Goal: Information Seeking & Learning: Learn about a topic

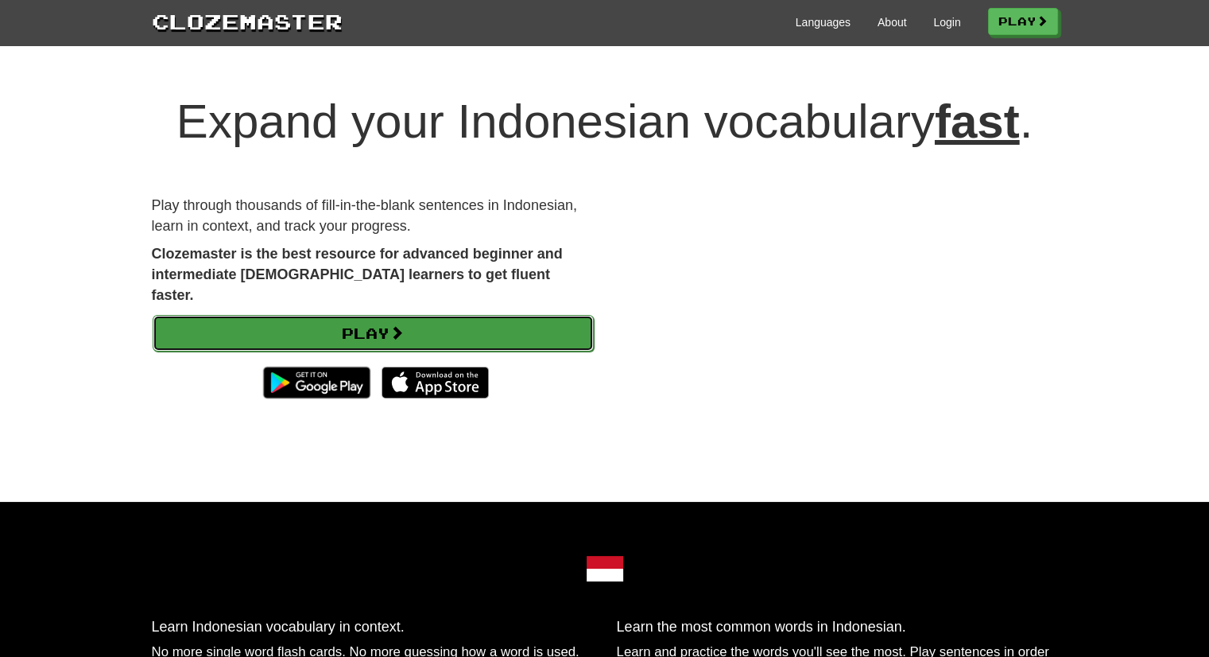
click at [358, 315] on link "Play" at bounding box center [373, 333] width 441 height 37
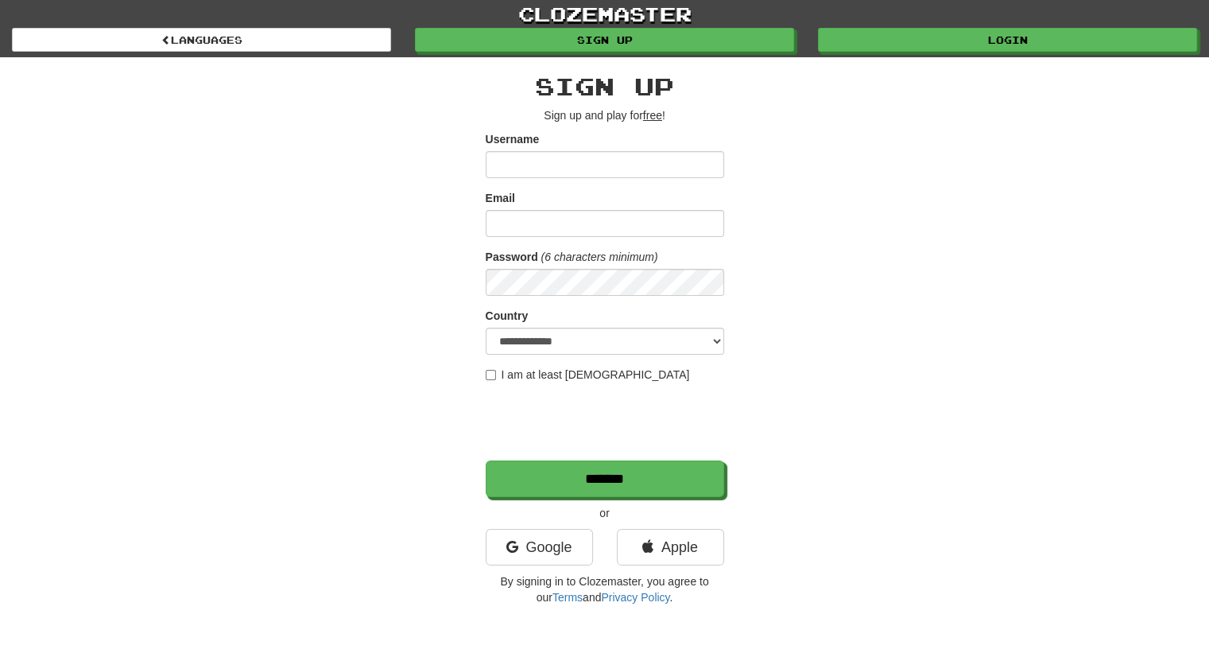
type input "*******"
click at [582, 229] on input "Email" at bounding box center [605, 223] width 238 height 27
click at [409, 273] on div "**********" at bounding box center [605, 335] width 930 height 556
type input "*******"
click at [519, 340] on select "**********" at bounding box center [605, 340] width 238 height 27
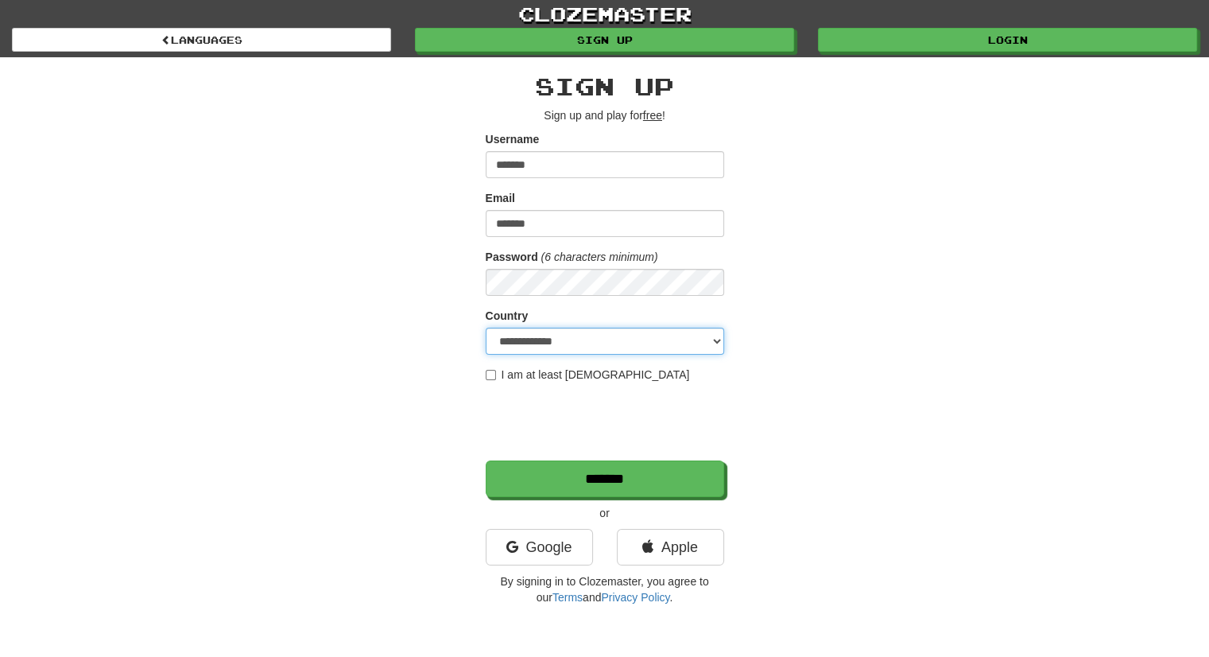
select select "**"
click at [486, 327] on select "**********" at bounding box center [605, 340] width 238 height 27
click at [378, 337] on div "**********" at bounding box center [605, 335] width 930 height 556
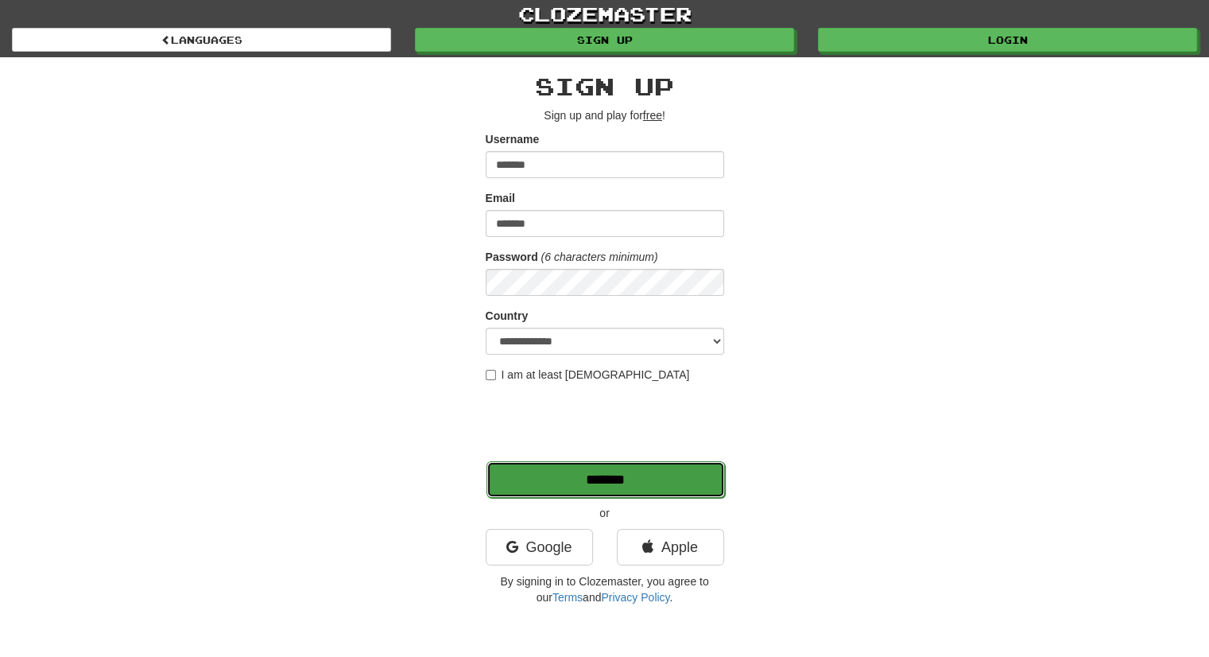
click at [518, 484] on input "*******" at bounding box center [605, 479] width 238 height 37
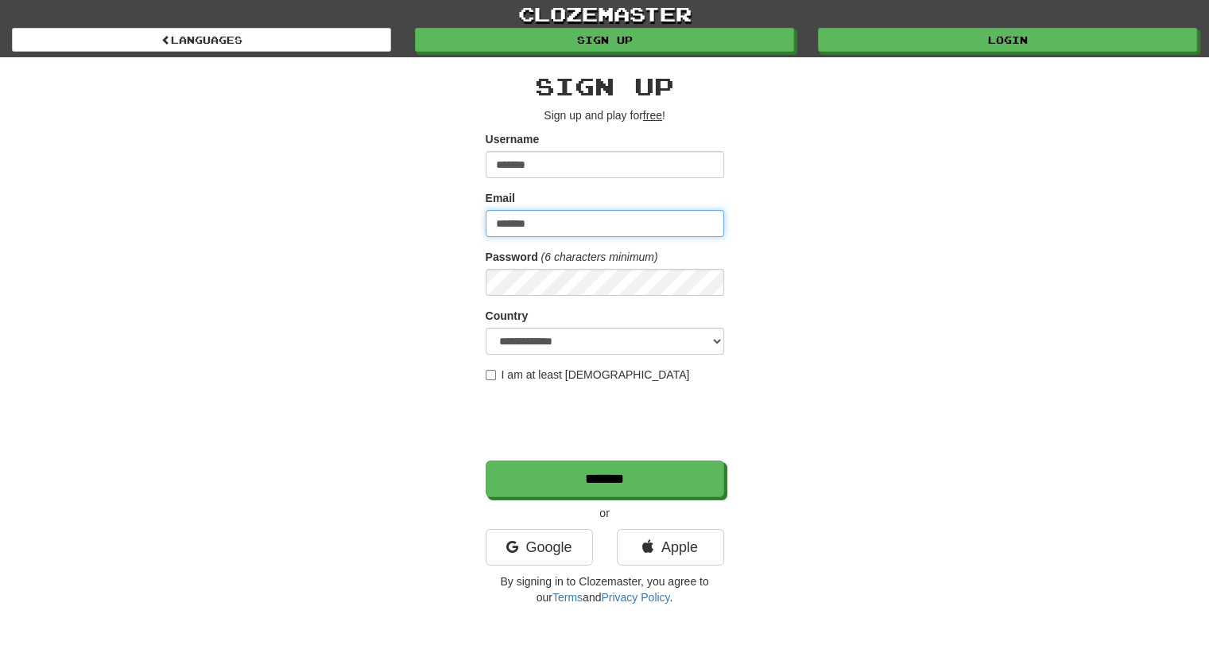
click at [531, 211] on input "*******" at bounding box center [605, 223] width 238 height 27
type input "**********"
click at [428, 250] on div "**********" at bounding box center [605, 335] width 930 height 556
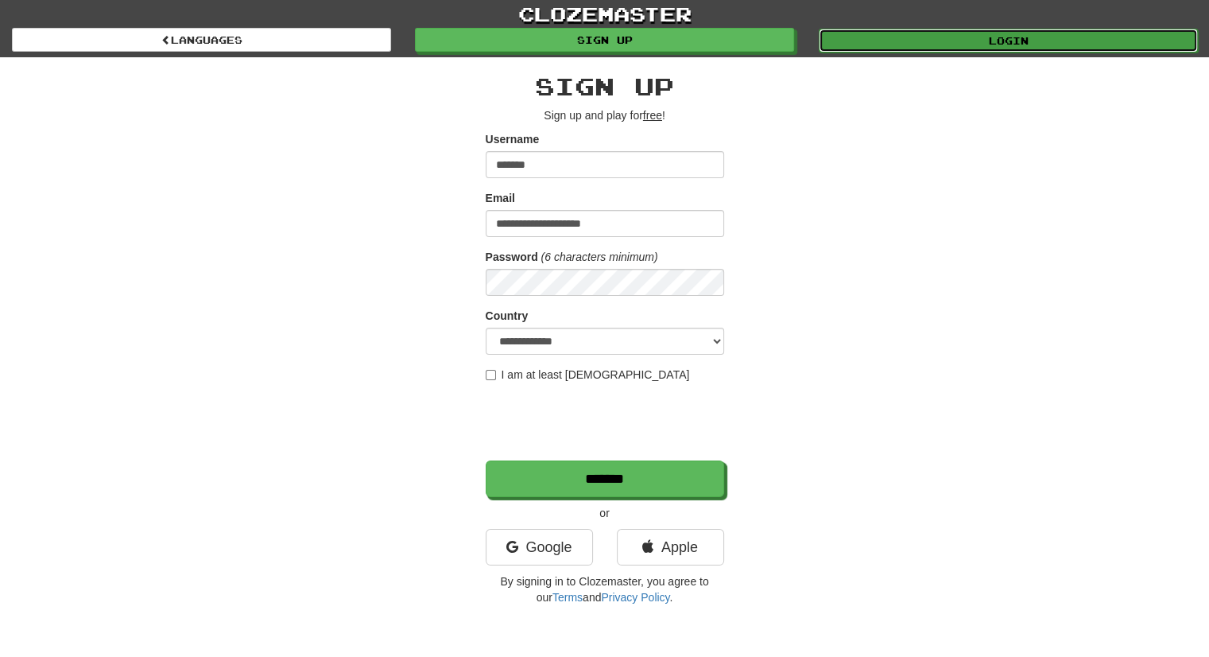
click at [989, 48] on link "Login" at bounding box center [1008, 41] width 379 height 24
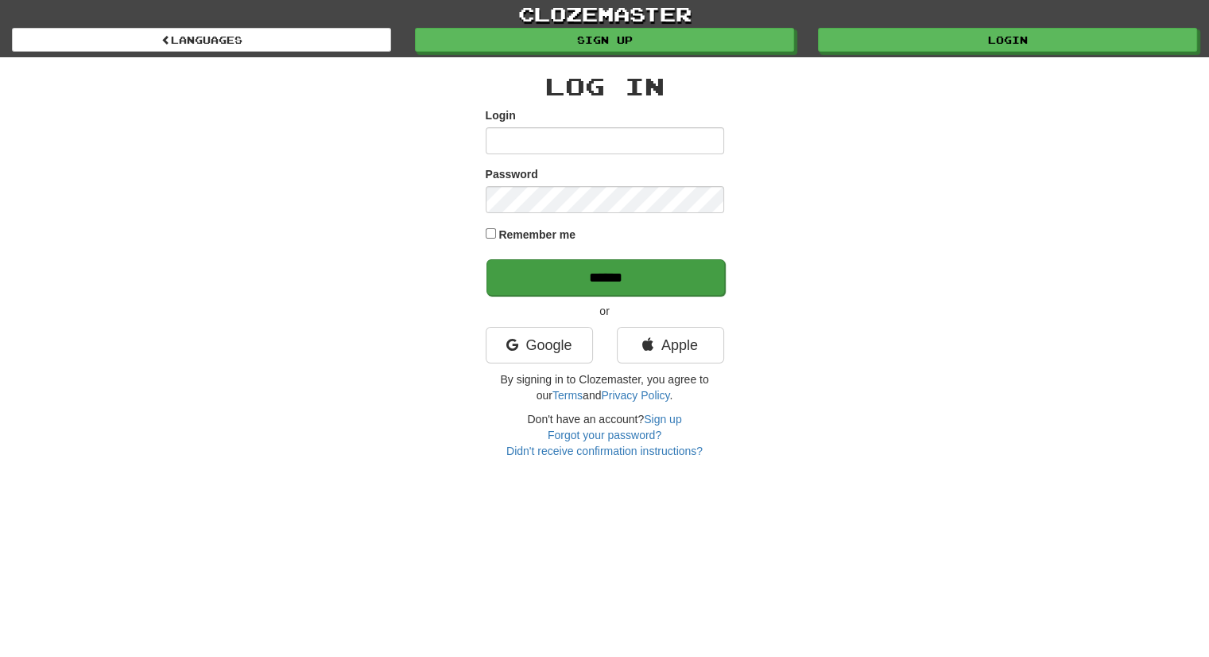
type input "*******"
click at [546, 268] on input "******" at bounding box center [605, 277] width 238 height 37
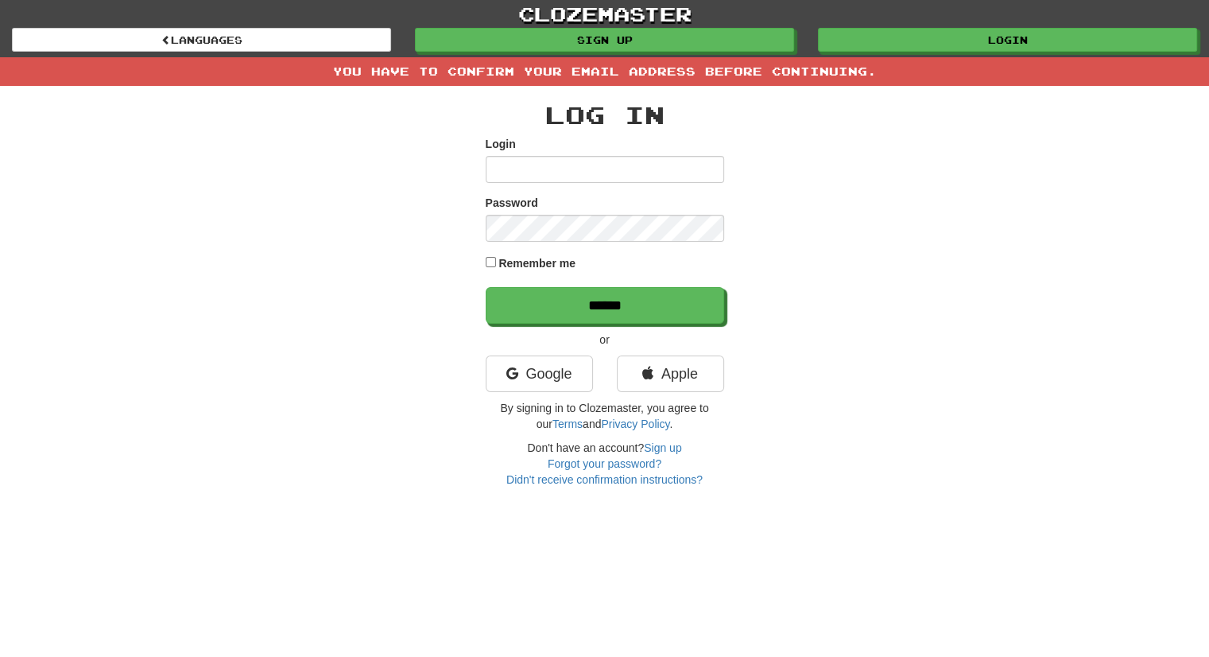
type input "*******"
click at [574, 178] on input "*******" at bounding box center [605, 169] width 238 height 27
click at [377, 185] on div "Log In Login ******* Password Remember me ****** or Google Apple By signing in …" at bounding box center [605, 286] width 930 height 401
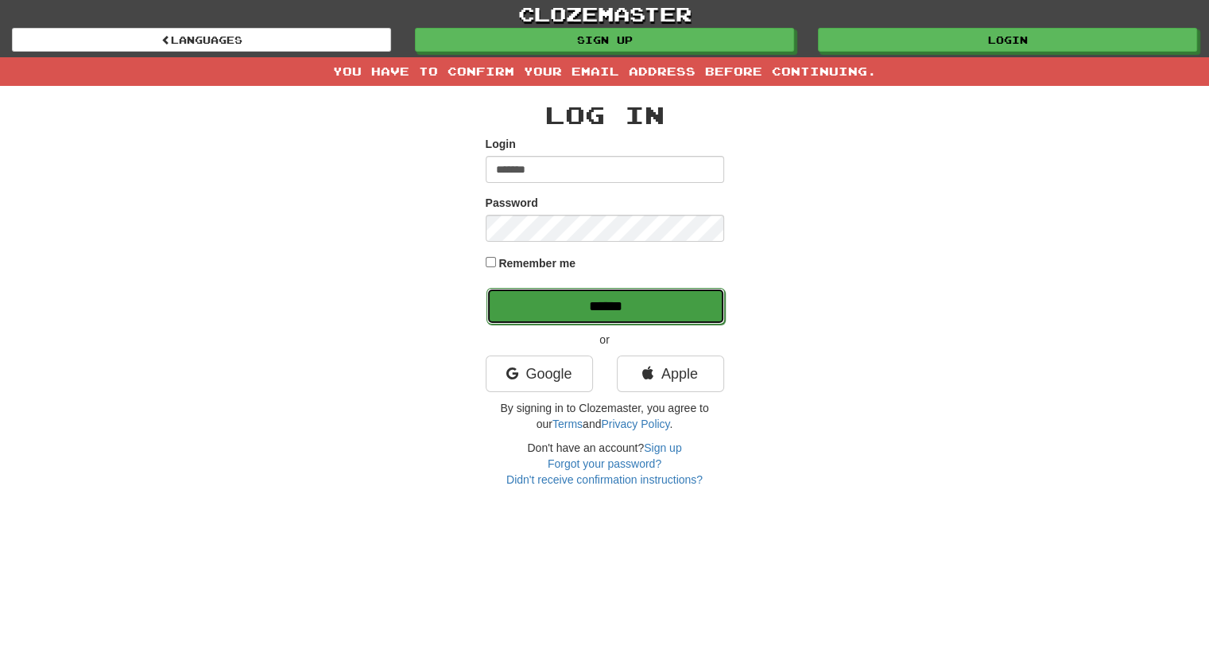
click at [514, 294] on input "******" at bounding box center [605, 306] width 238 height 37
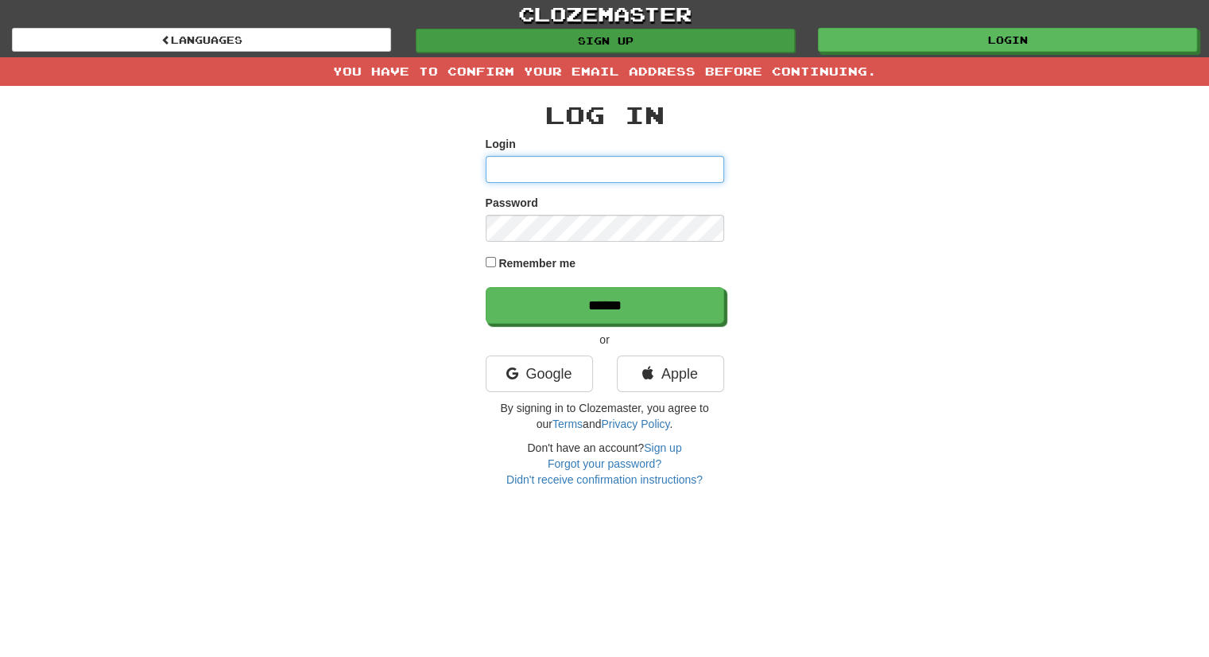
type input "*******"
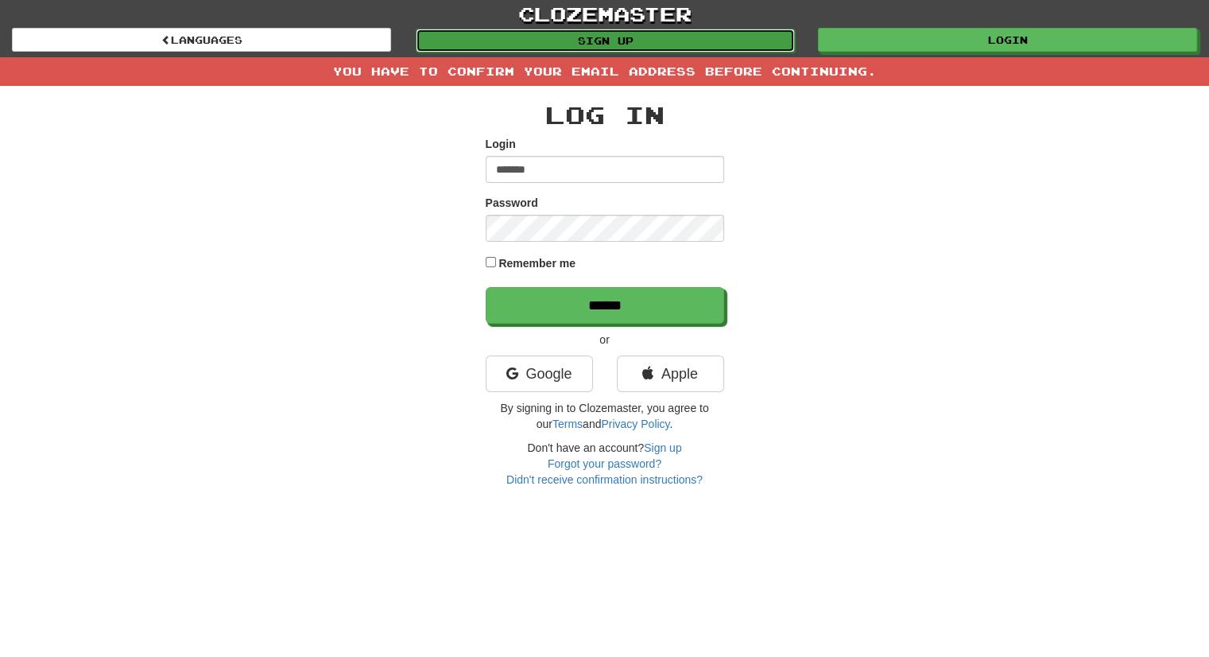
click at [521, 39] on link "Sign up" at bounding box center [605, 41] width 379 height 24
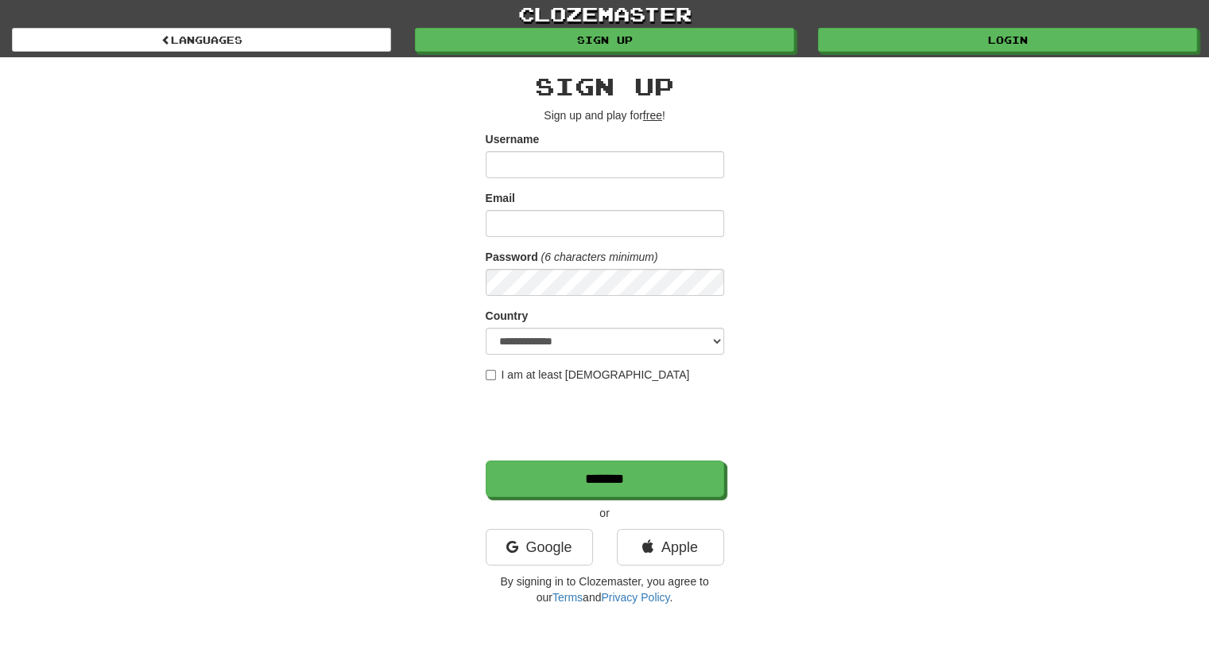
type input "*******"
click at [537, 220] on input "Email" at bounding box center [605, 223] width 238 height 27
type input "**********"
select select "**"
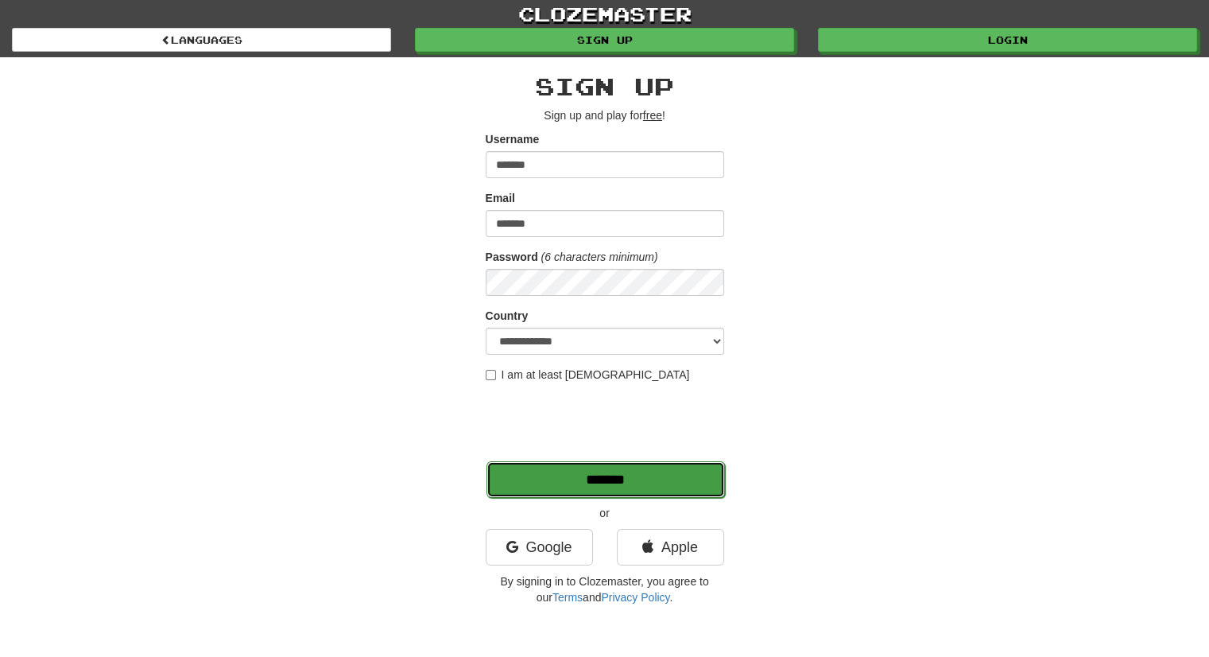
click at [534, 462] on input "*******" at bounding box center [605, 479] width 238 height 37
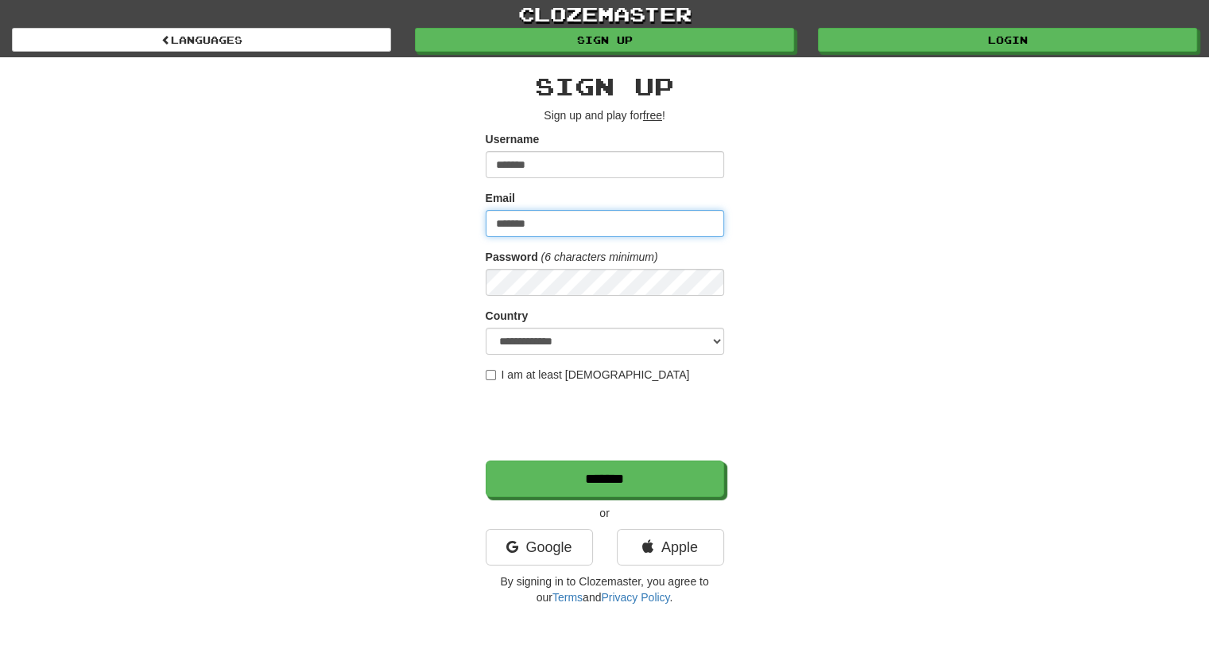
click at [526, 211] on input "*******" at bounding box center [605, 223] width 238 height 27
type input "**********"
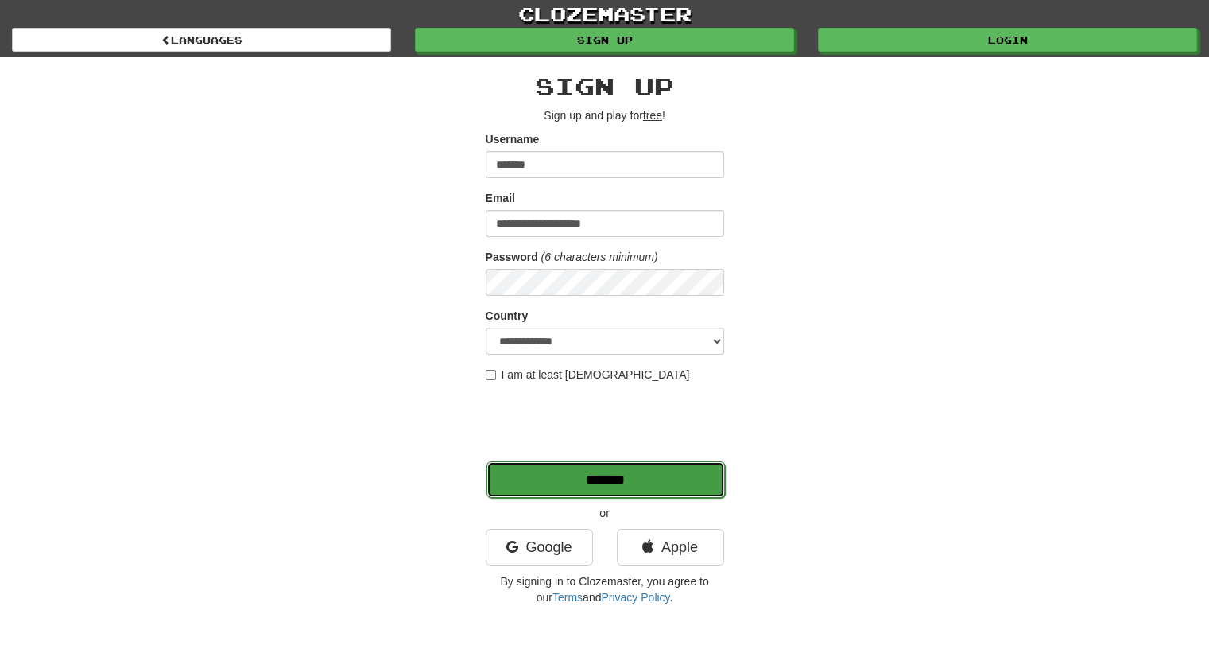
click at [577, 488] on input "*******" at bounding box center [605, 479] width 238 height 37
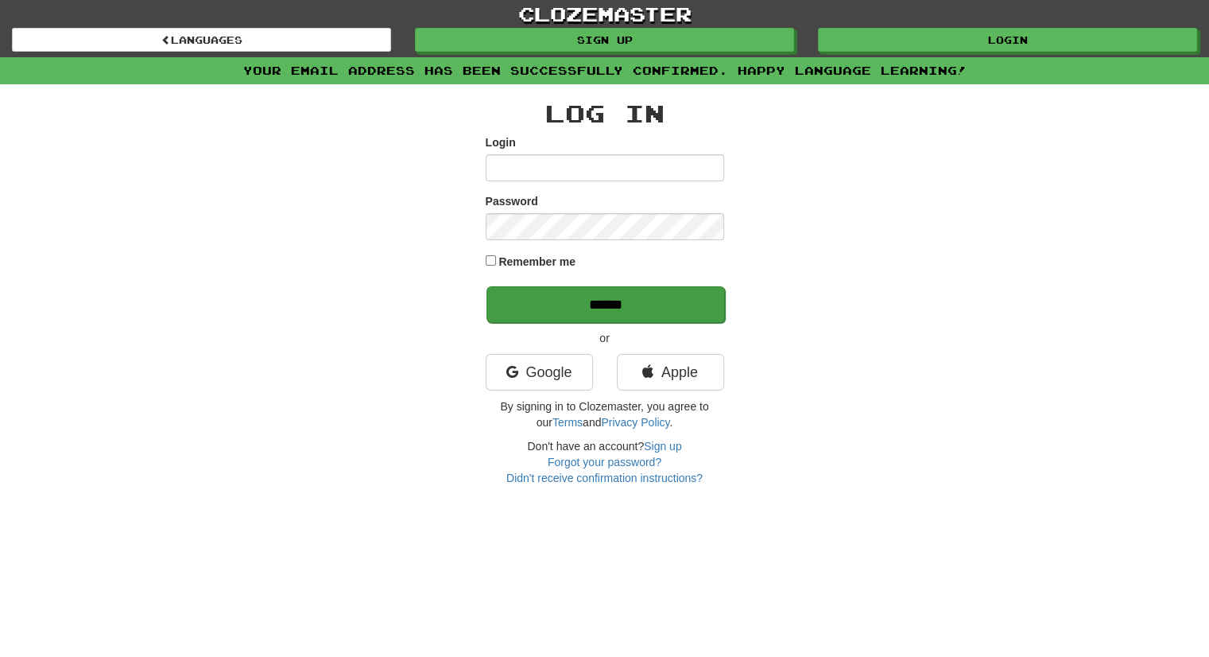
type input "*******"
click at [544, 301] on input "******" at bounding box center [605, 304] width 238 height 37
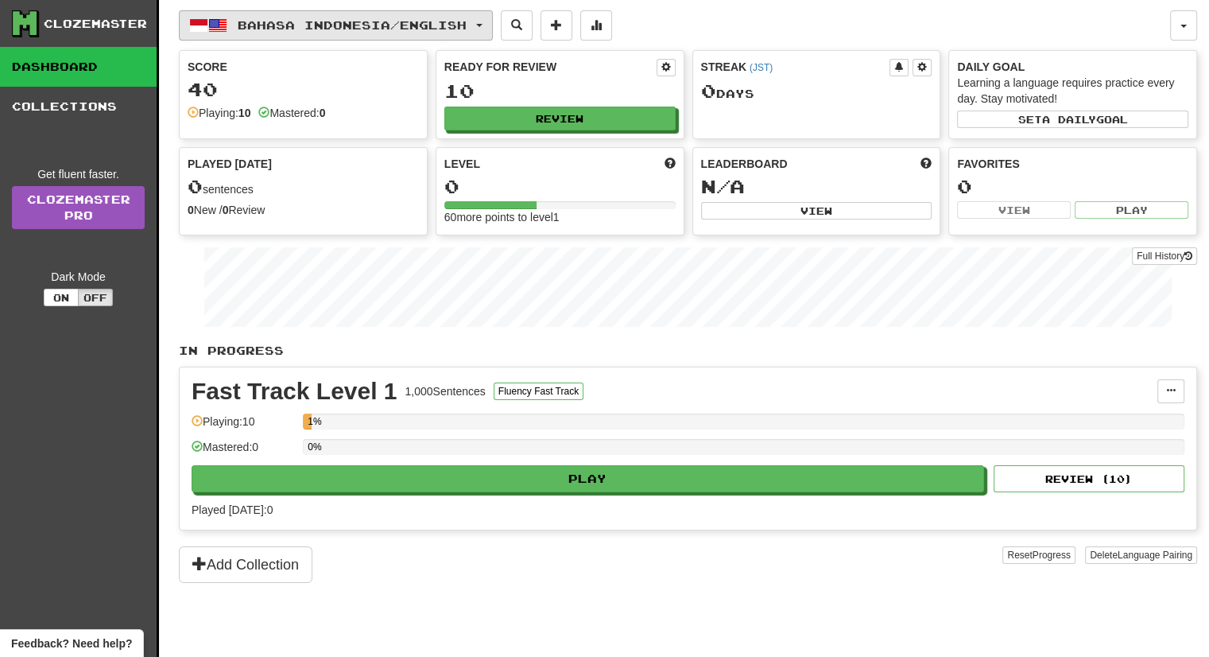
click at [467, 21] on span "Bahasa Indonesia / English" at bounding box center [352, 25] width 229 height 14
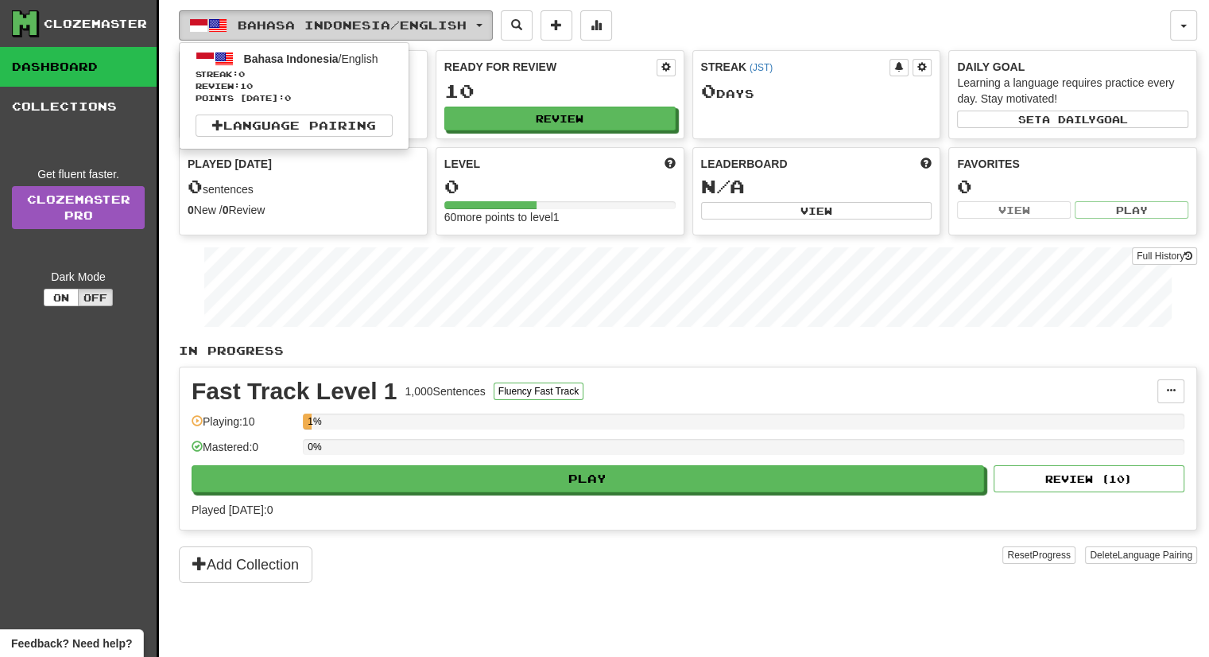
click at [467, 21] on span "Bahasa Indonesia / English" at bounding box center [352, 25] width 229 height 14
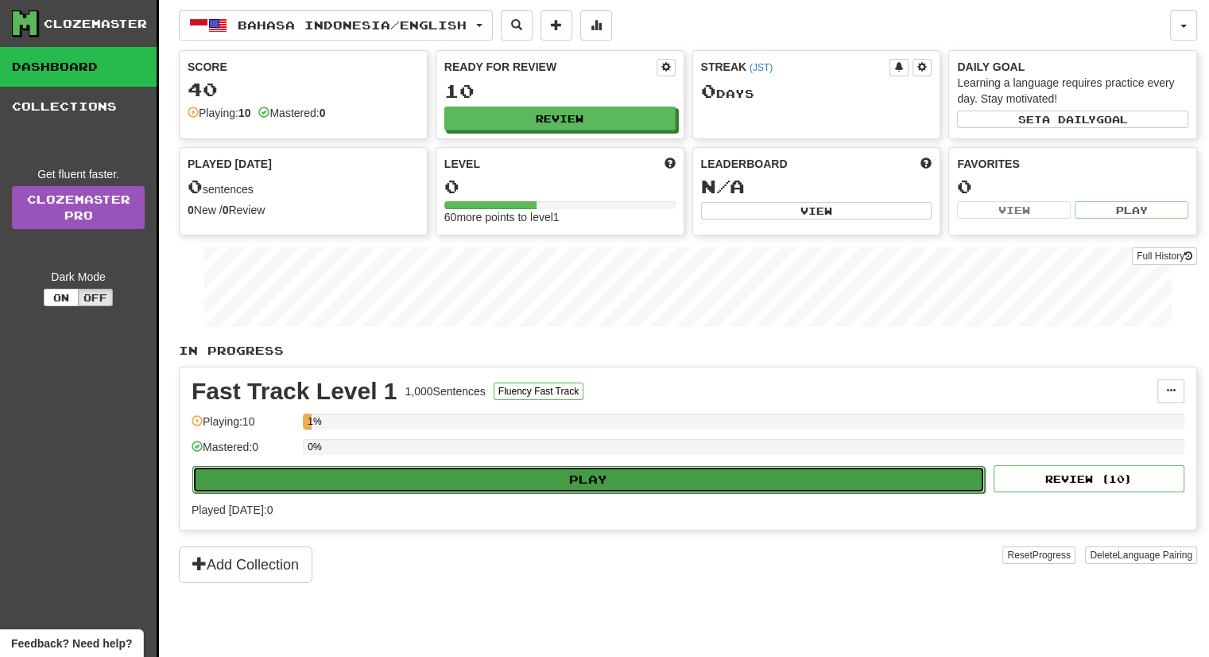
click at [550, 471] on button "Play" at bounding box center [588, 479] width 792 height 27
select select "**"
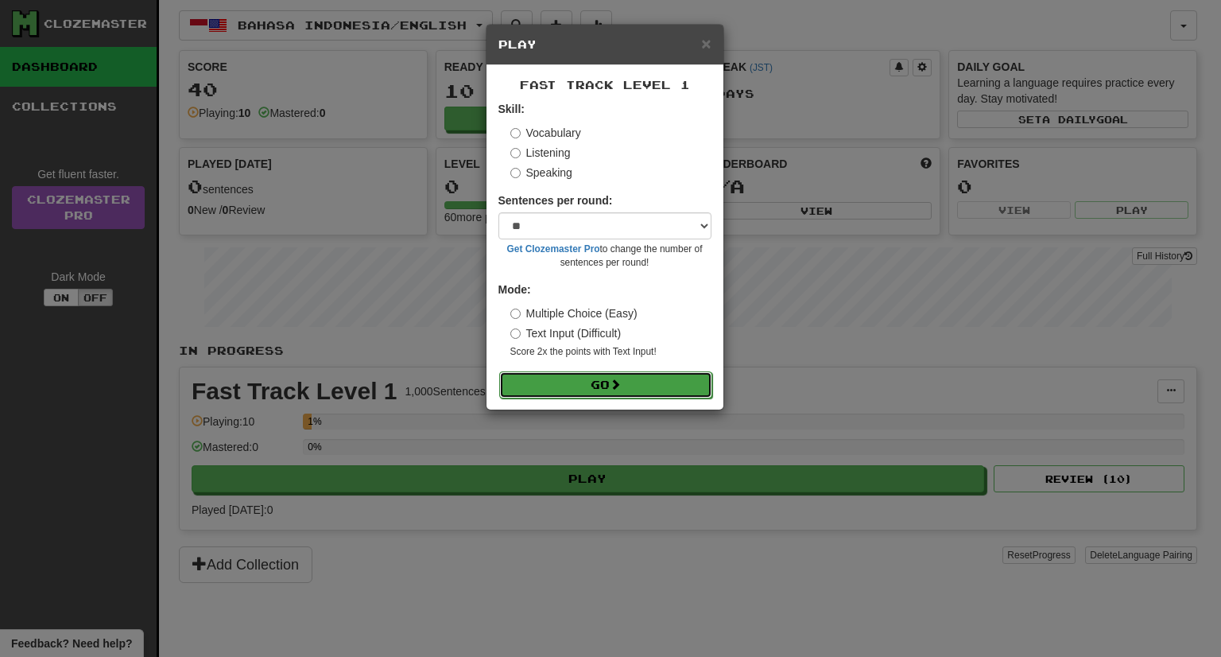
click at [556, 374] on button "Go" at bounding box center [605, 384] width 213 height 27
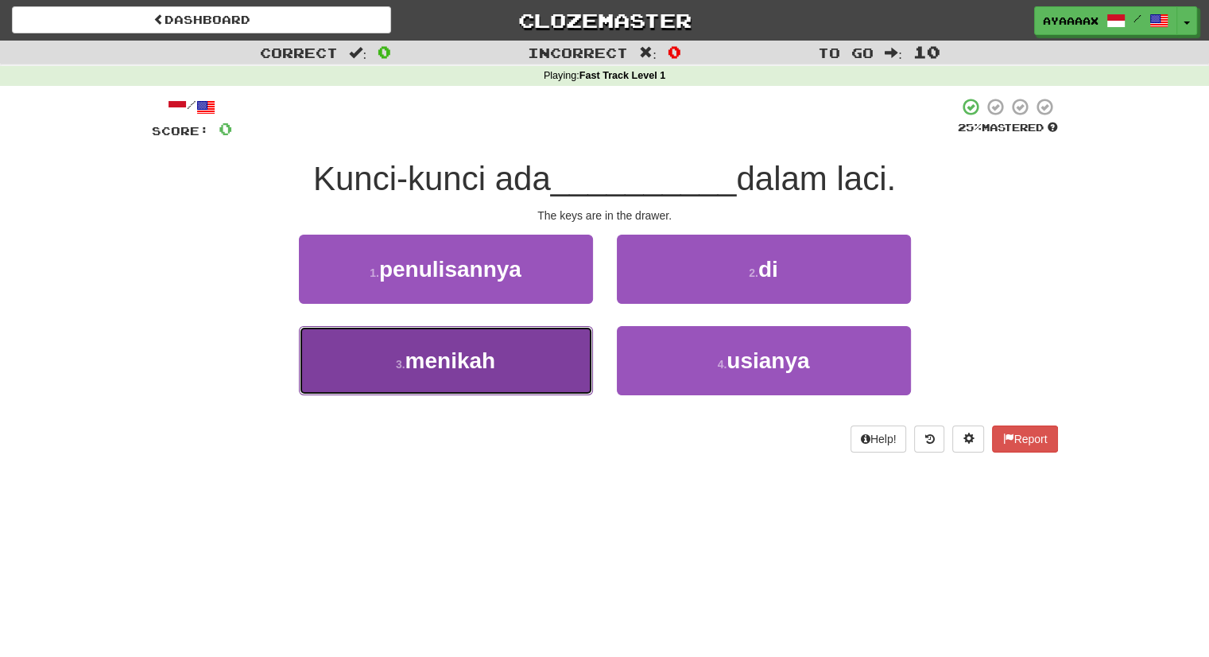
click at [528, 344] on button "3 . menikah" at bounding box center [446, 360] width 294 height 69
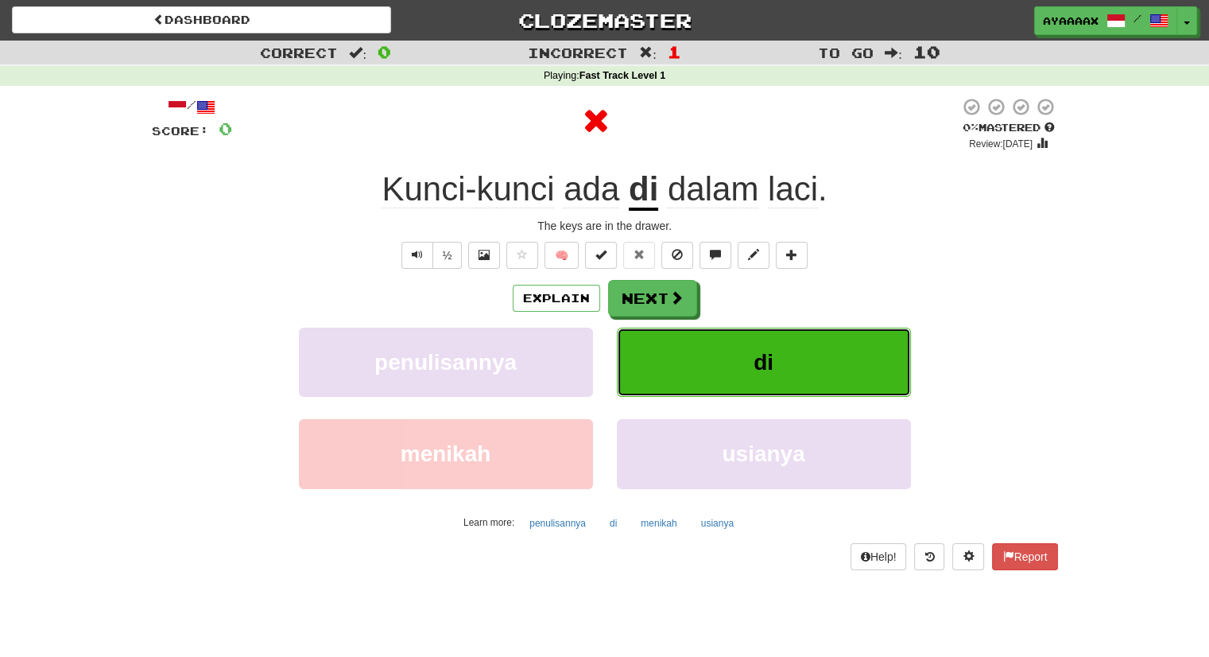
click at [781, 351] on button "di" at bounding box center [764, 361] width 294 height 69
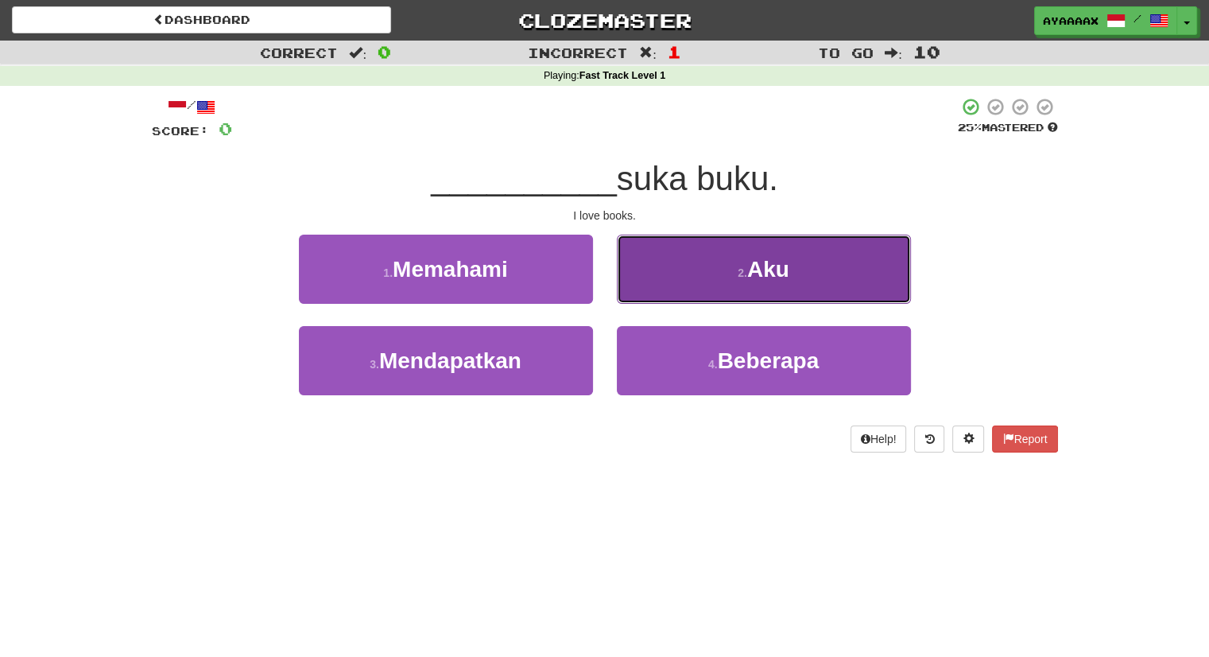
click at [687, 260] on button "2 . Aku" at bounding box center [764, 268] width 294 height 69
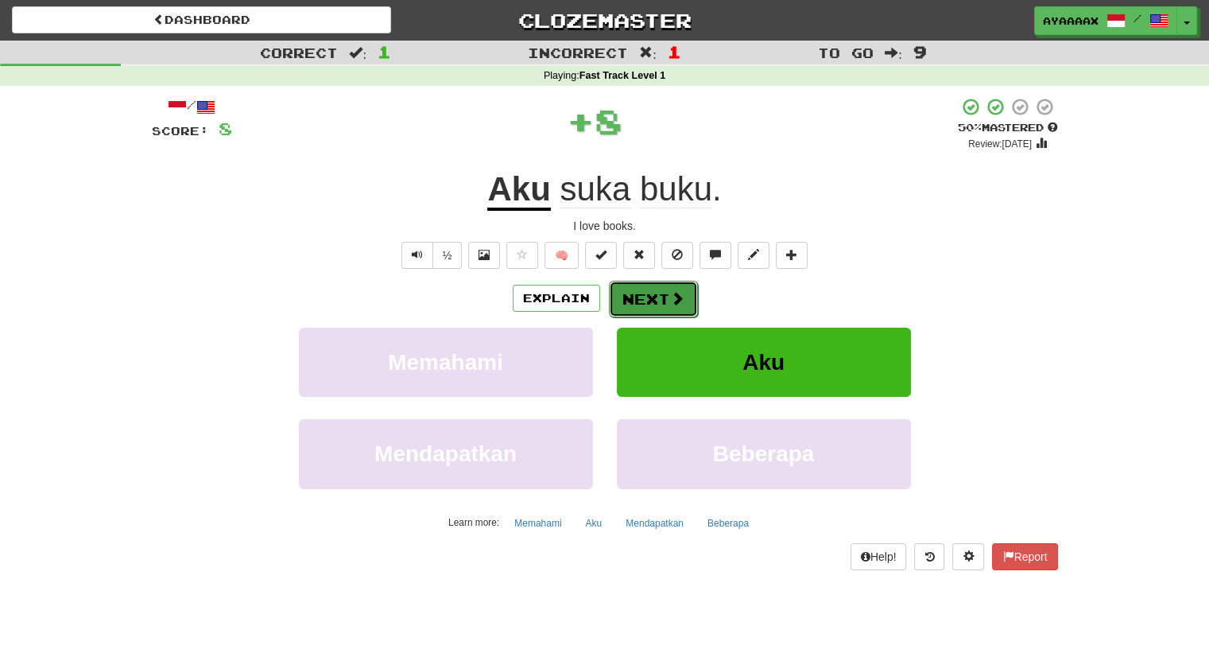
click at [643, 287] on button "Next" at bounding box center [653, 299] width 89 height 37
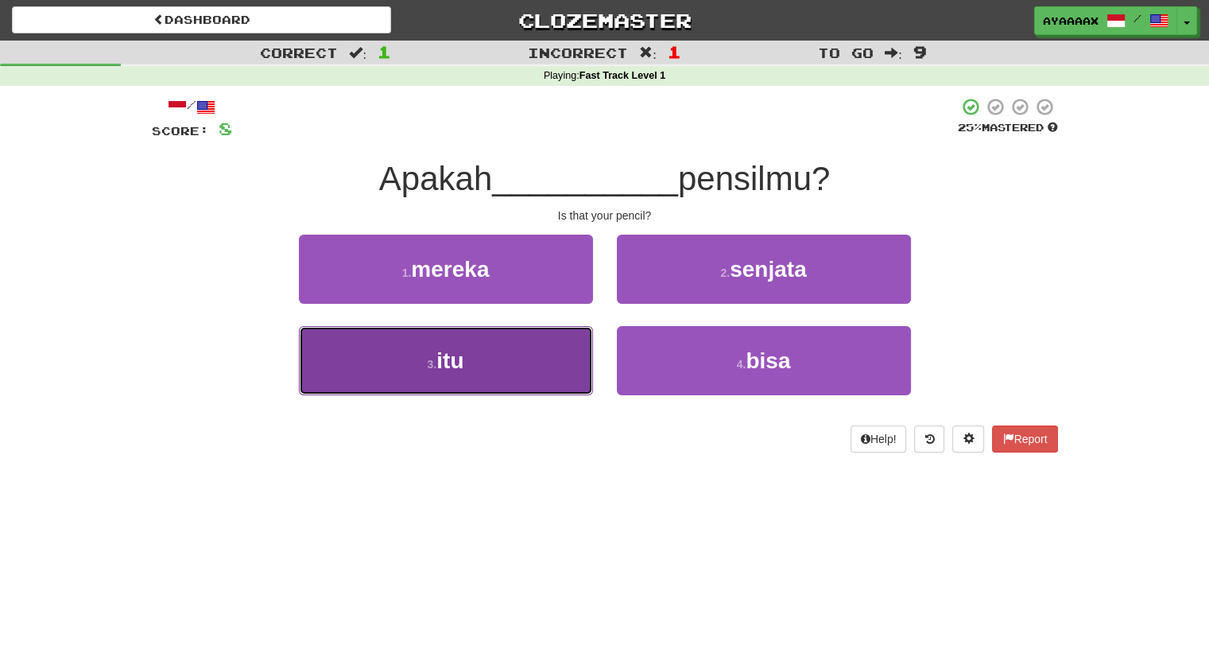
click at [506, 363] on button "3 . itu" at bounding box center [446, 360] width 294 height 69
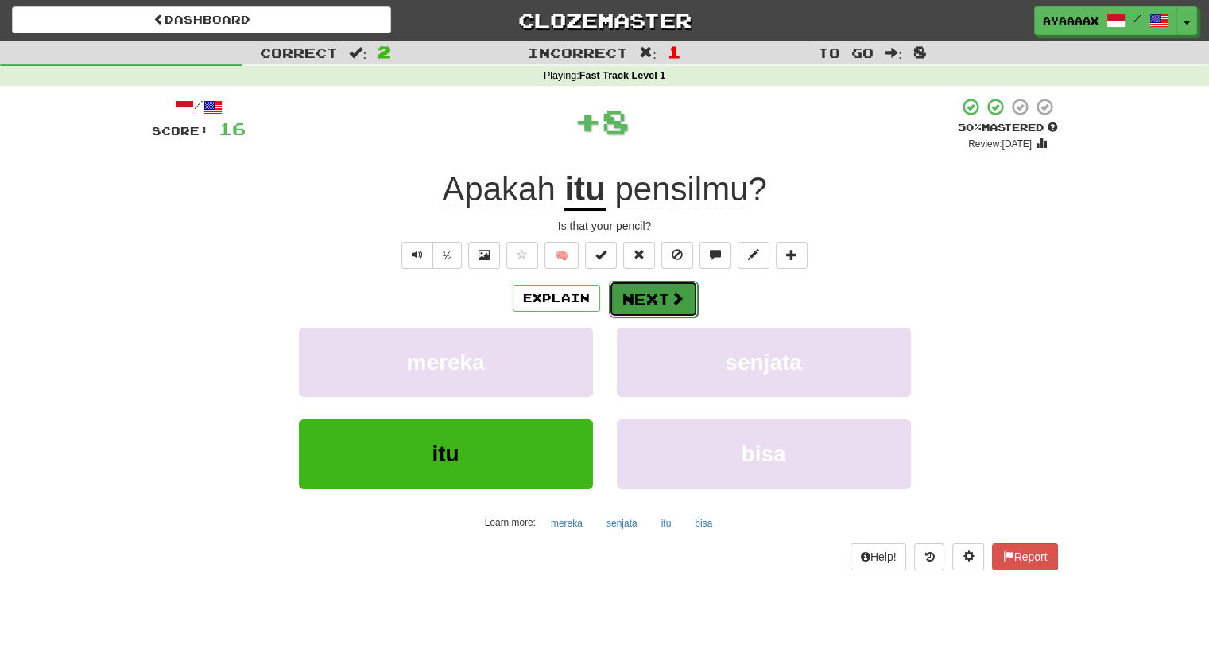
click at [649, 296] on button "Next" at bounding box center [653, 299] width 89 height 37
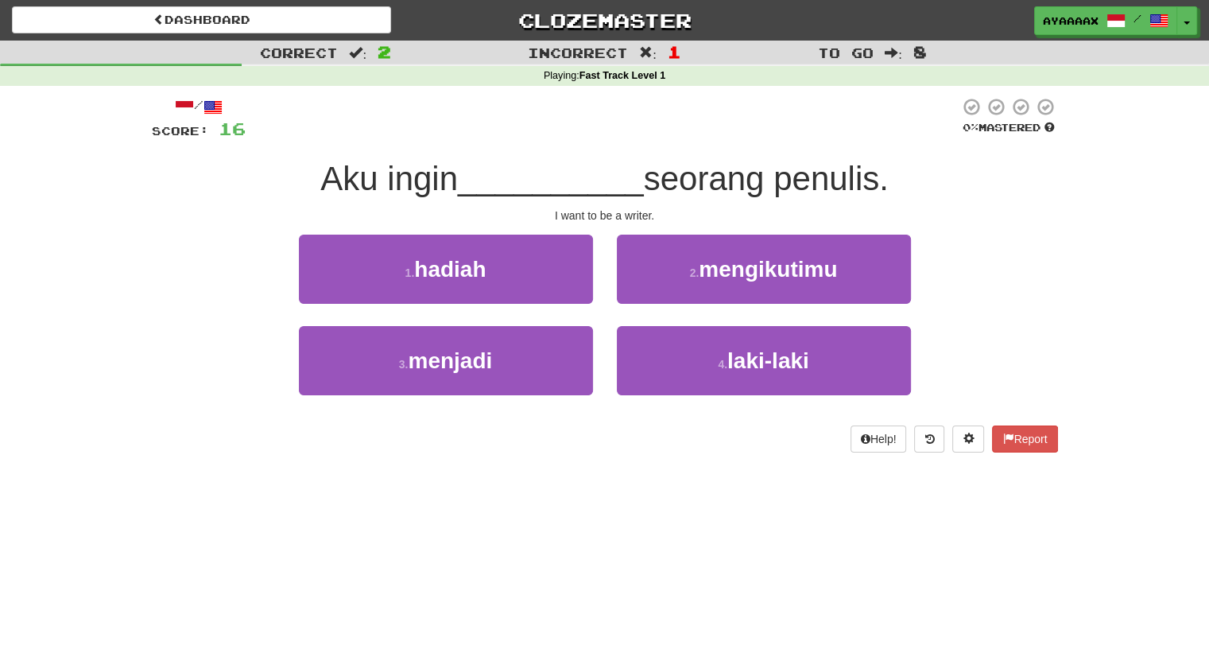
click at [588, 401] on div "3 . menjadi" at bounding box center [446, 371] width 318 height 91
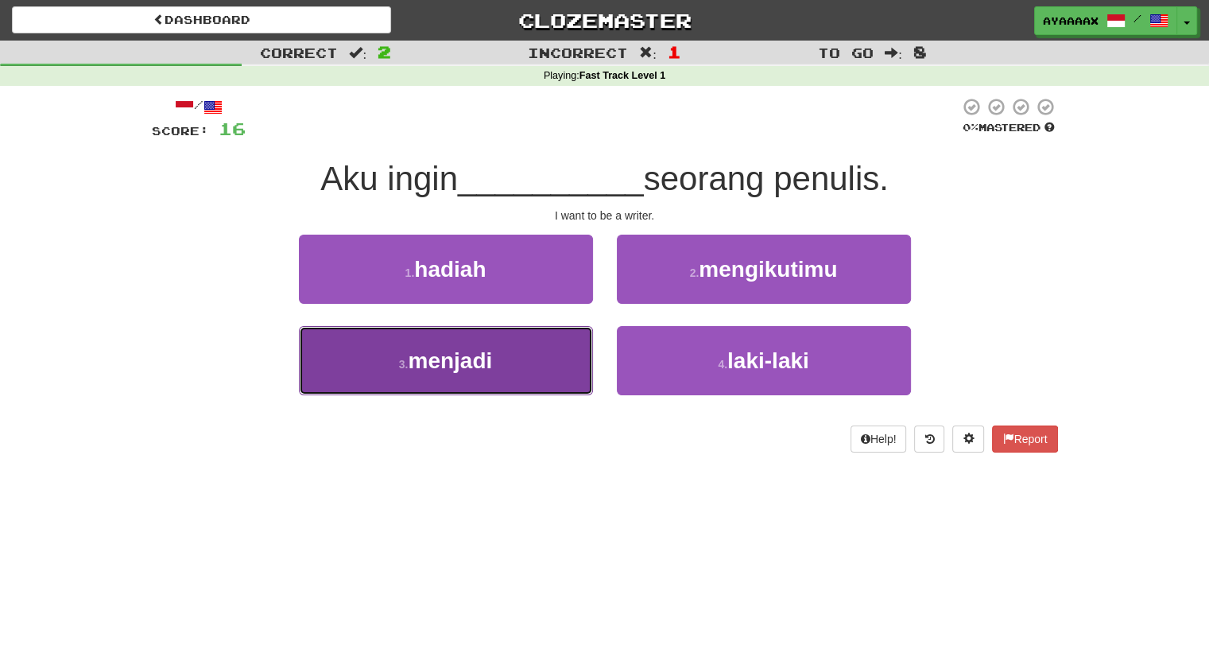
click at [563, 379] on button "3 . menjadi" at bounding box center [446, 360] width 294 height 69
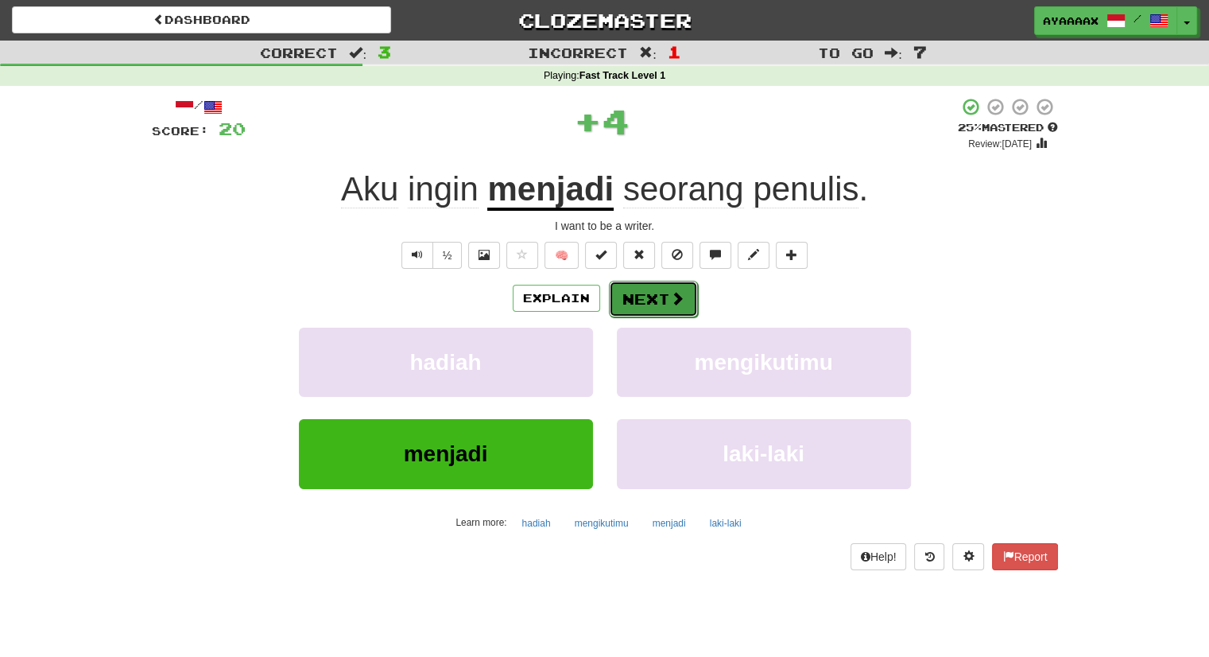
click at [633, 310] on button "Next" at bounding box center [653, 299] width 89 height 37
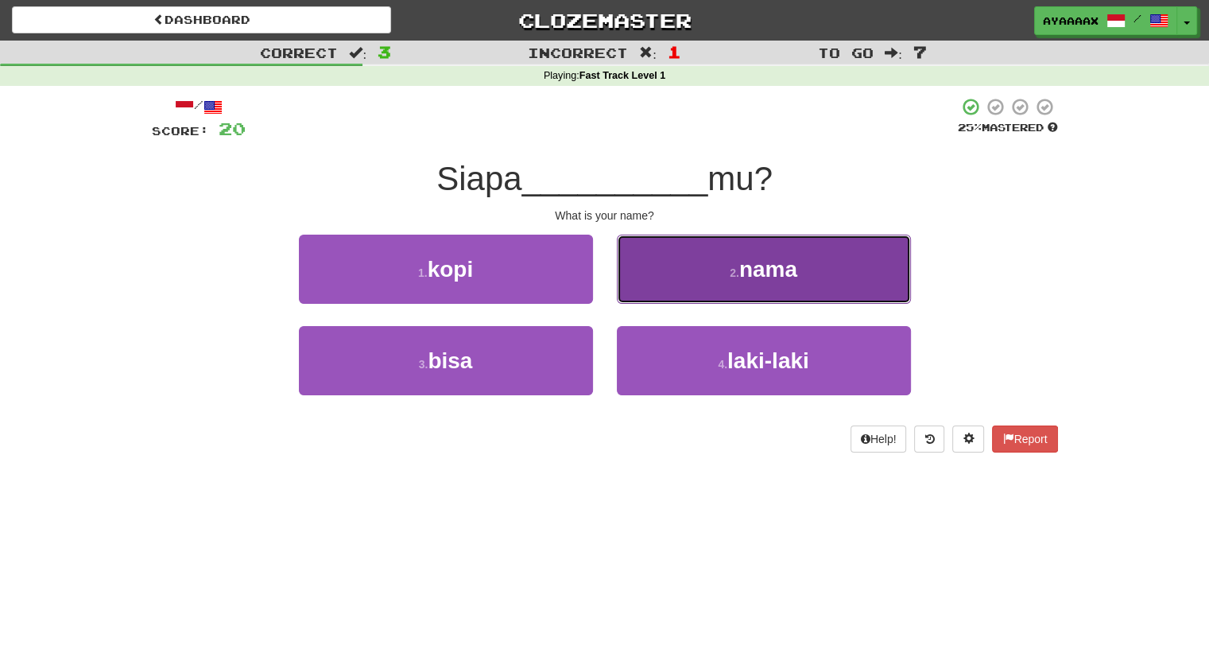
click at [734, 284] on button "2 . nama" at bounding box center [764, 268] width 294 height 69
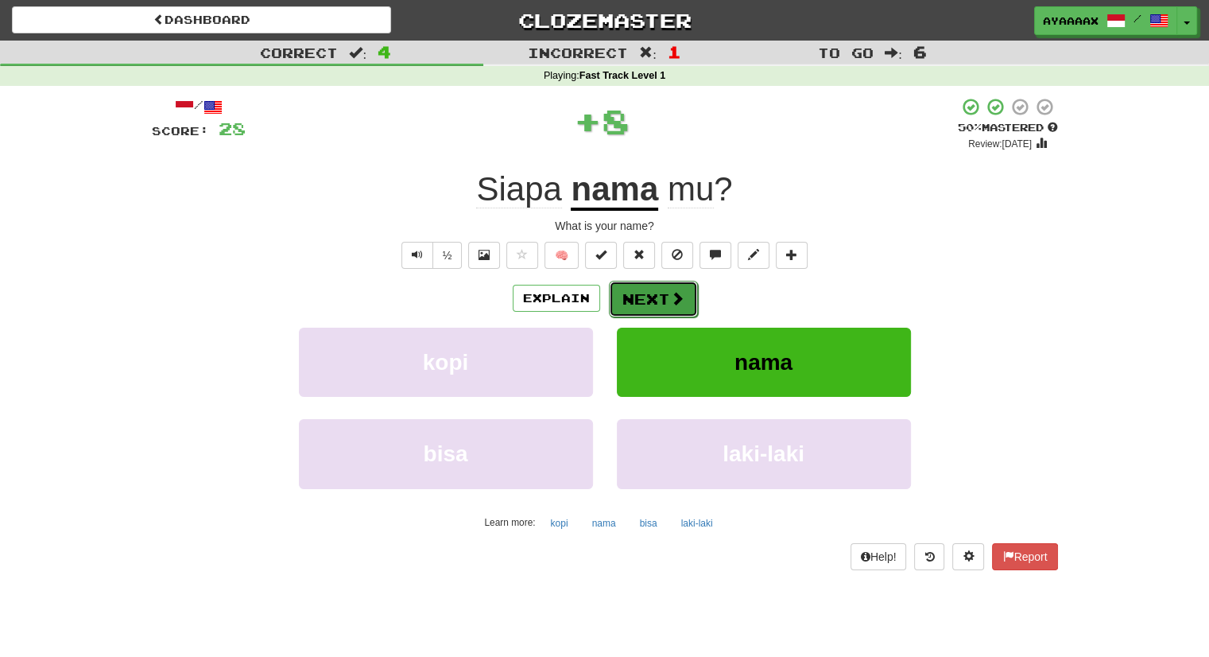
click at [676, 296] on span at bounding box center [677, 298] width 14 height 14
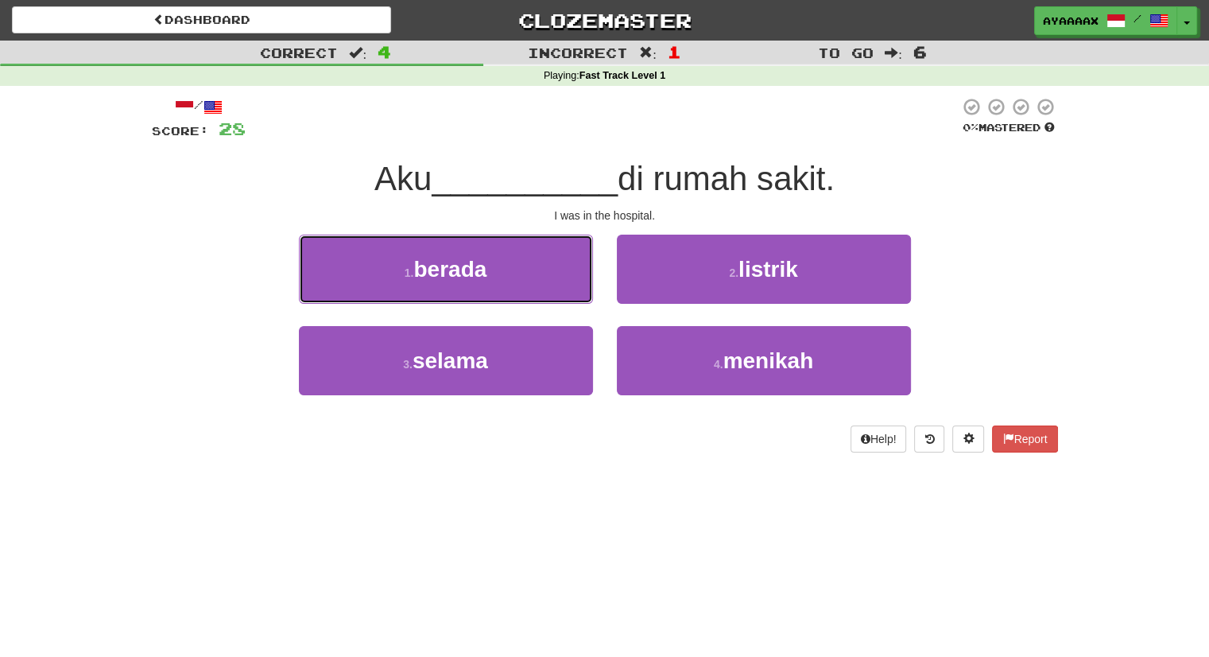
click at [515, 303] on button "1 . berada" at bounding box center [446, 268] width 294 height 69
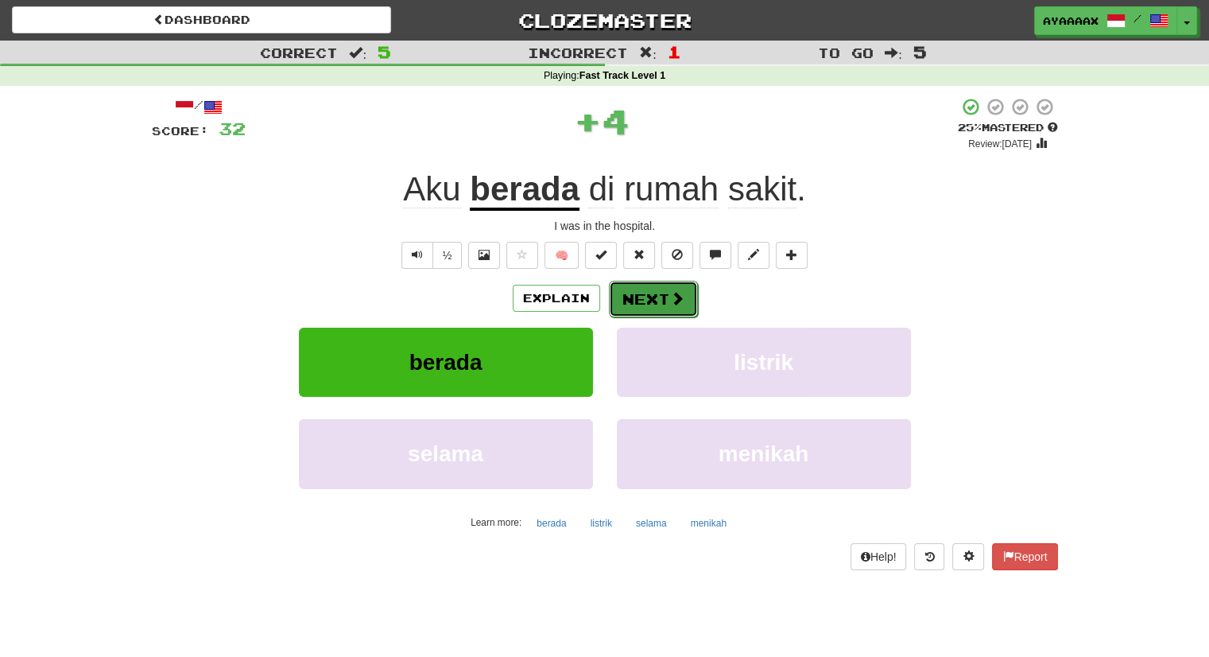
click at [637, 286] on button "Next" at bounding box center [653, 299] width 89 height 37
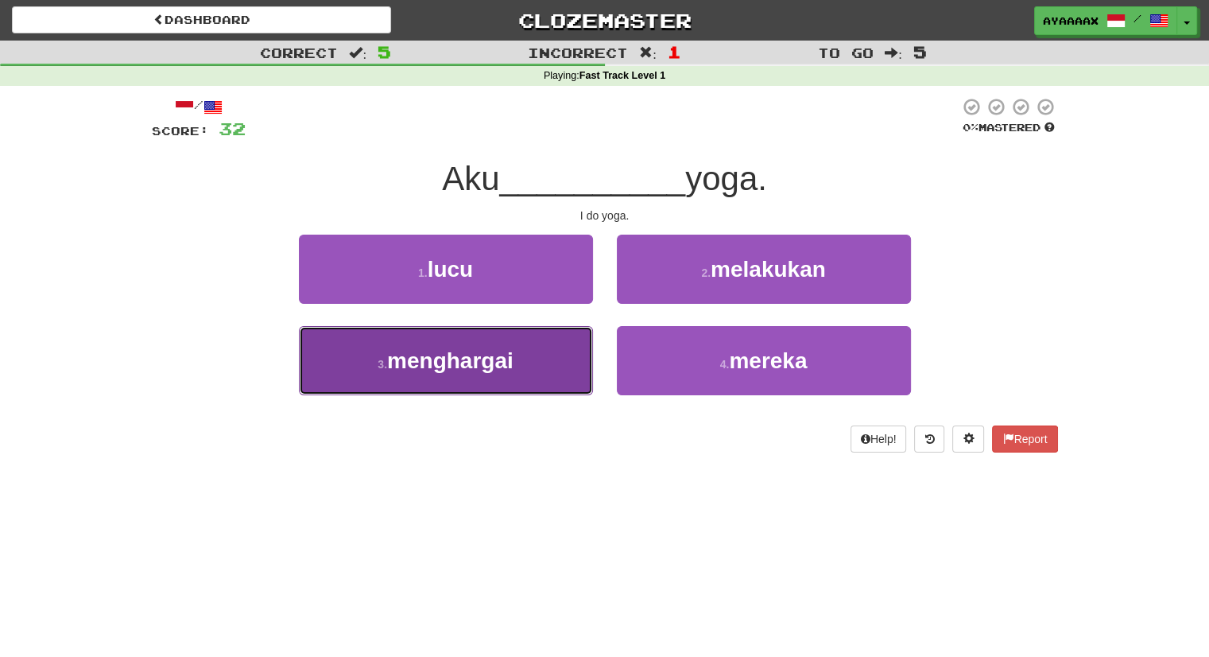
click at [544, 360] on button "3 . menghargai" at bounding box center [446, 360] width 294 height 69
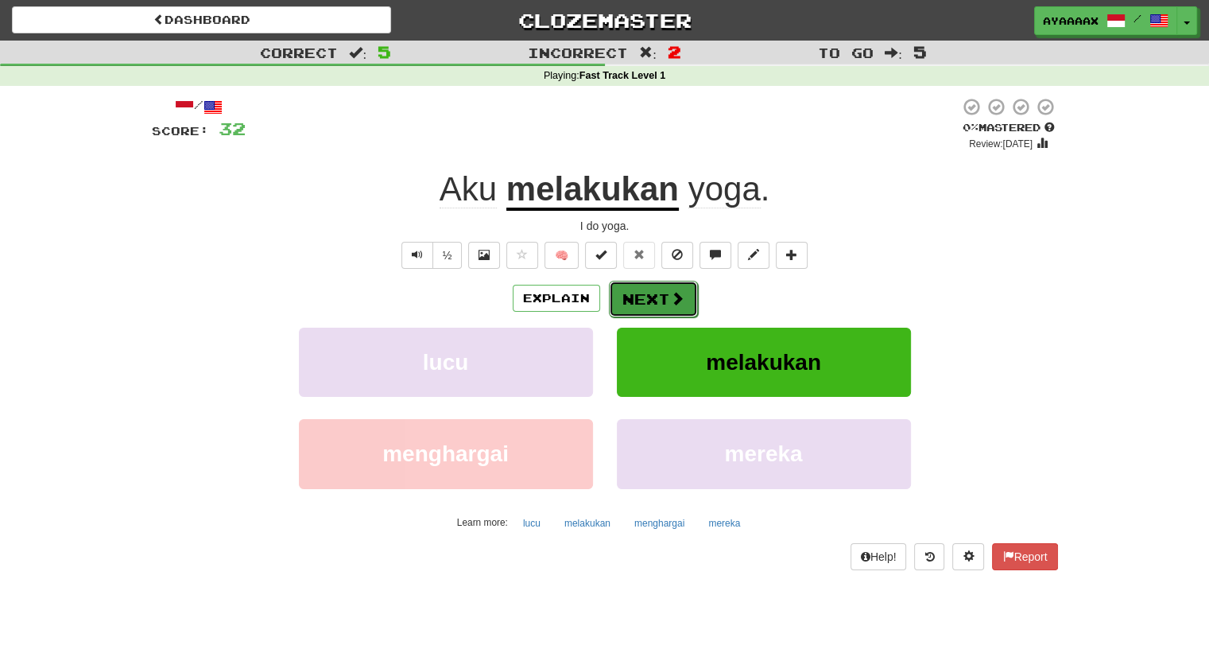
click at [645, 302] on button "Next" at bounding box center [653, 299] width 89 height 37
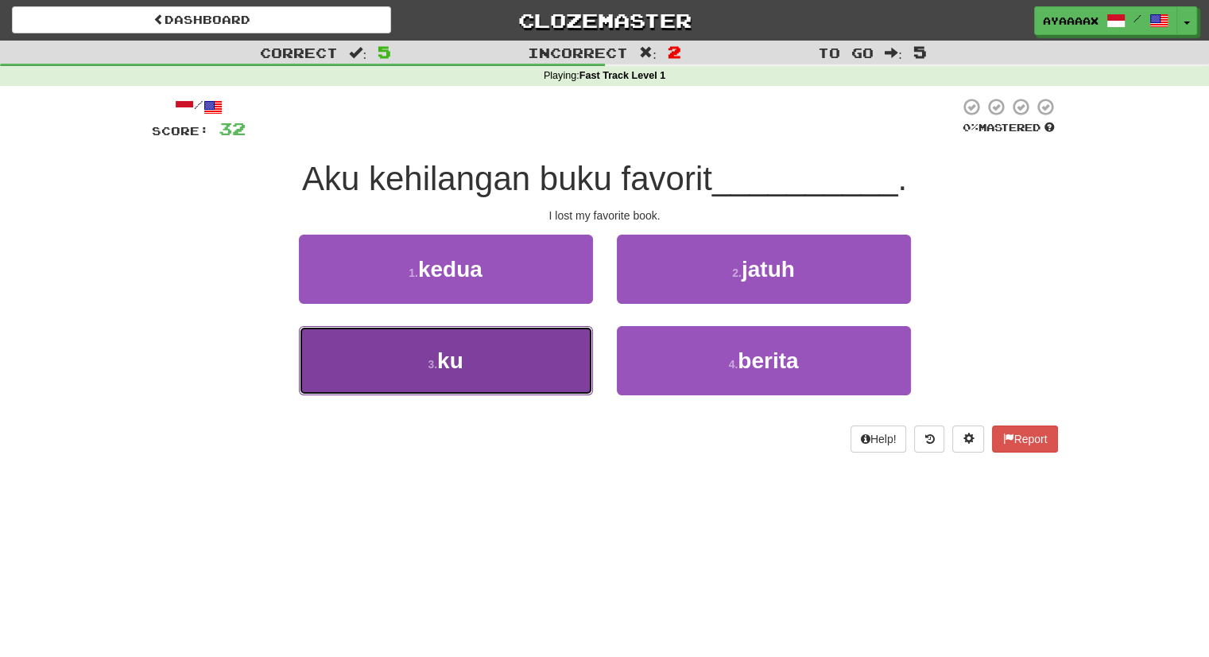
click at [516, 373] on button "3 . ku" at bounding box center [446, 360] width 294 height 69
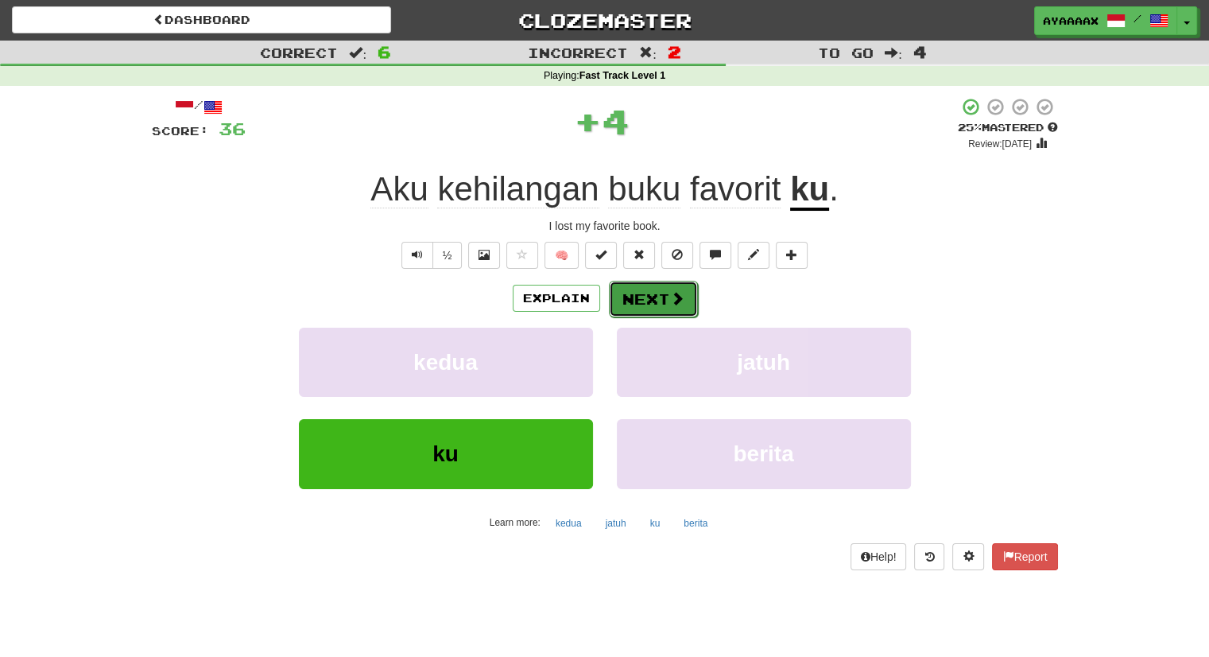
click at [641, 291] on button "Next" at bounding box center [653, 299] width 89 height 37
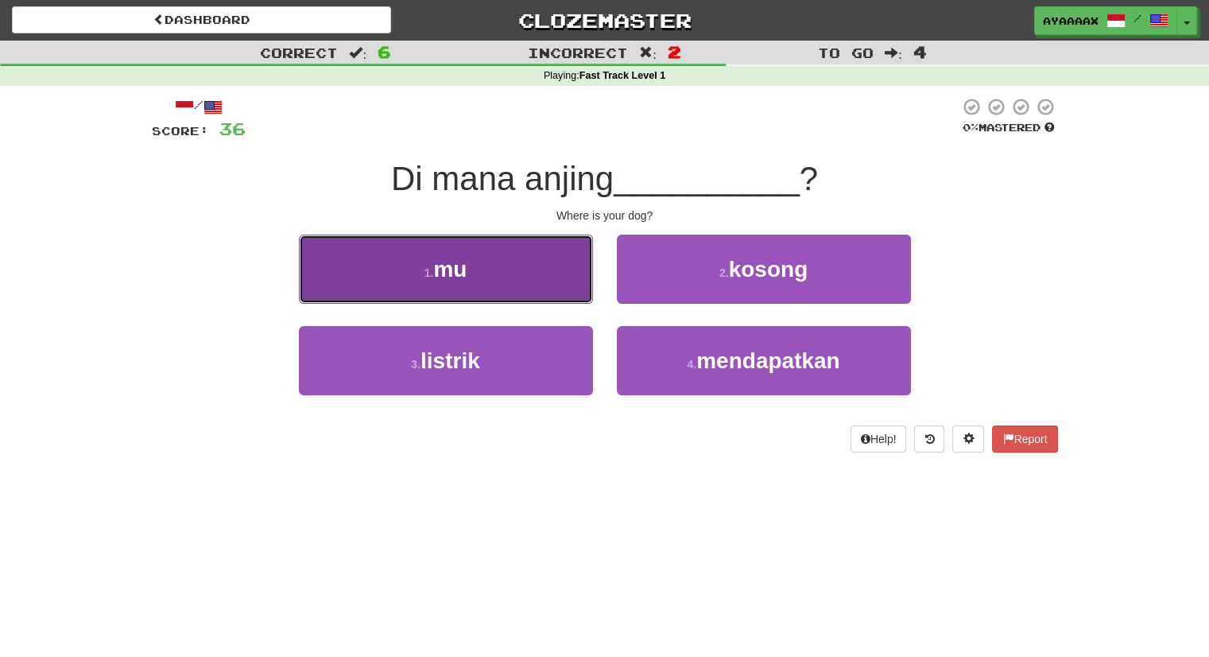
click at [527, 276] on button "1 . mu" at bounding box center [446, 268] width 294 height 69
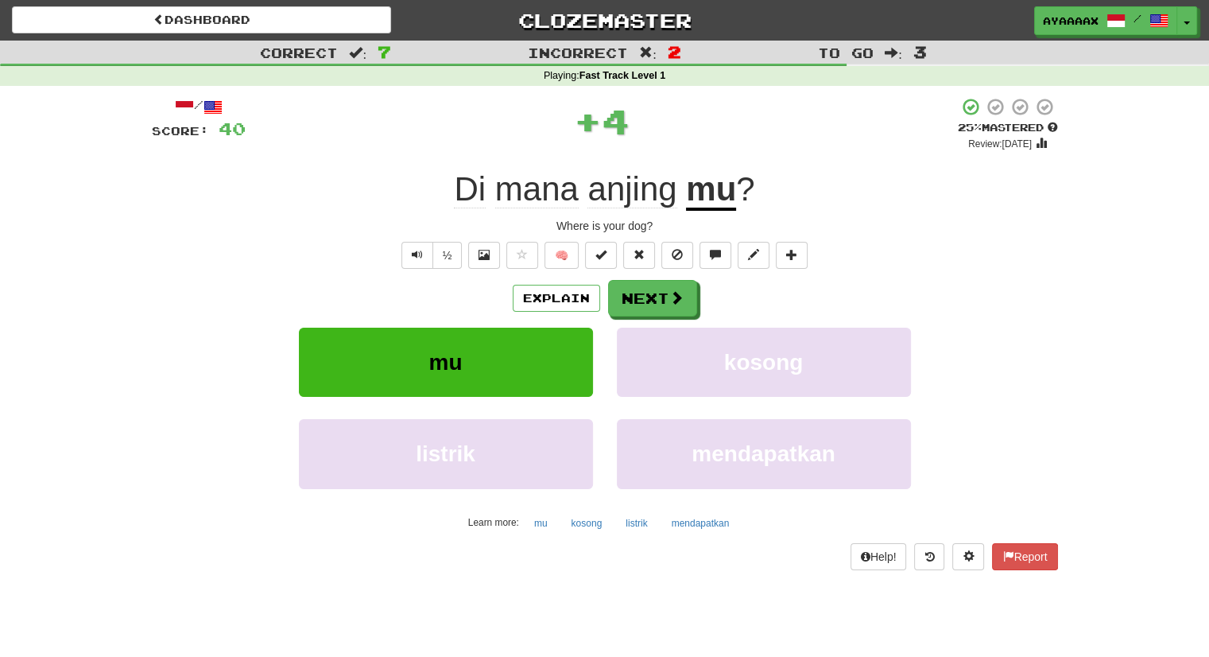
click at [657, 319] on div "Explain Next mu kosong listrik mendapatkan Learn more: mu kosong listrik mendap…" at bounding box center [605, 407] width 906 height 255
click at [658, 304] on button "Next" at bounding box center [653, 299] width 89 height 37
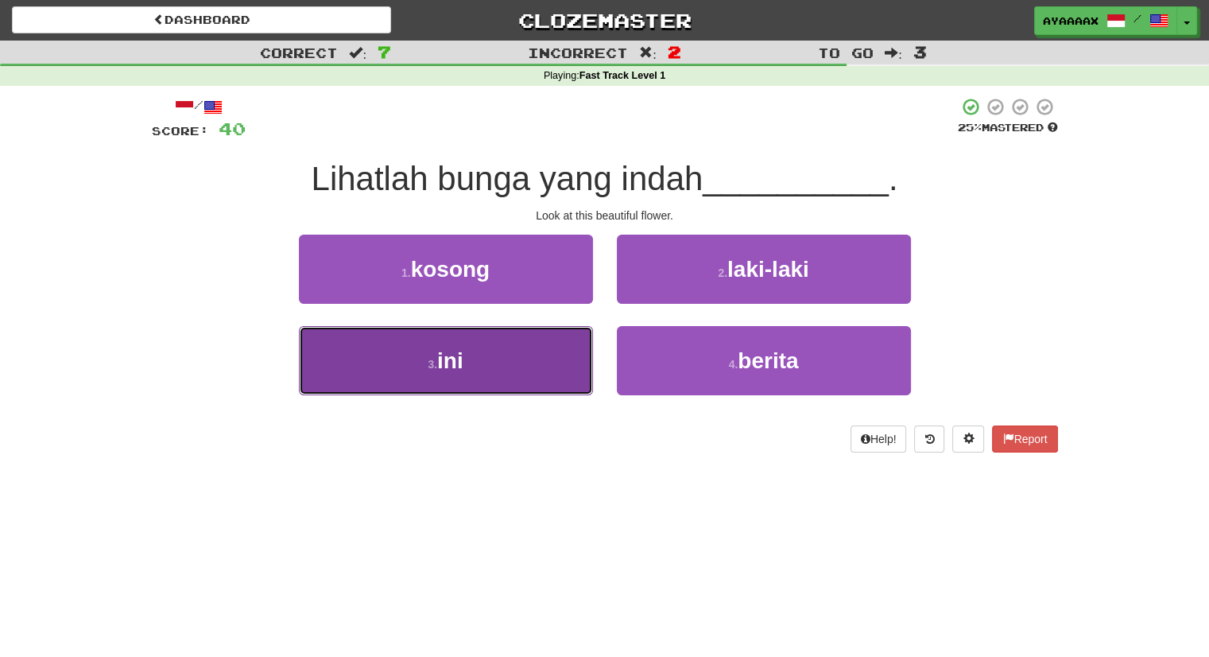
click at [331, 354] on button "3 . ini" at bounding box center [446, 360] width 294 height 69
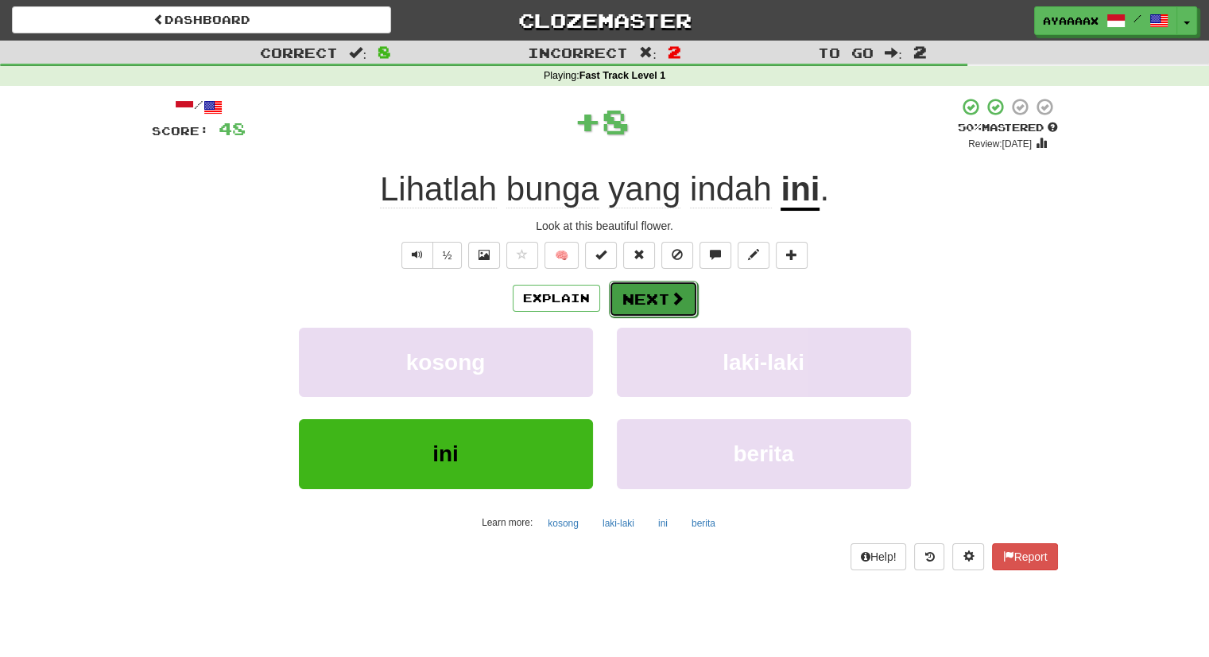
click at [639, 293] on button "Next" at bounding box center [653, 299] width 89 height 37
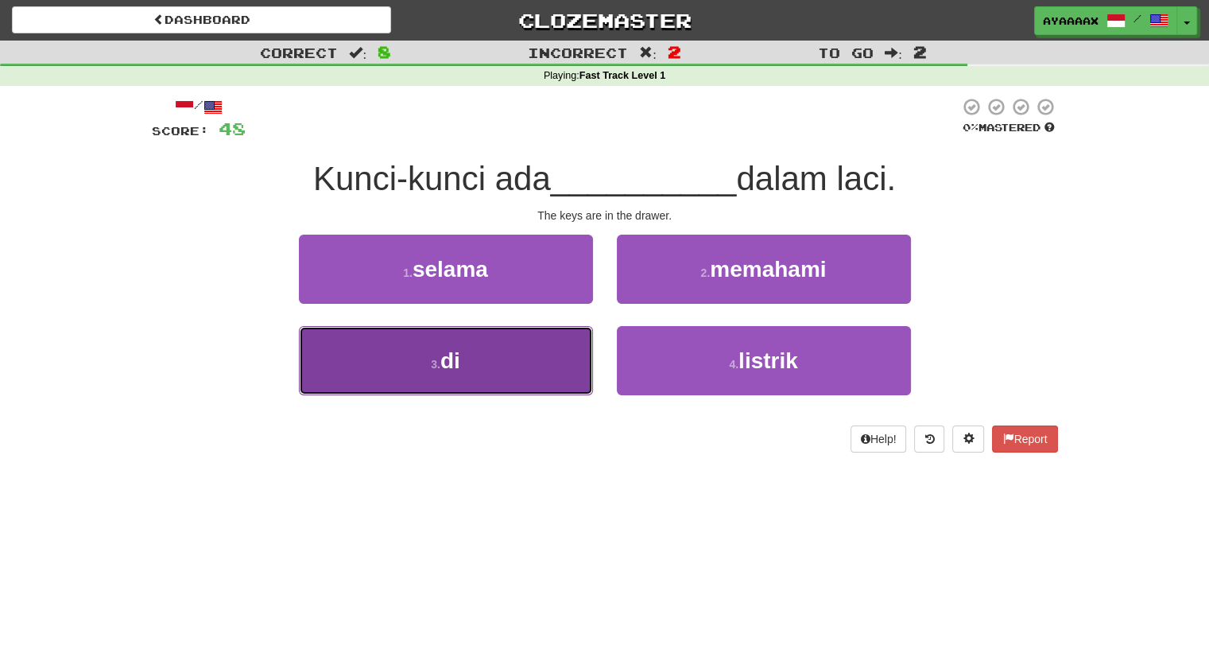
click at [344, 356] on button "3 . di" at bounding box center [446, 360] width 294 height 69
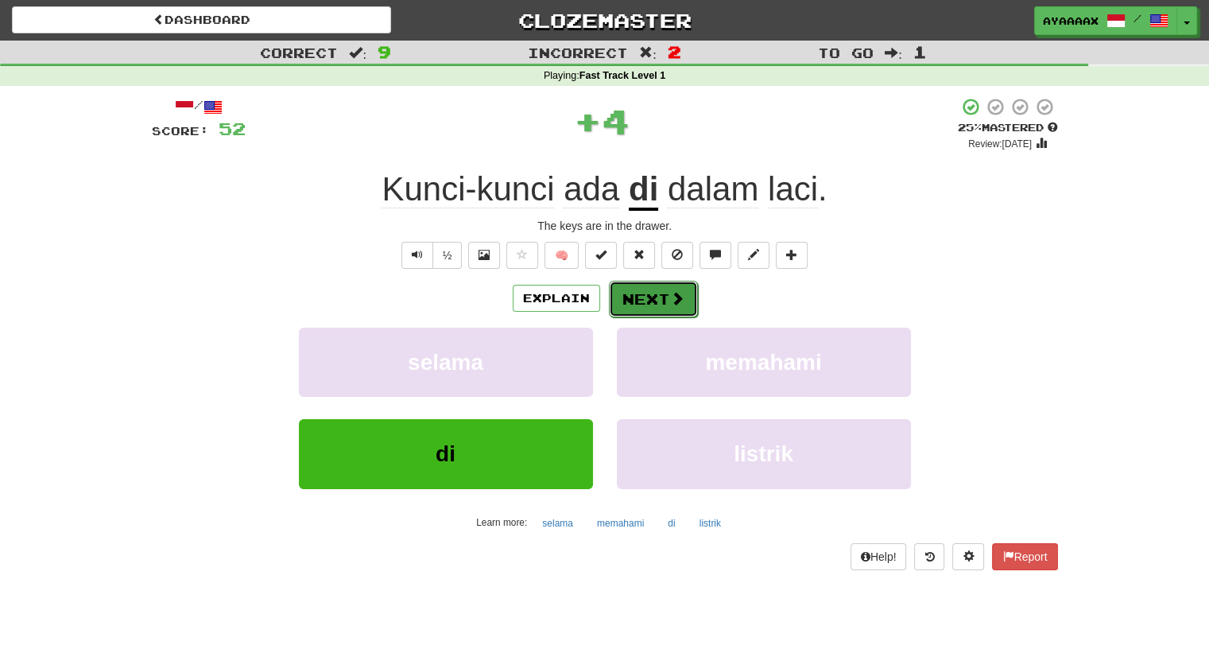
click at [635, 286] on button "Next" at bounding box center [653, 299] width 89 height 37
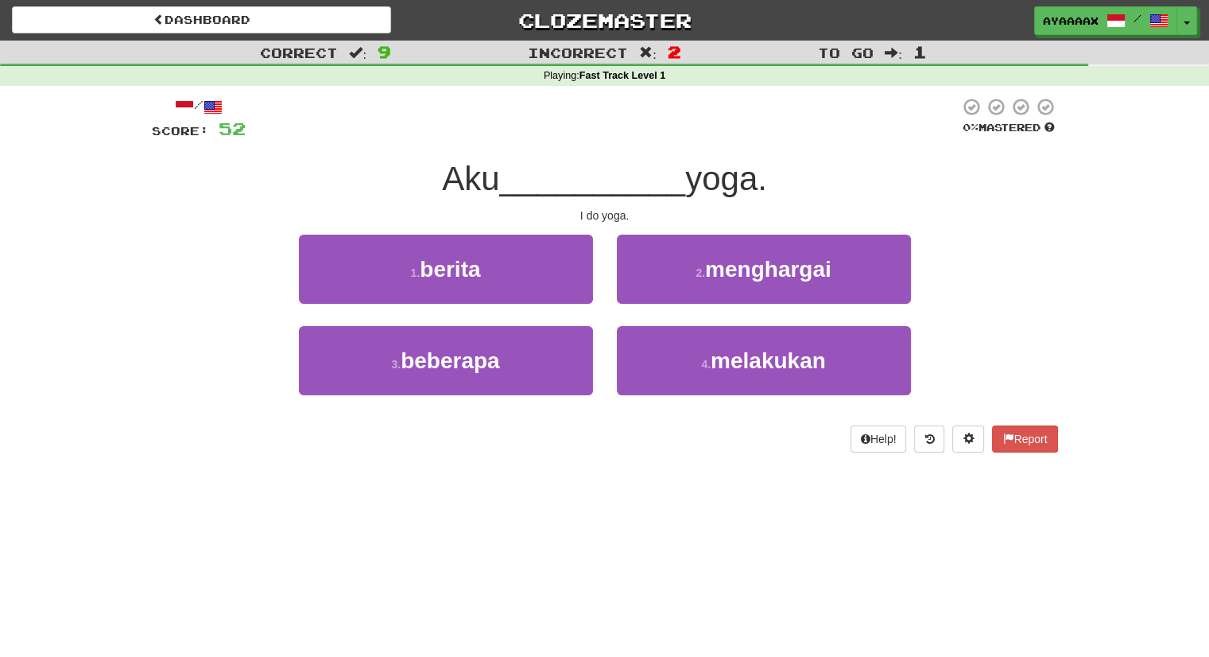
click at [720, 398] on div "4 . melakukan" at bounding box center [764, 371] width 318 height 91
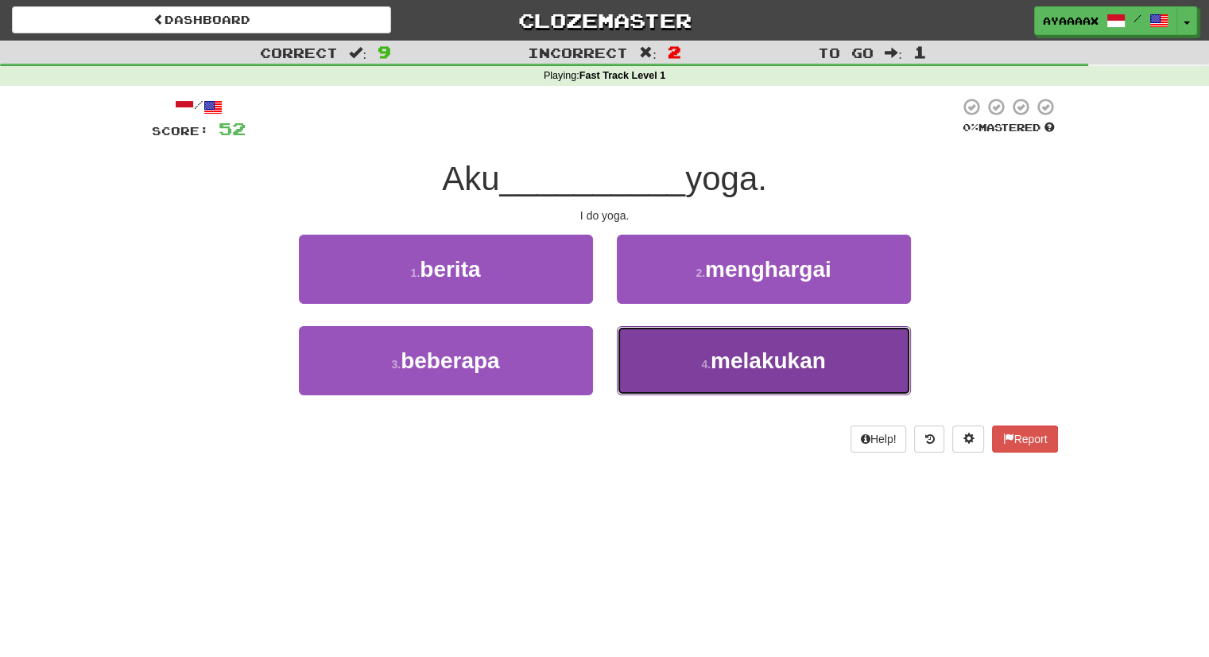
click at [717, 380] on button "4 . melakukan" at bounding box center [764, 360] width 294 height 69
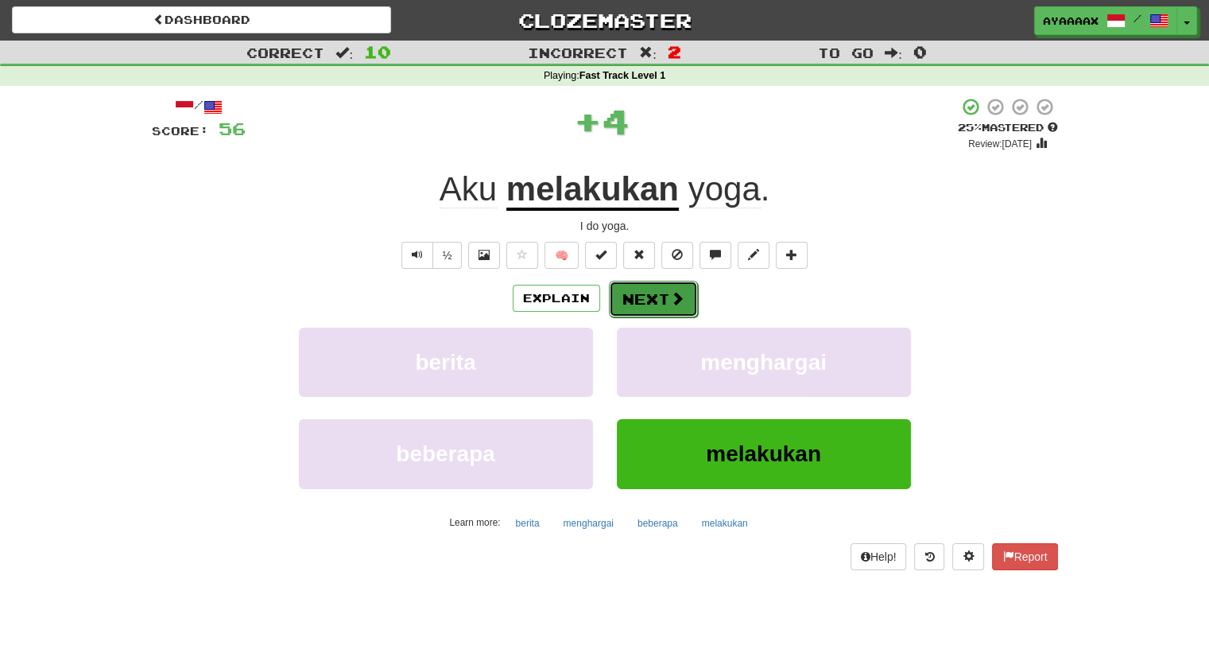
click at [657, 283] on button "Next" at bounding box center [653, 299] width 89 height 37
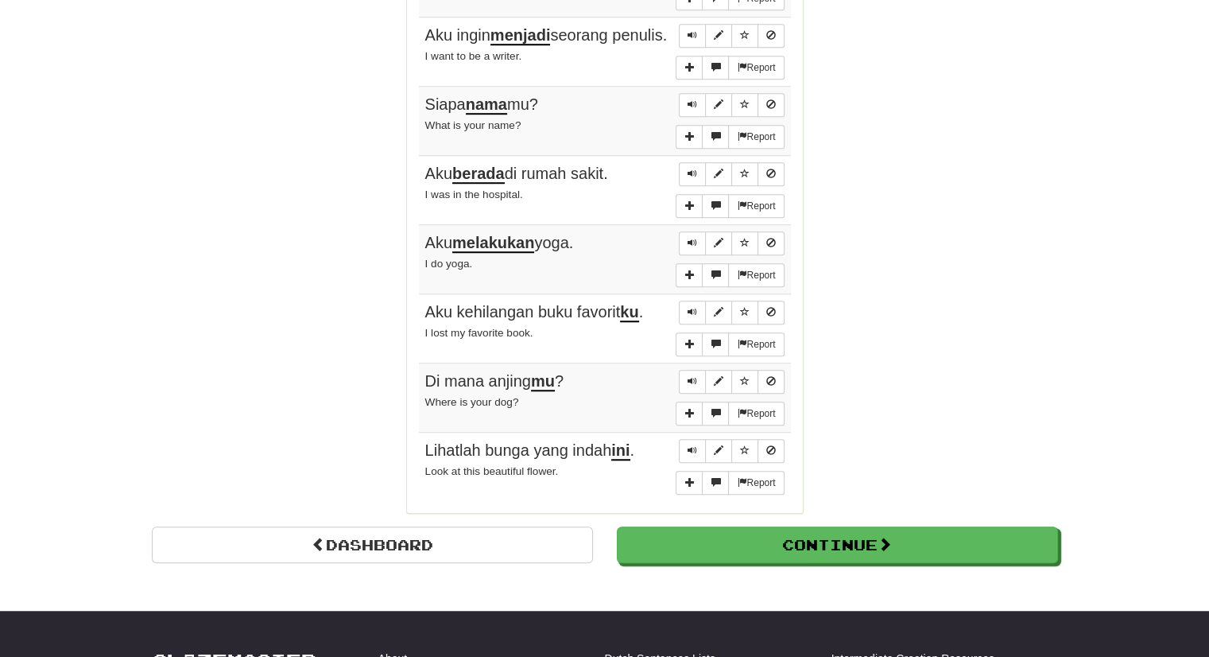
scroll to position [1192, 0]
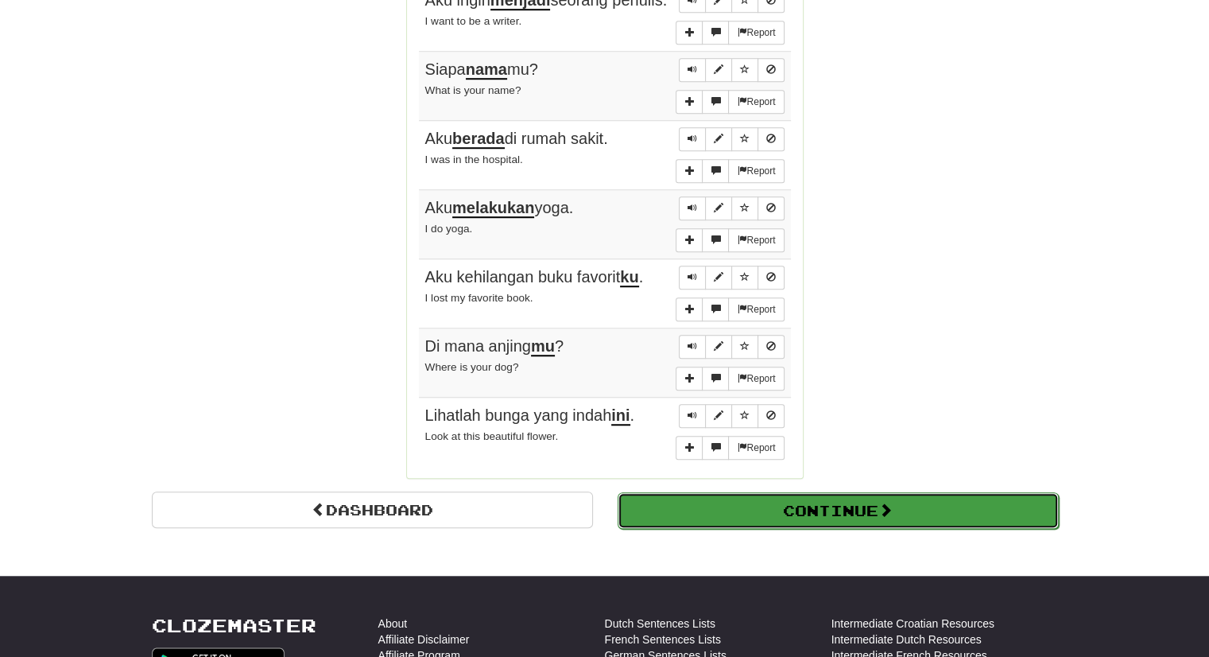
click at [790, 509] on button "Continue" at bounding box center [838, 510] width 441 height 37
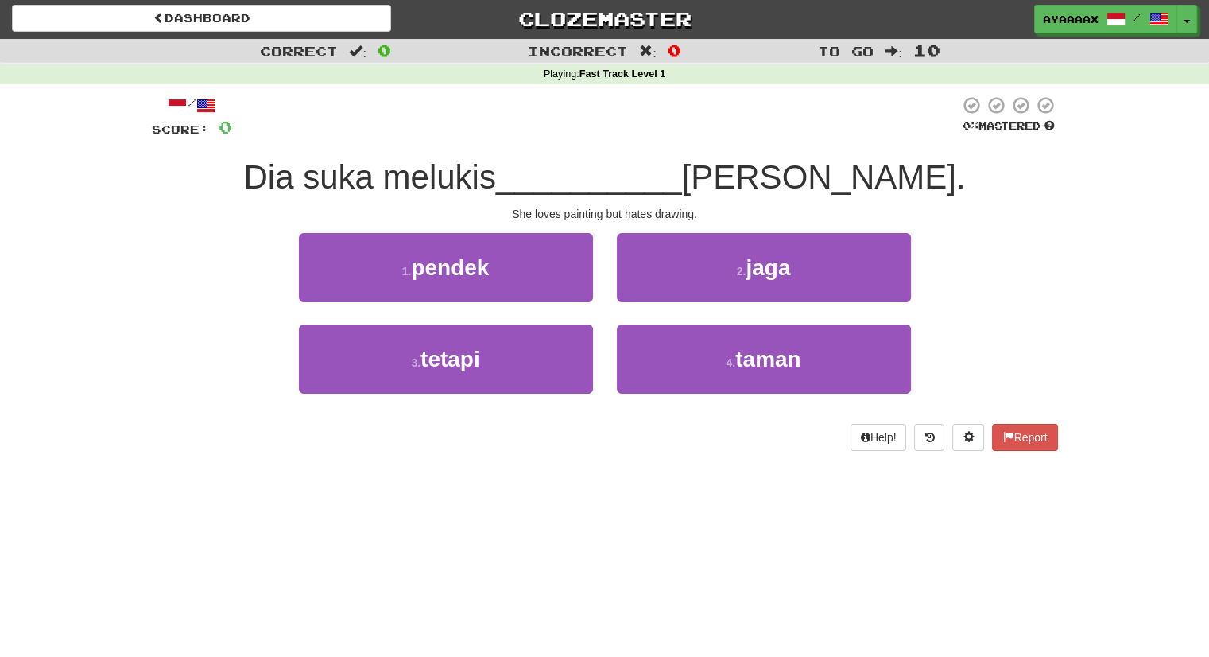
scroll to position [0, 0]
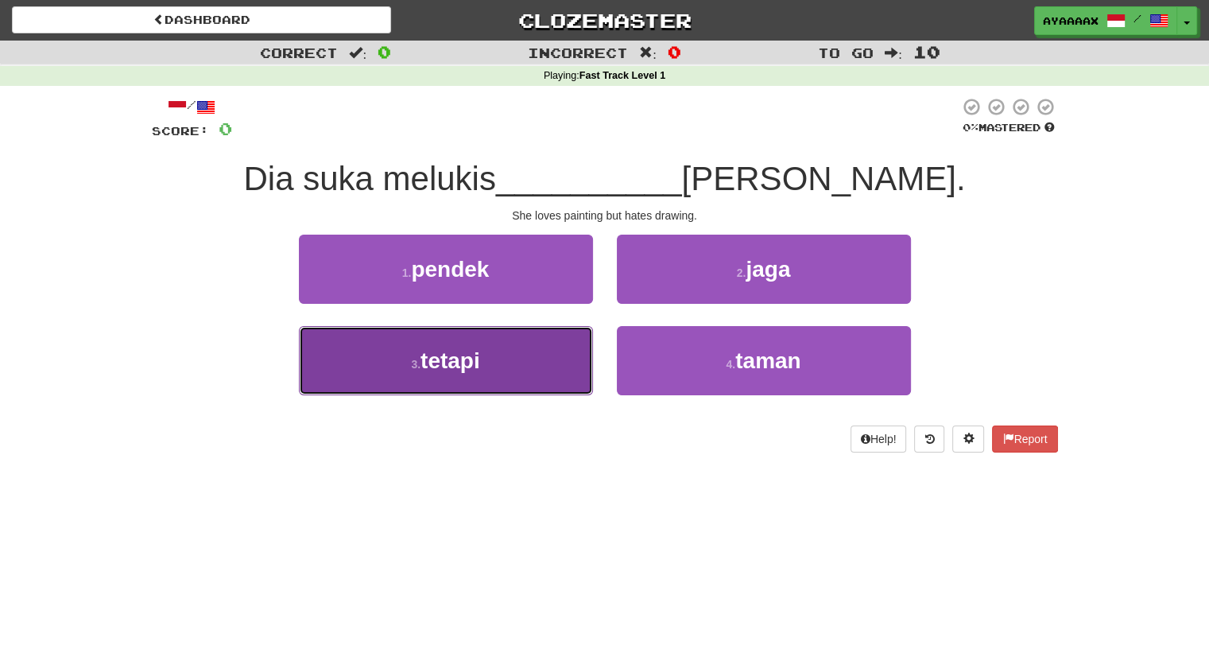
click at [445, 355] on span "tetapi" at bounding box center [450, 360] width 60 height 25
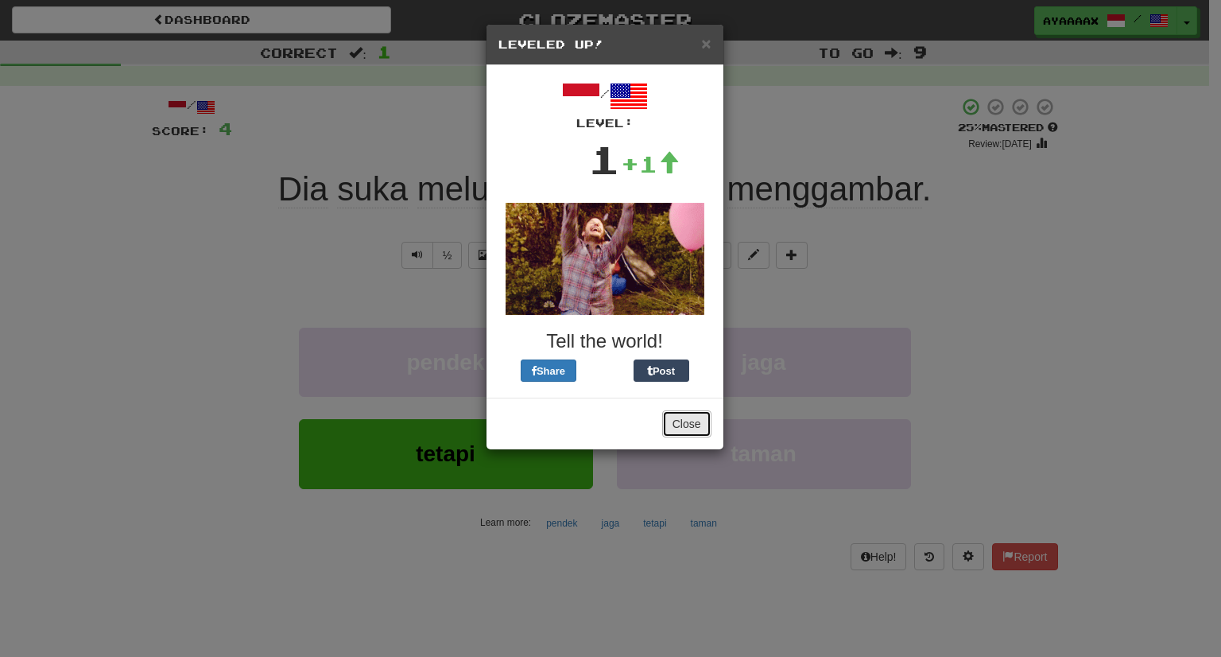
click at [687, 427] on button "Close" at bounding box center [686, 423] width 49 height 27
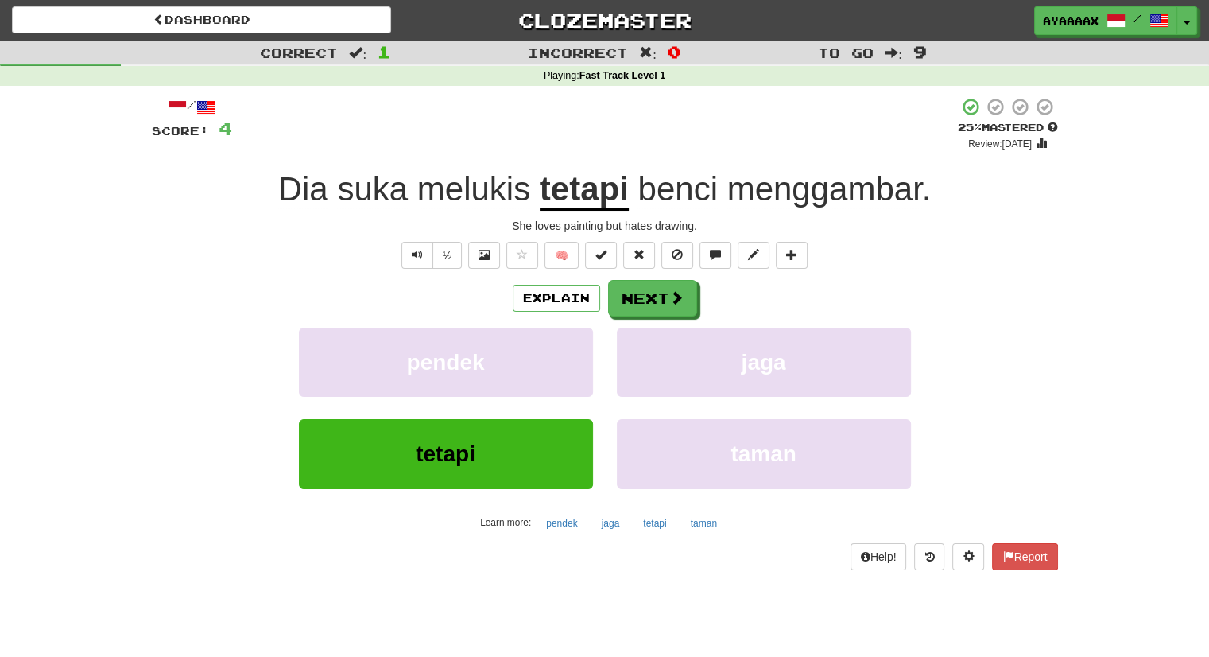
click at [699, 188] on span "benci" at bounding box center [676, 189] width 79 height 38
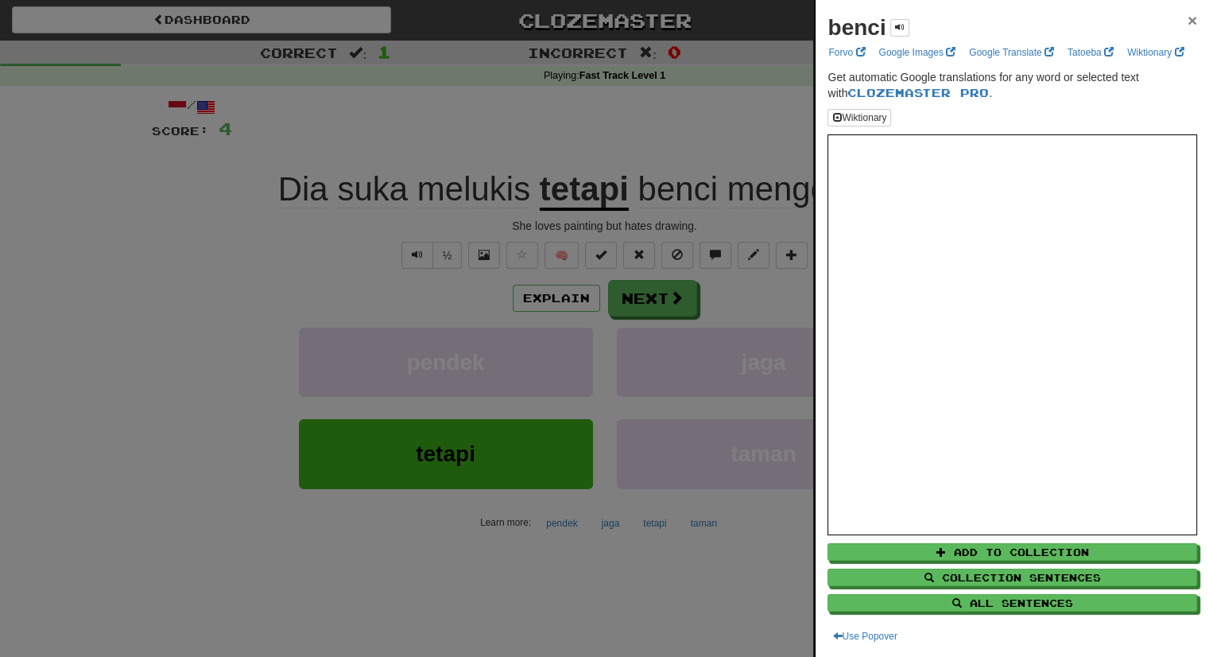
click at [1188, 23] on span "×" at bounding box center [1193, 20] width 10 height 18
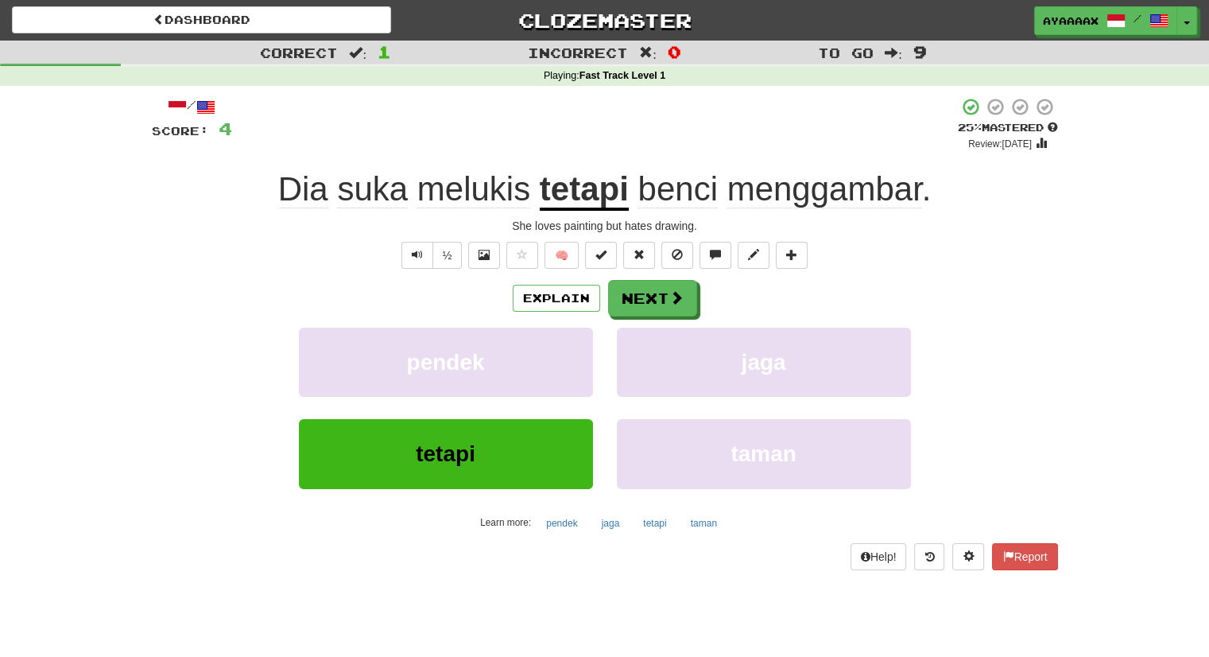
click at [850, 187] on span "menggambar" at bounding box center [824, 189] width 195 height 38
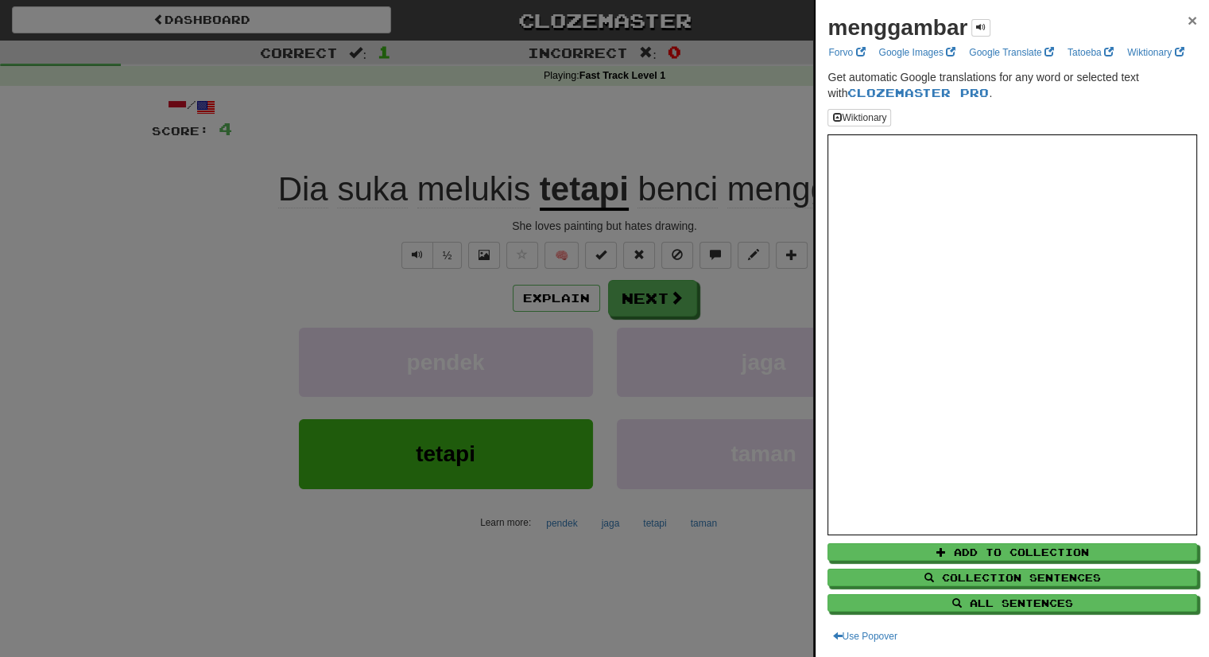
click at [1188, 17] on span "×" at bounding box center [1193, 20] width 10 height 18
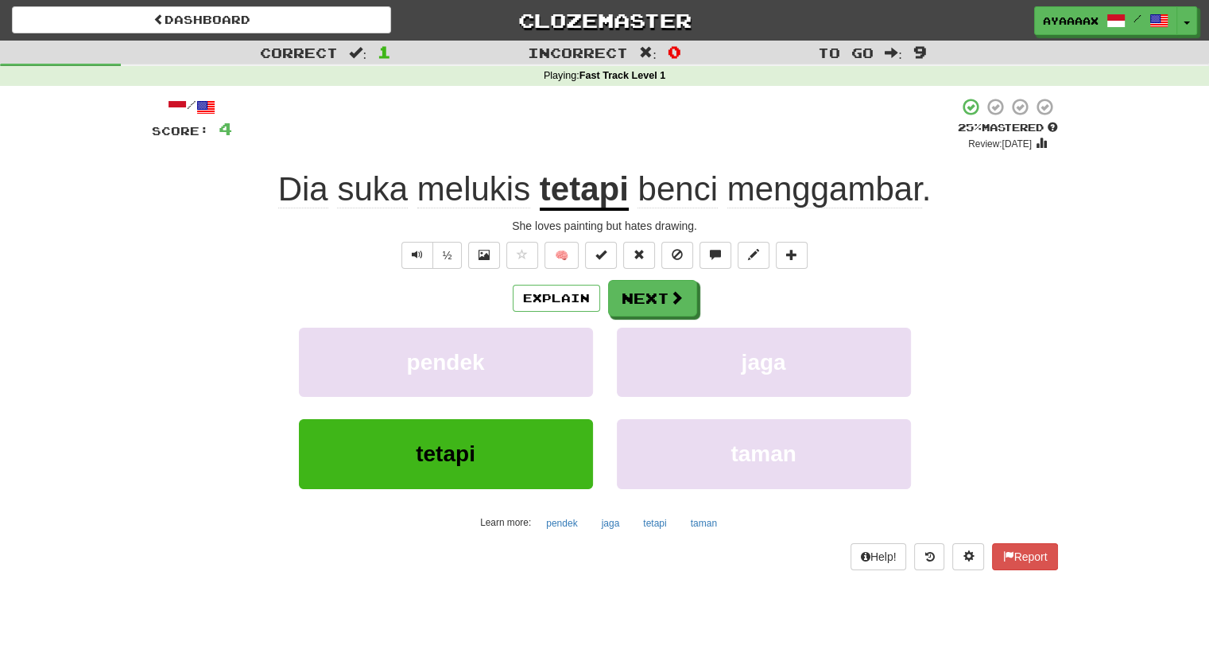
click at [872, 188] on span "menggambar" at bounding box center [824, 189] width 195 height 38
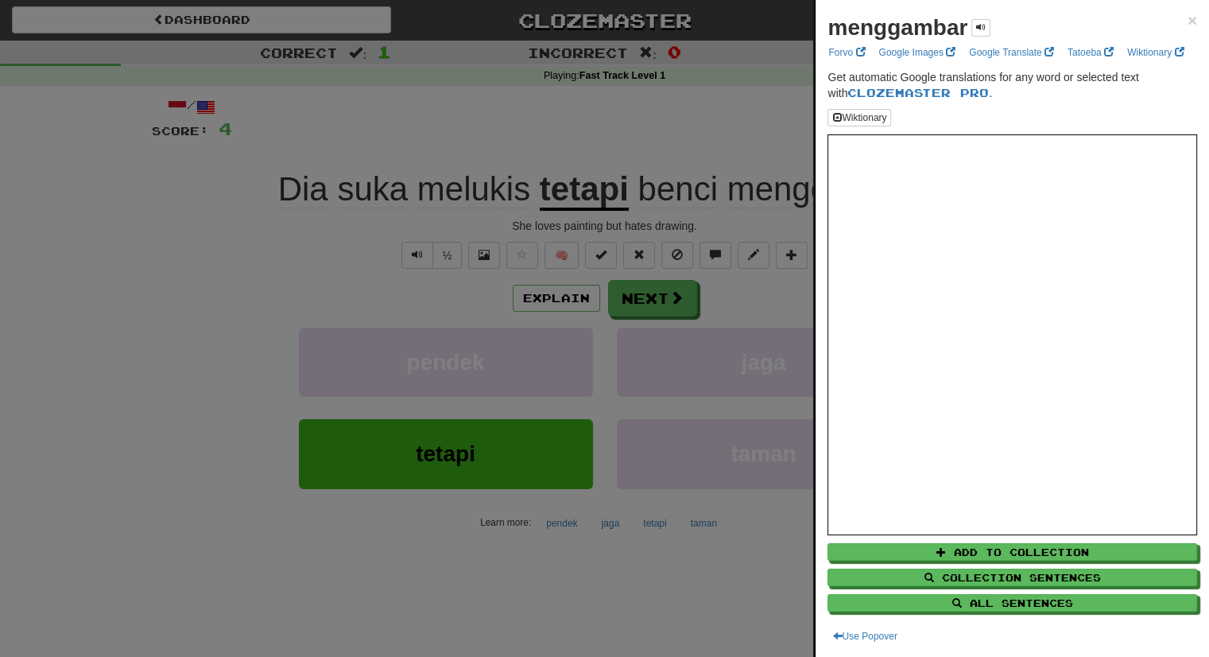
click at [1185, 26] on div "menggambar × Forvo Google Images Google Translate Tatoeba Wiktionary Get automa…" at bounding box center [1012, 328] width 393 height 657
click at [1188, 21] on span "×" at bounding box center [1193, 20] width 10 height 18
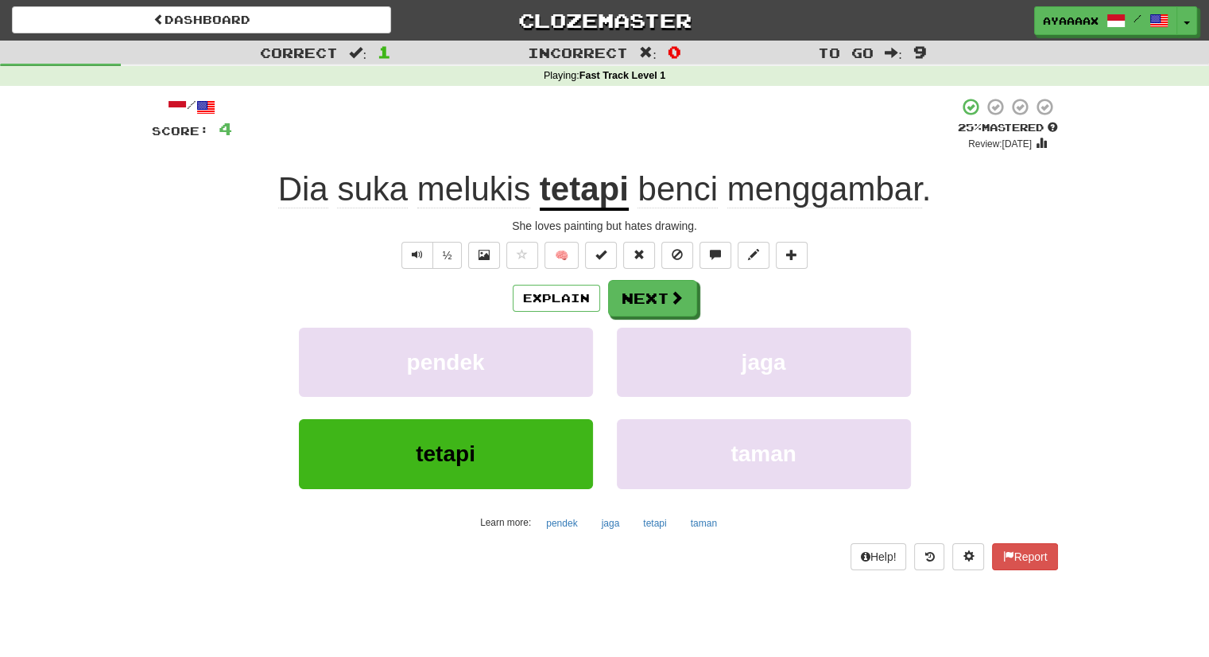
click at [475, 197] on span "melukis" at bounding box center [473, 189] width 113 height 38
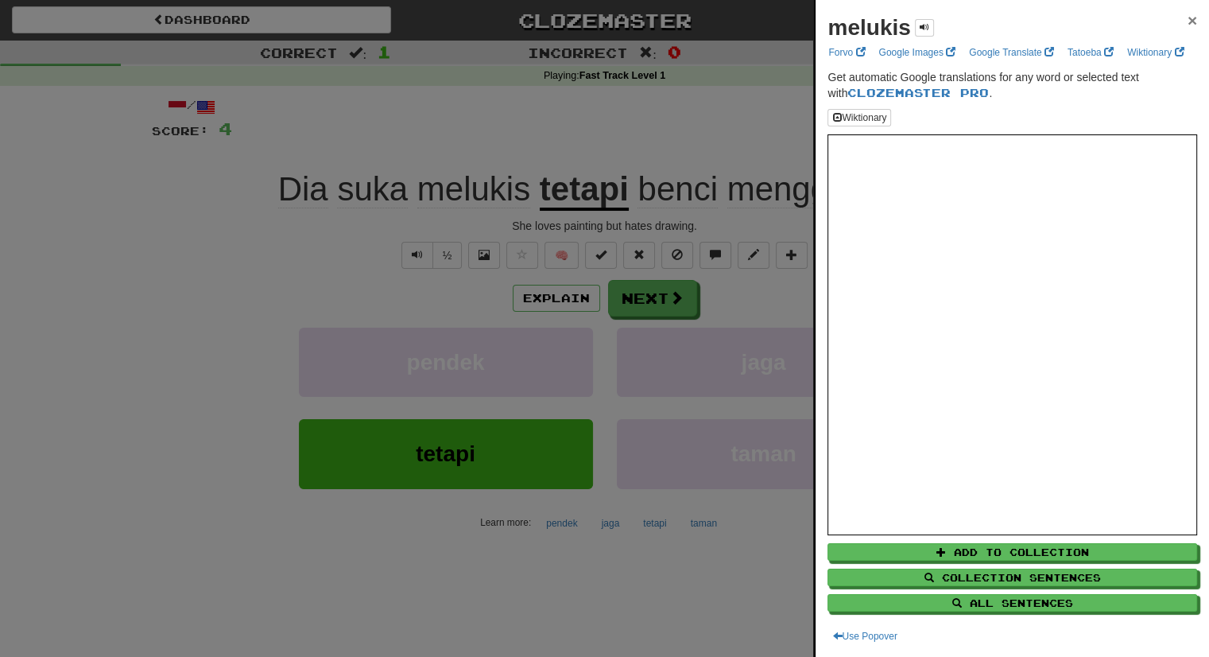
click at [1188, 22] on span "×" at bounding box center [1193, 20] width 10 height 18
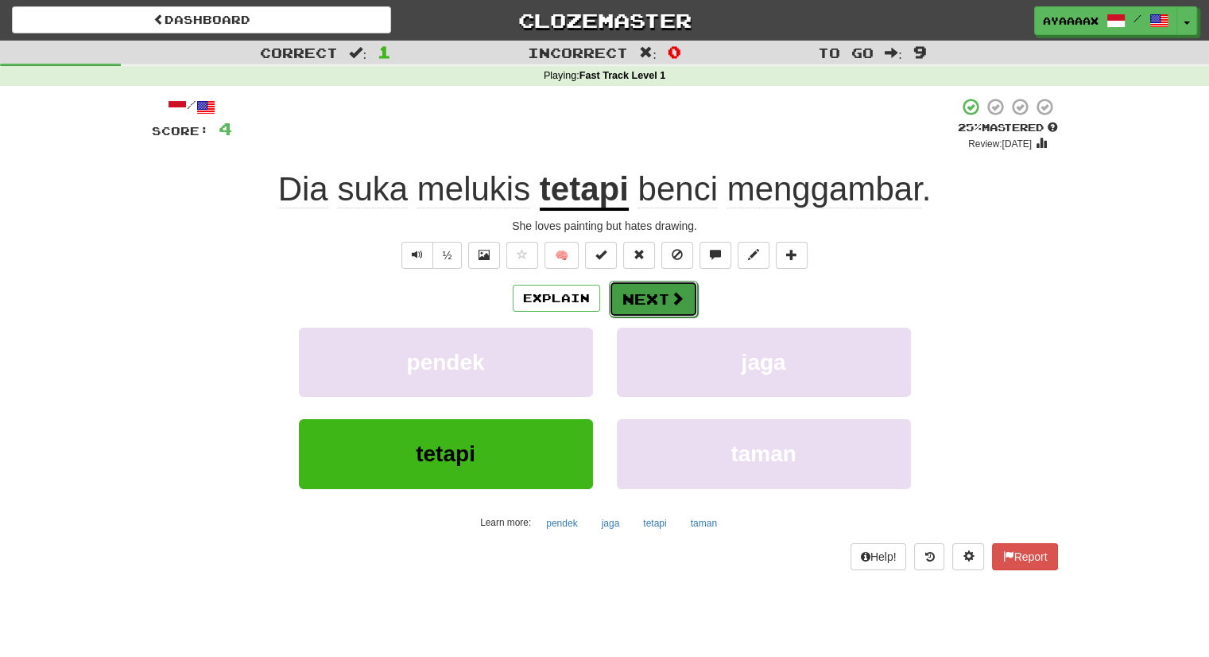
click at [657, 291] on button "Next" at bounding box center [653, 299] width 89 height 37
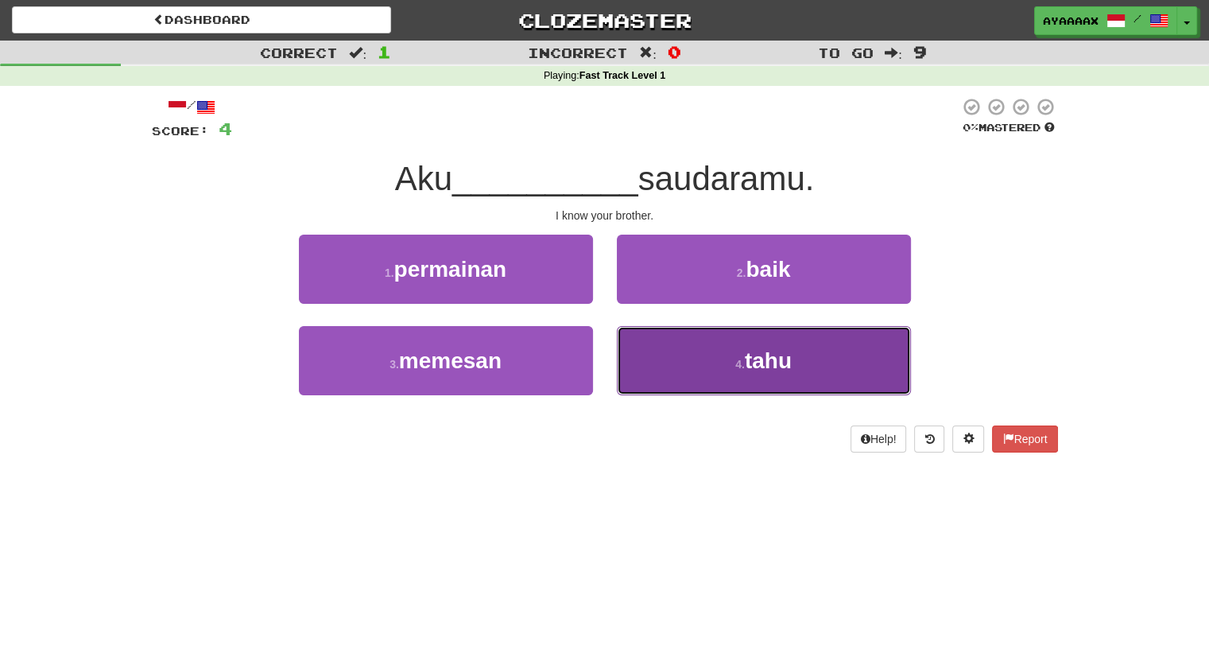
click at [768, 344] on button "4 . tahu" at bounding box center [764, 360] width 294 height 69
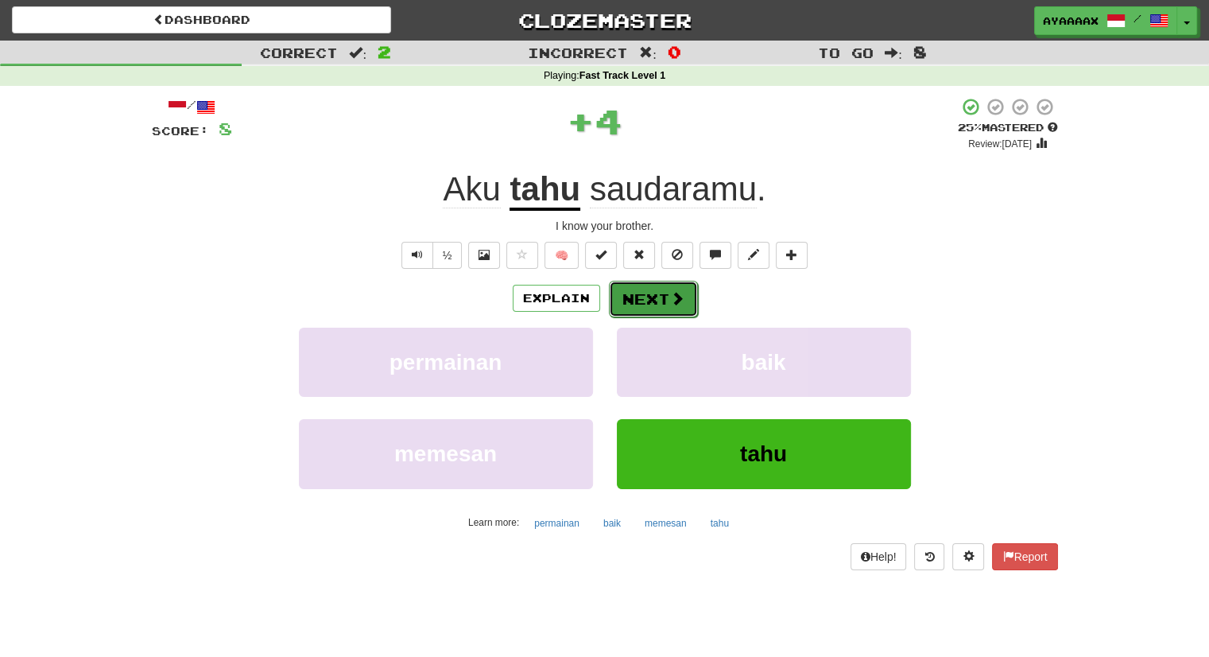
click at [661, 296] on button "Next" at bounding box center [653, 299] width 89 height 37
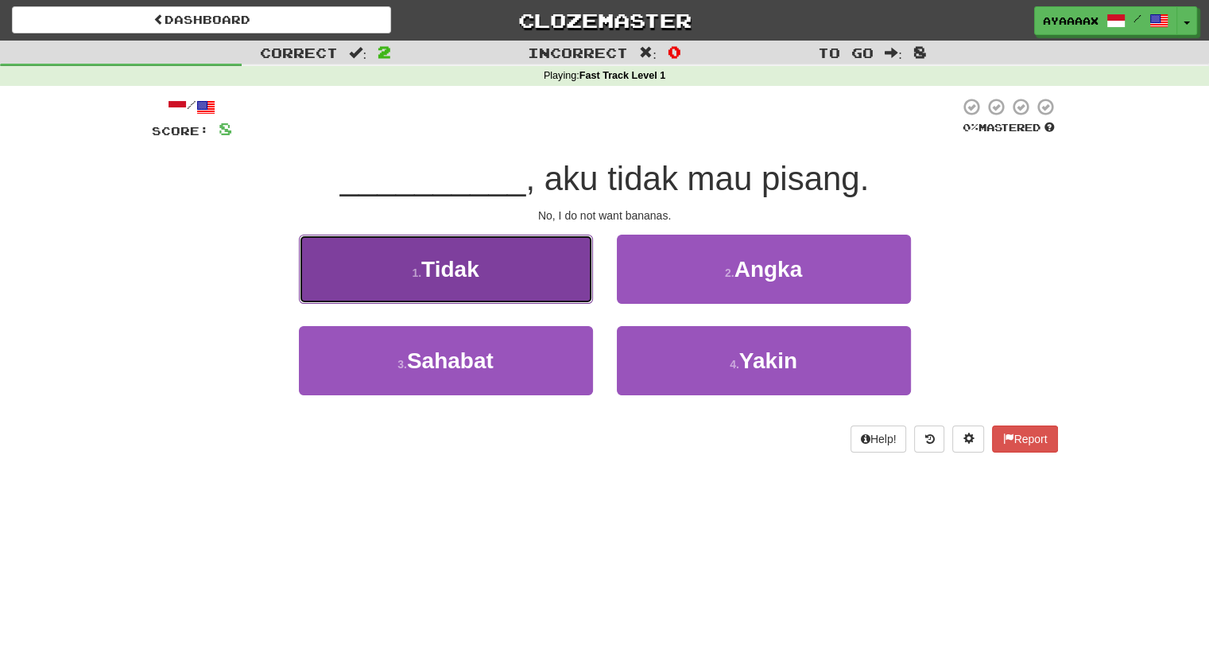
click at [401, 265] on button "1 . Tidak" at bounding box center [446, 268] width 294 height 69
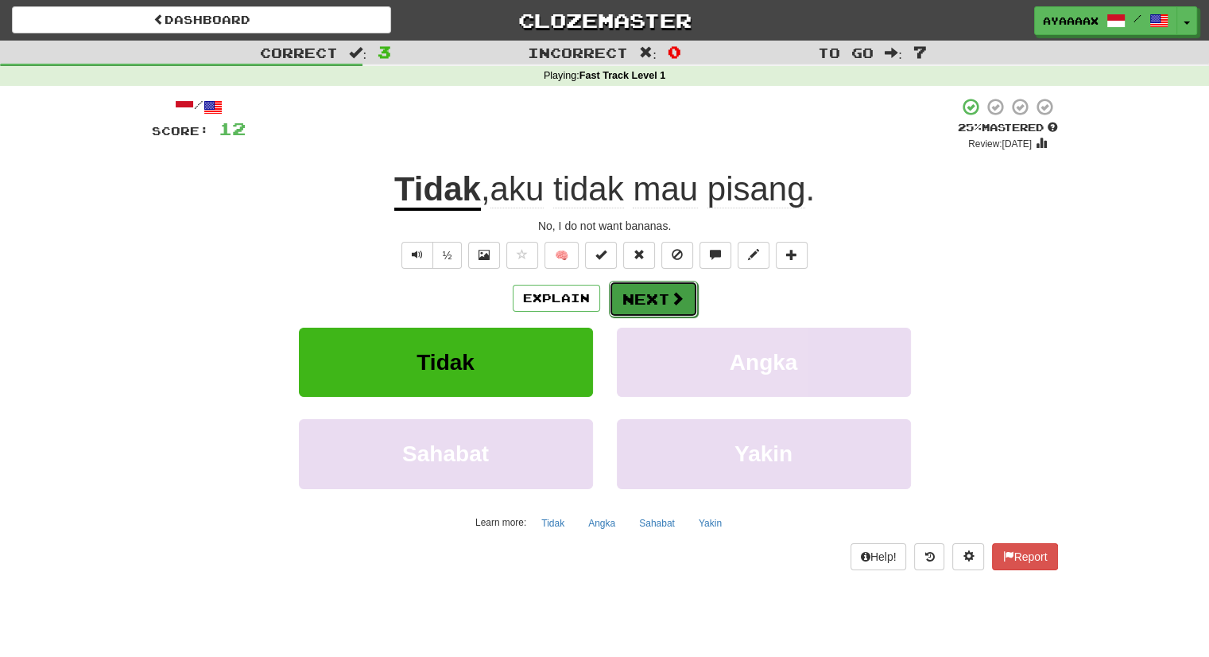
click at [665, 289] on button "Next" at bounding box center [653, 299] width 89 height 37
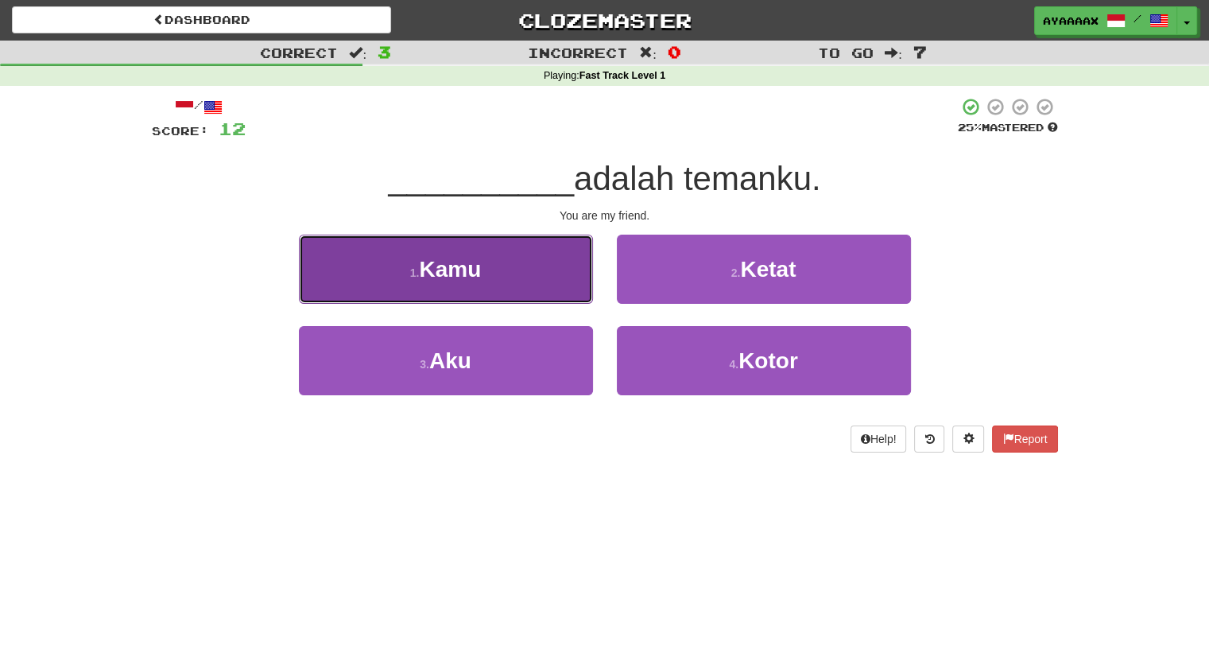
click at [444, 264] on span "Kamu" at bounding box center [450, 269] width 62 height 25
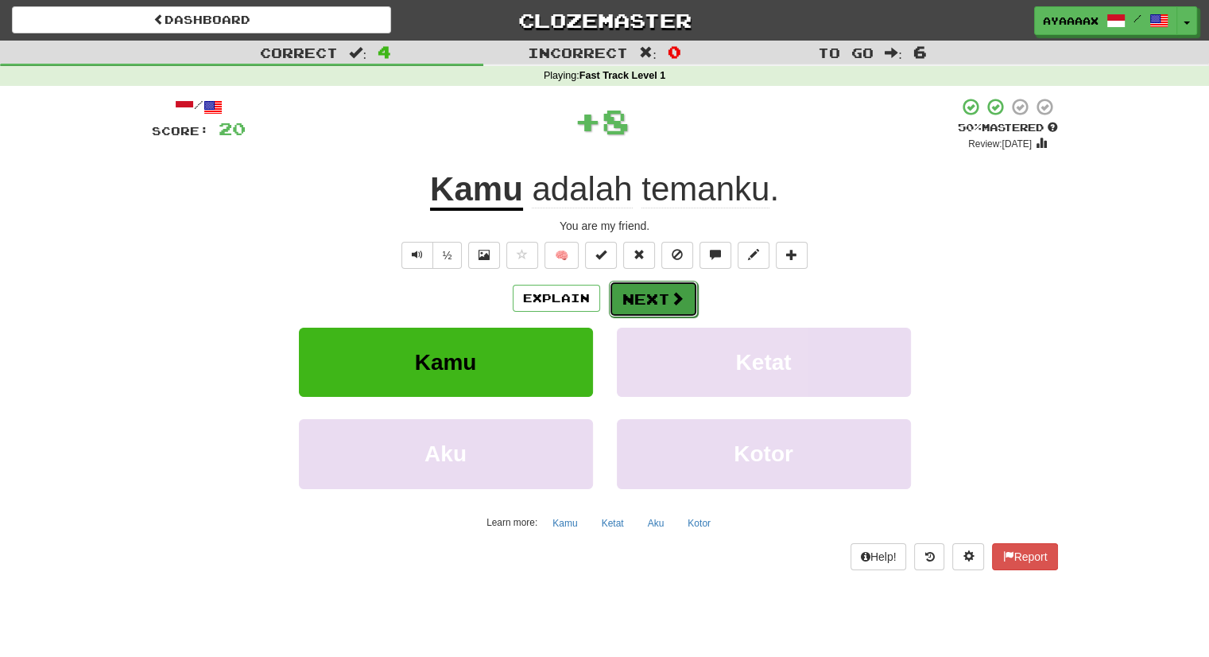
click at [672, 300] on span at bounding box center [677, 298] width 14 height 14
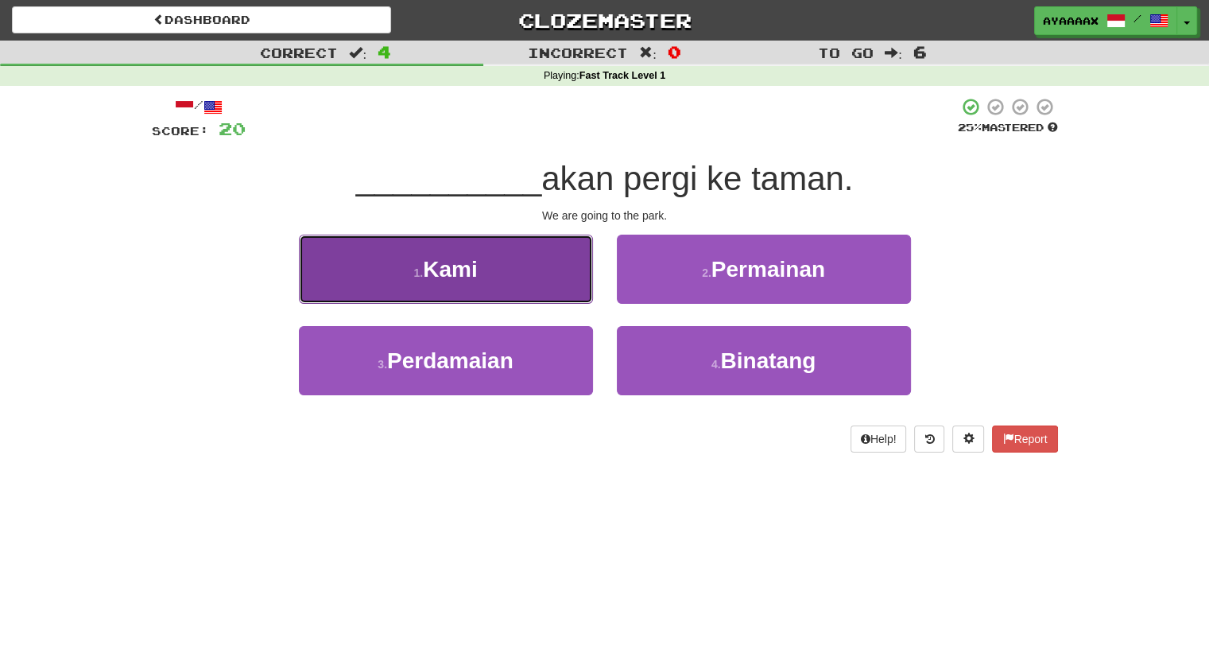
click at [577, 239] on button "1 . Kami" at bounding box center [446, 268] width 294 height 69
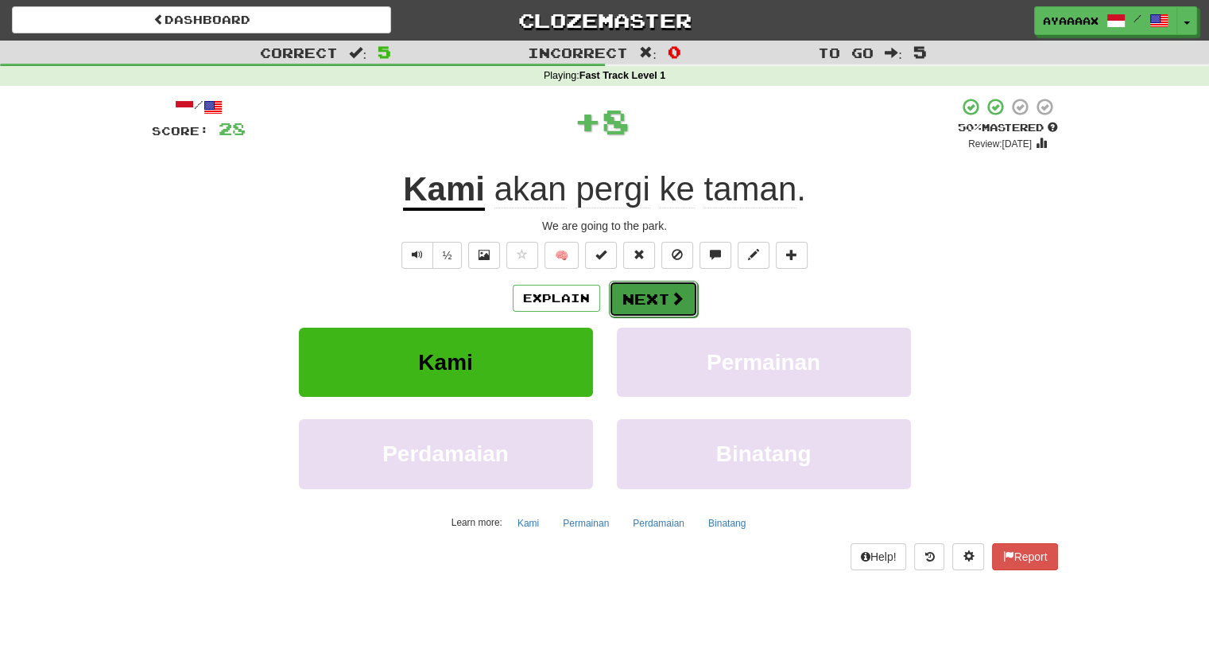
click at [641, 300] on button "Next" at bounding box center [653, 299] width 89 height 37
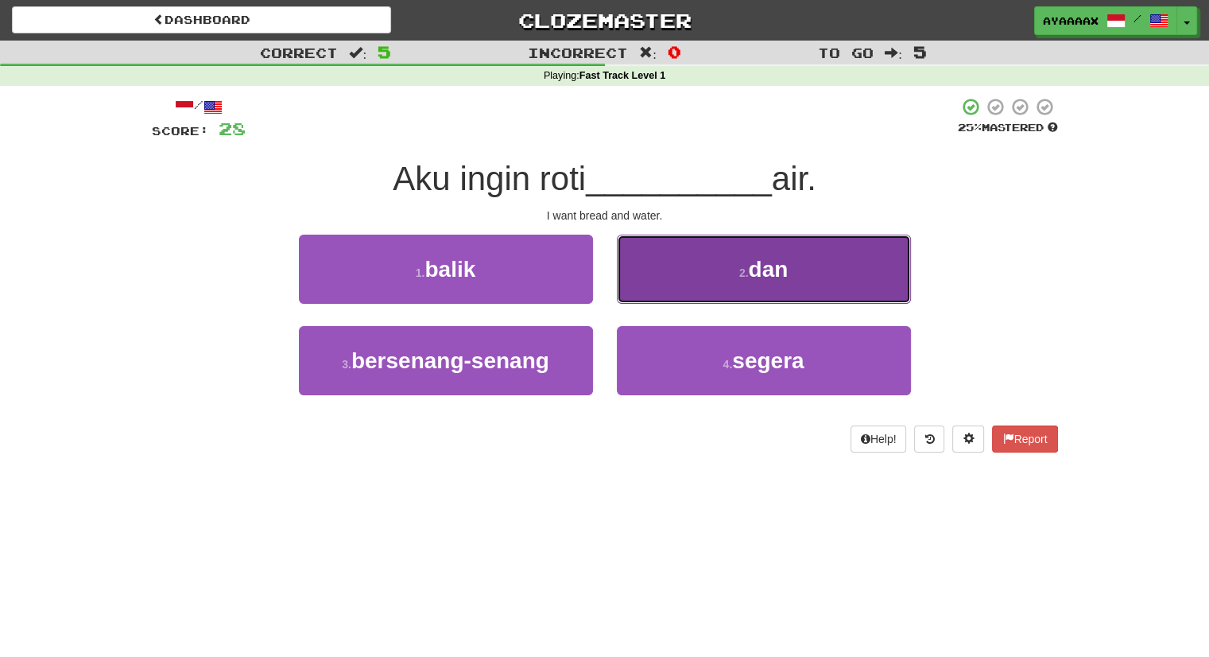
click at [769, 273] on span "dan" at bounding box center [768, 269] width 40 height 25
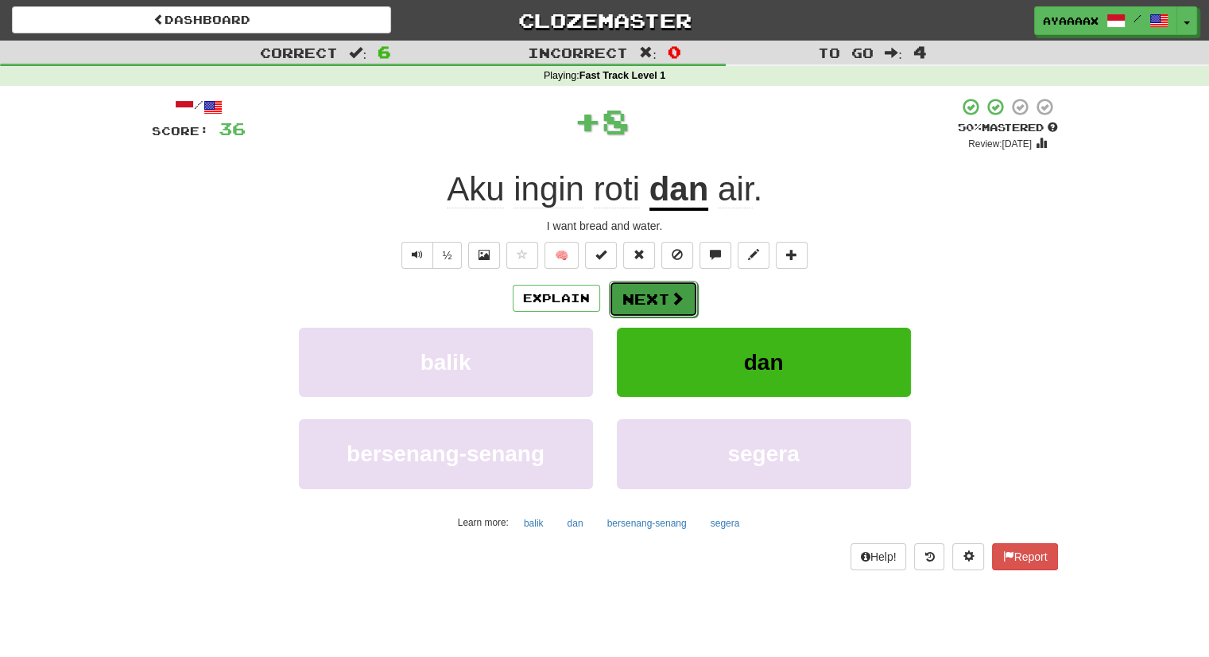
click at [658, 302] on button "Next" at bounding box center [653, 299] width 89 height 37
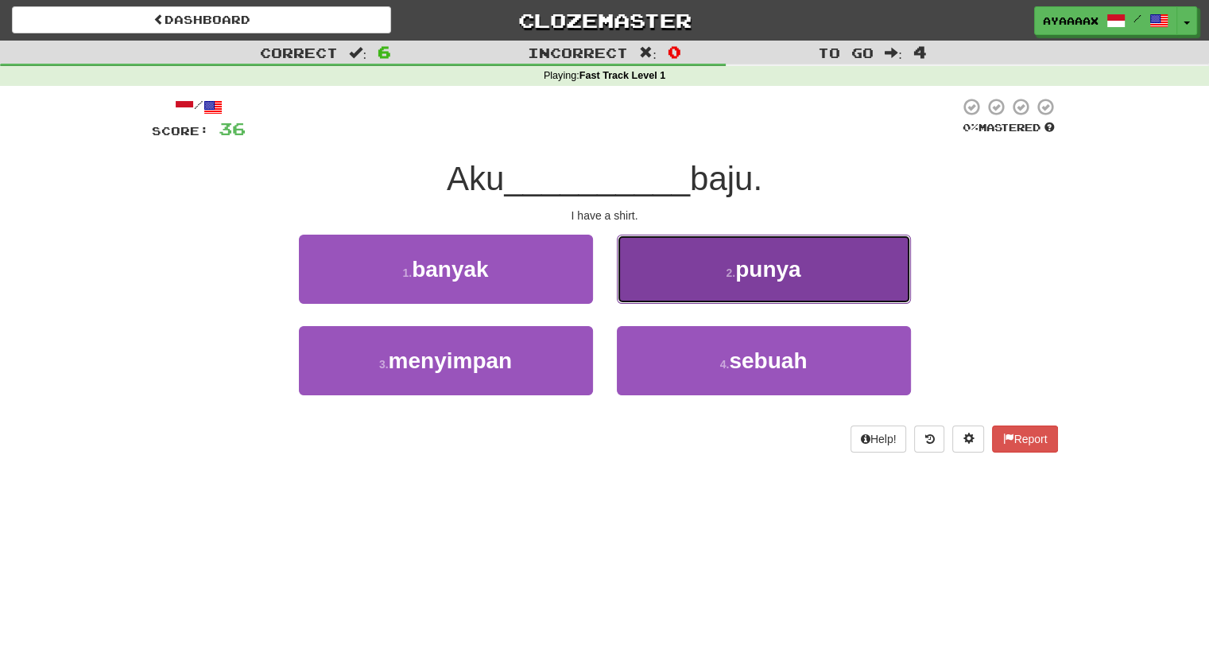
click at [690, 254] on button "2 . punya" at bounding box center [764, 268] width 294 height 69
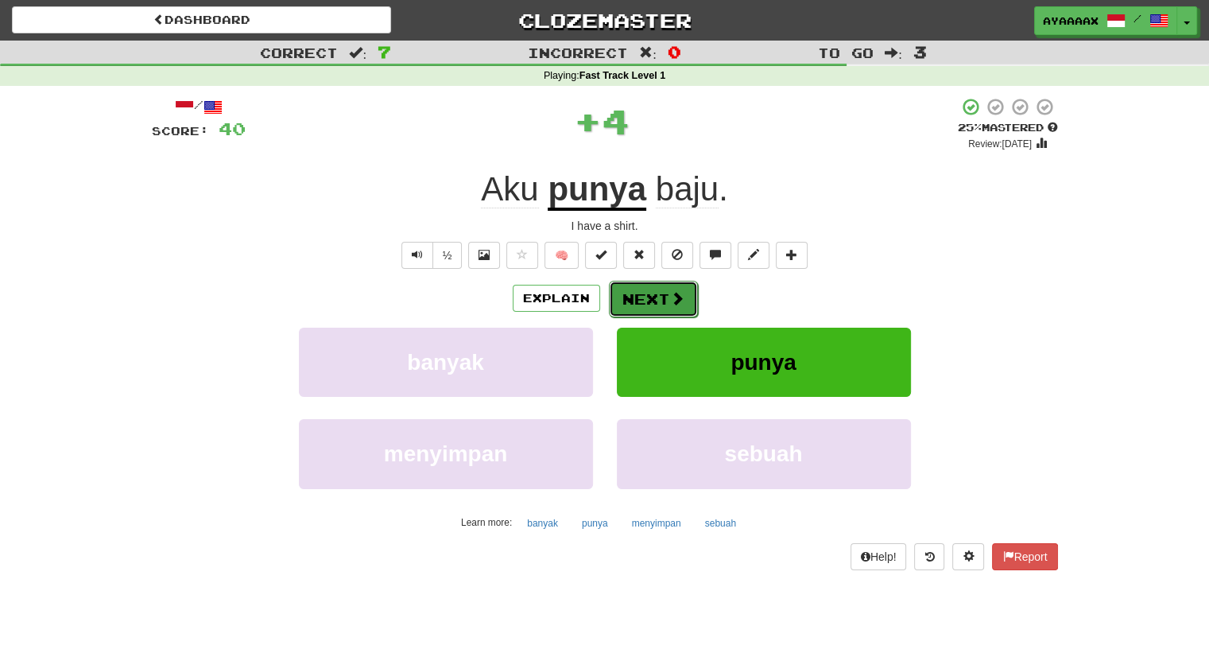
click at [672, 293] on span at bounding box center [677, 298] width 14 height 14
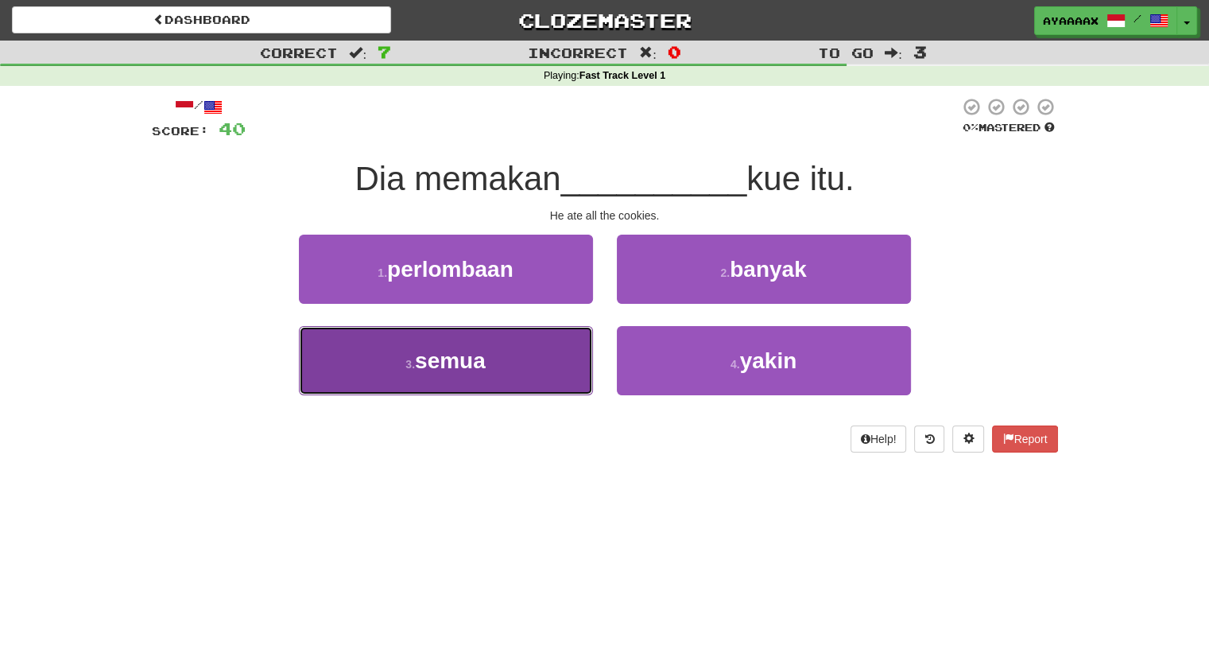
click at [538, 376] on button "3 . semua" at bounding box center [446, 360] width 294 height 69
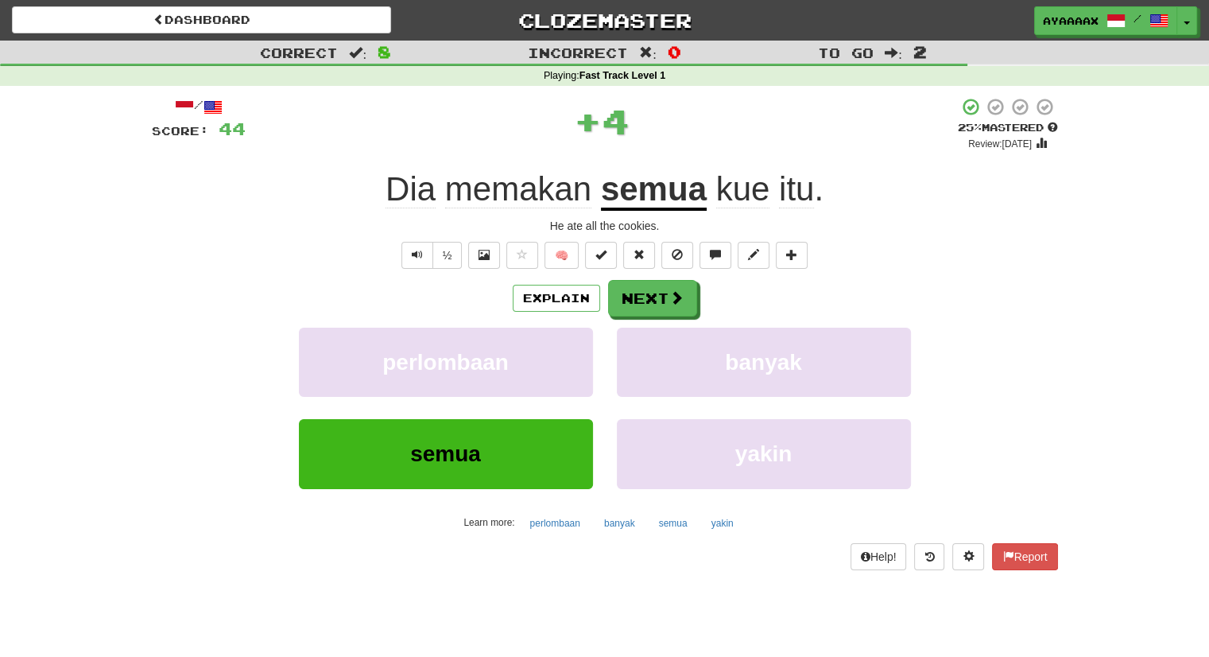
click at [638, 192] on u "semua" at bounding box center [654, 190] width 106 height 41
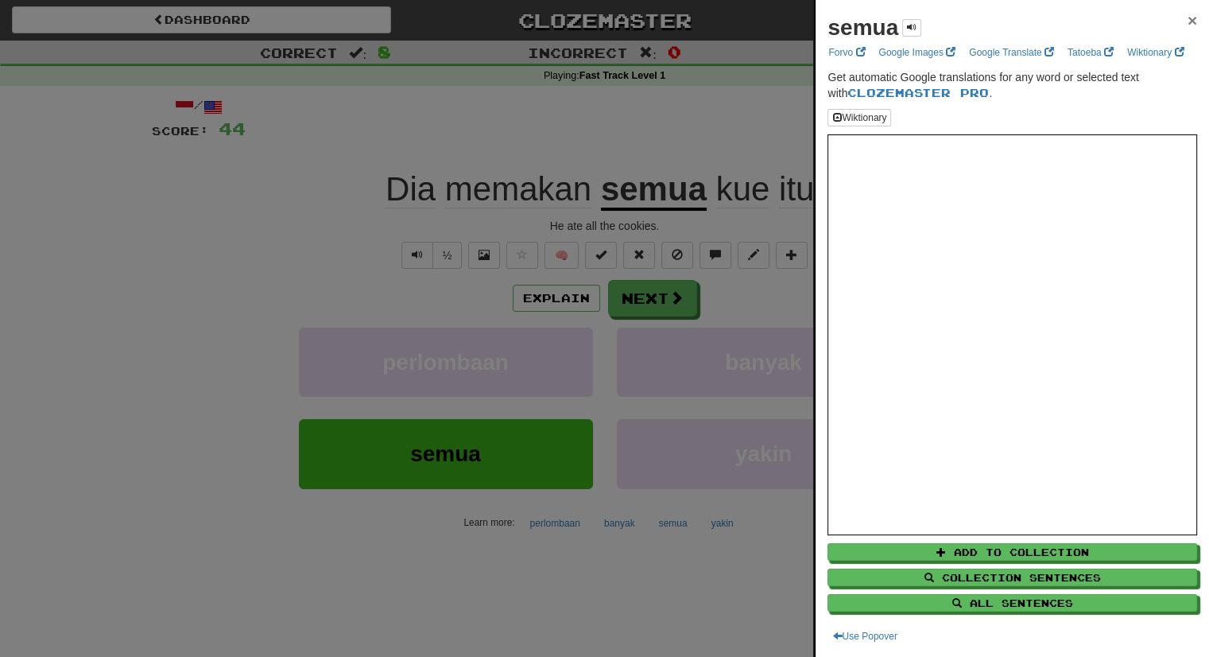
click at [1188, 25] on span "×" at bounding box center [1193, 20] width 10 height 18
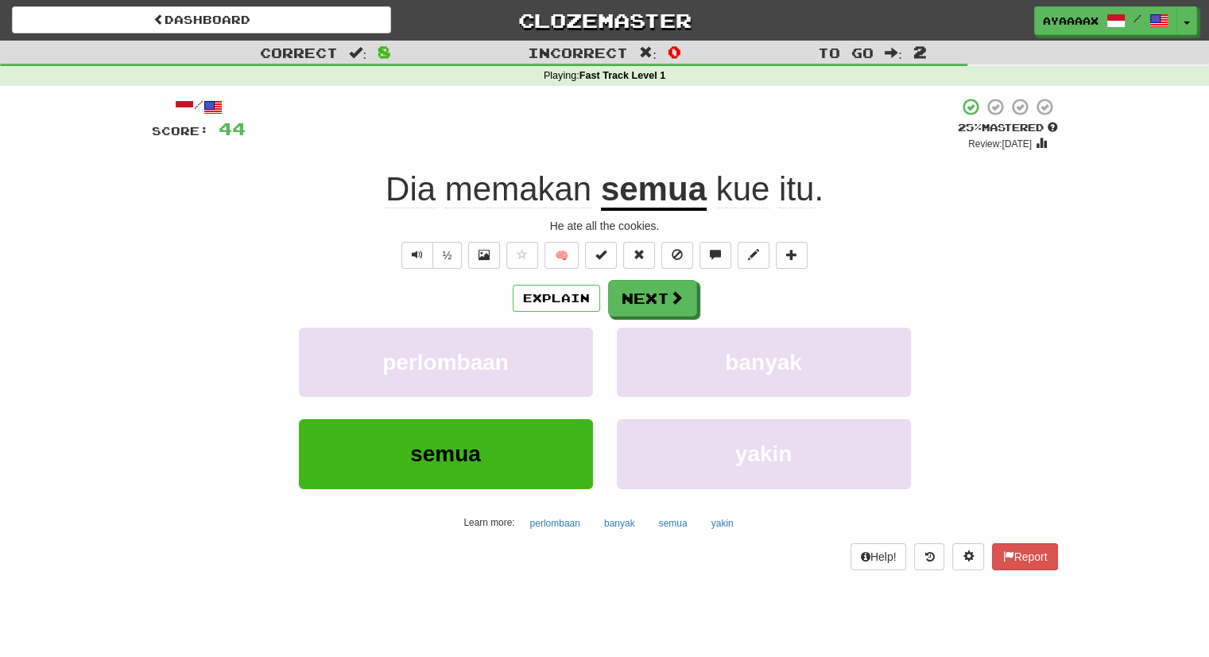
click at [529, 188] on span "memakan" at bounding box center [518, 189] width 146 height 38
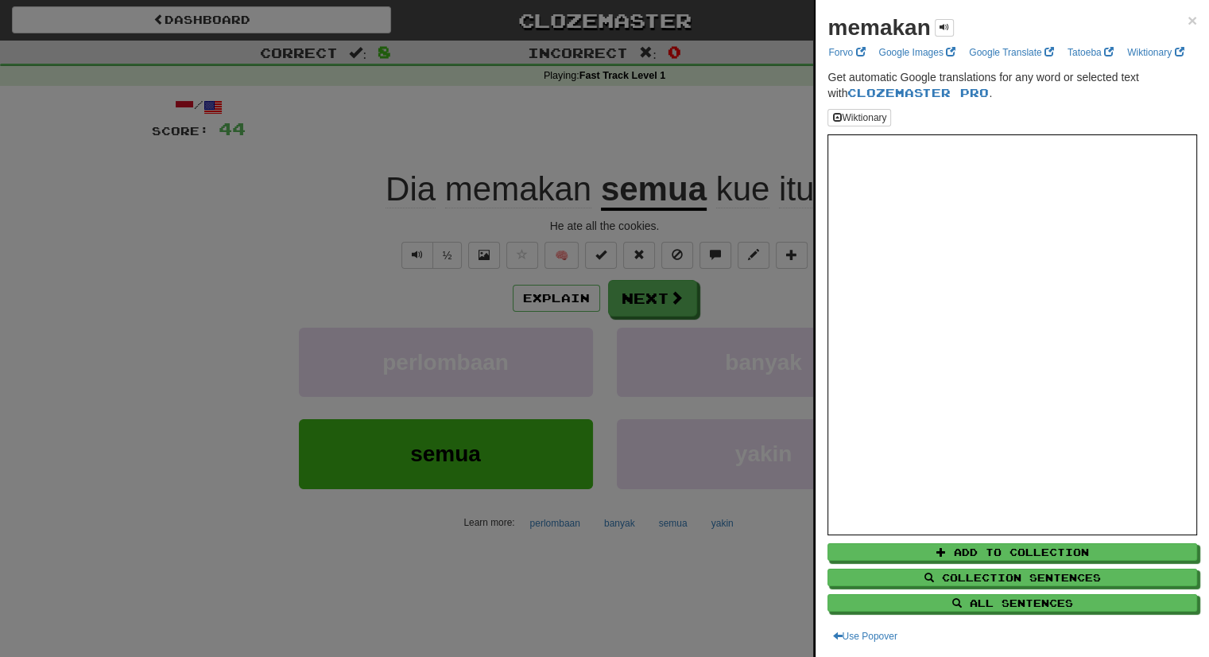
click at [1186, 21] on div "memakan × Forvo Google Images Google Translate Tatoeba Wiktionary Get automatic…" at bounding box center [1012, 328] width 393 height 657
click at [1186, 20] on div "memakan × Forvo Google Images Google Translate Tatoeba Wiktionary Get automatic…" at bounding box center [1012, 328] width 393 height 657
click at [1188, 19] on span "×" at bounding box center [1193, 20] width 10 height 18
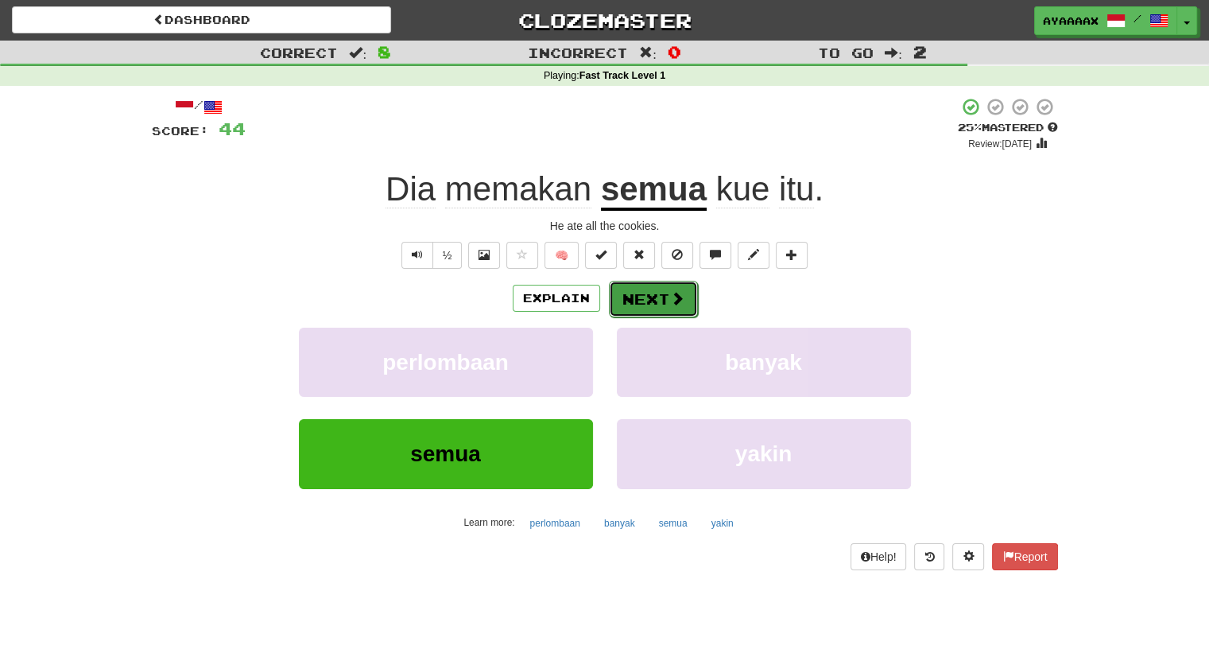
click at [652, 303] on button "Next" at bounding box center [653, 299] width 89 height 37
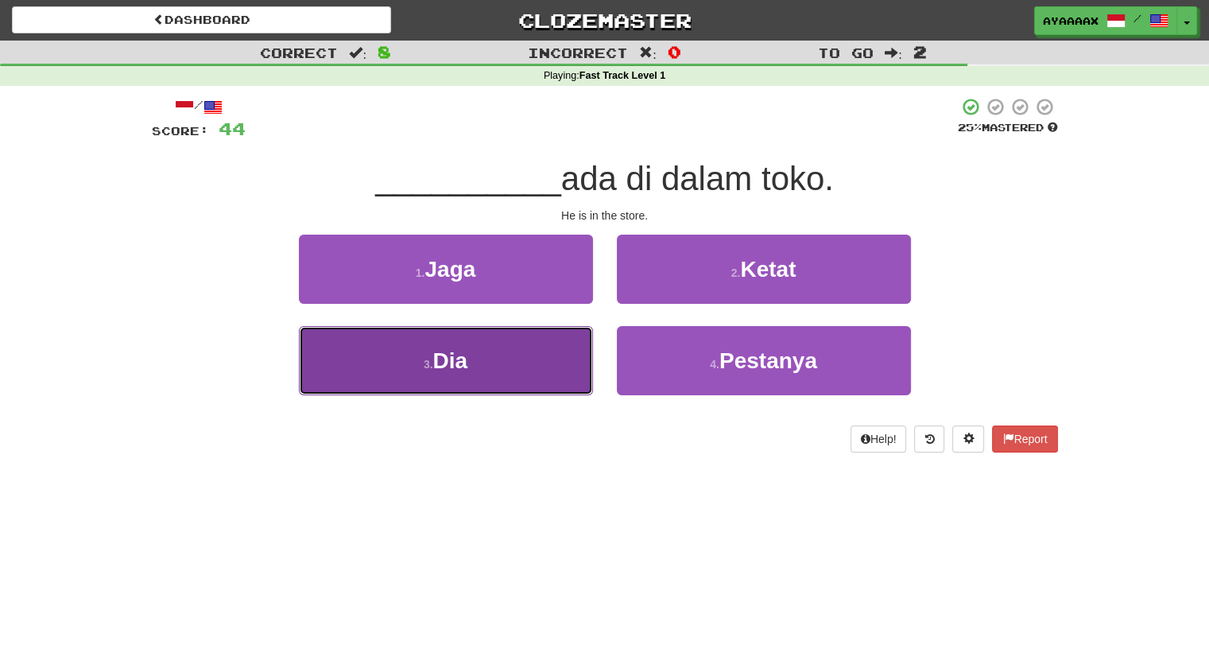
click at [518, 361] on button "3 . Dia" at bounding box center [446, 360] width 294 height 69
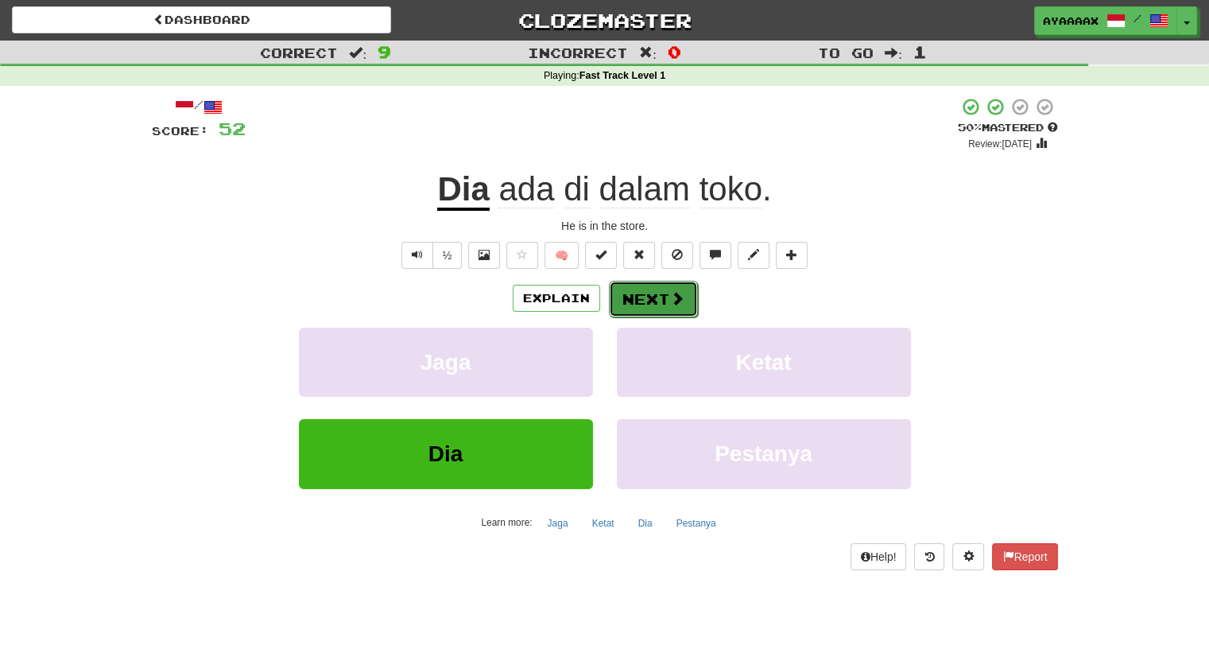
click at [636, 293] on button "Next" at bounding box center [653, 299] width 89 height 37
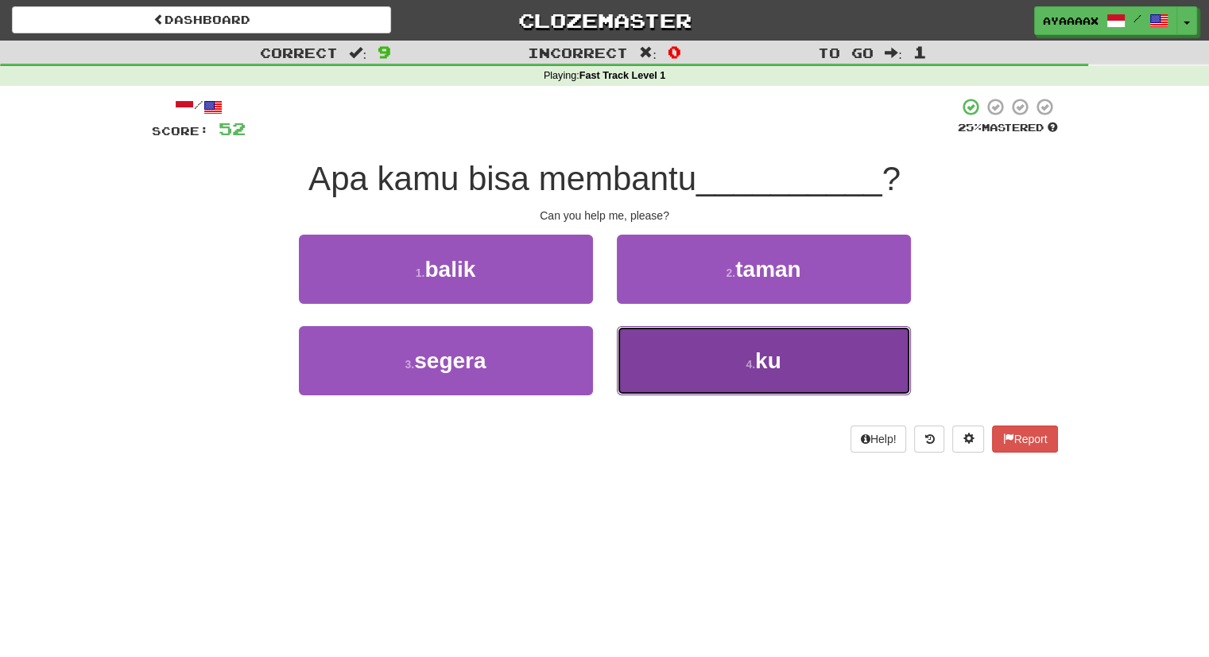
click at [728, 362] on button "4 . ku" at bounding box center [764, 360] width 294 height 69
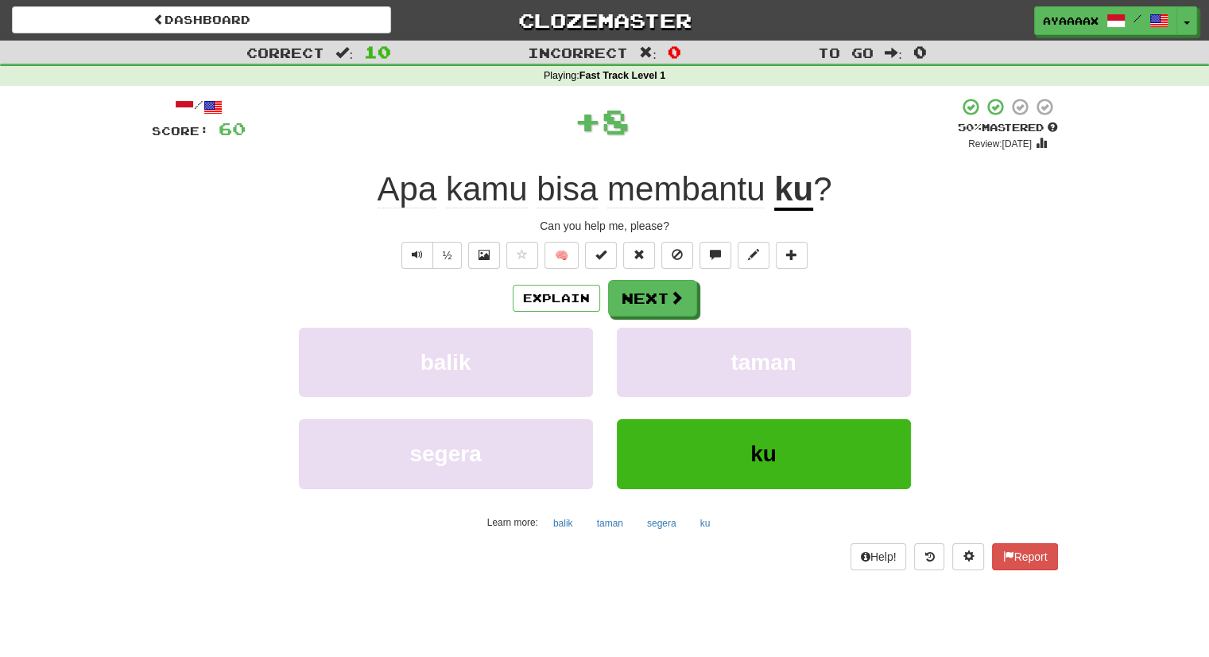
click at [650, 189] on span "membantu" at bounding box center [685, 189] width 157 height 38
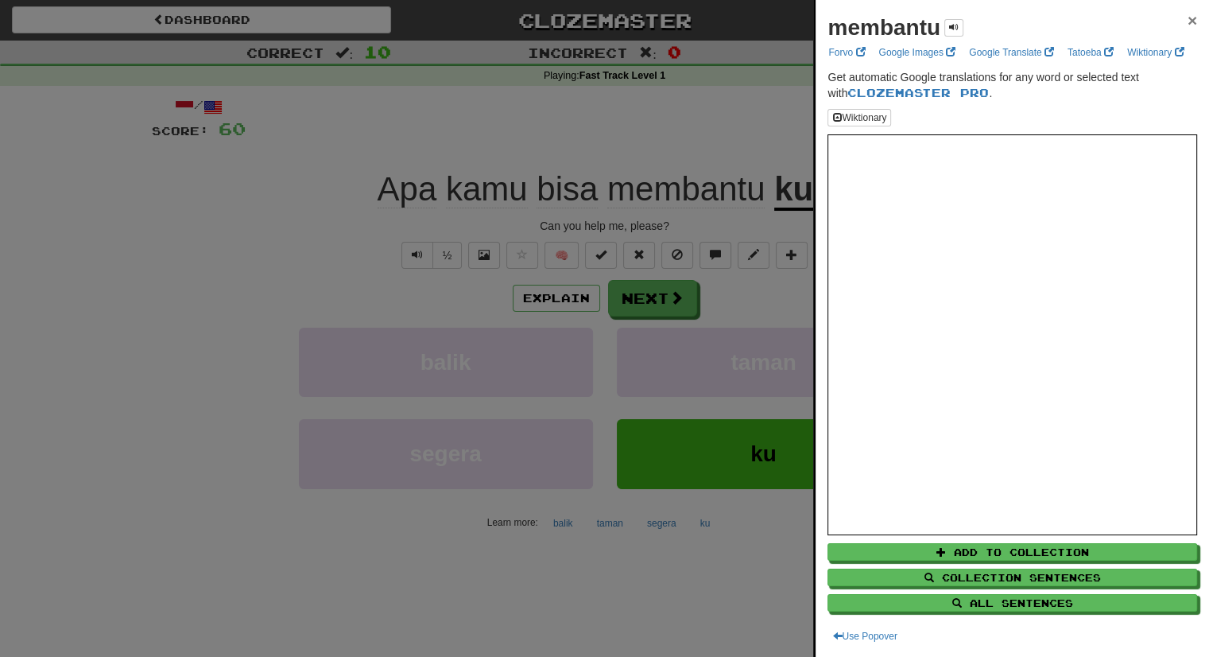
click at [1188, 15] on span "×" at bounding box center [1193, 20] width 10 height 18
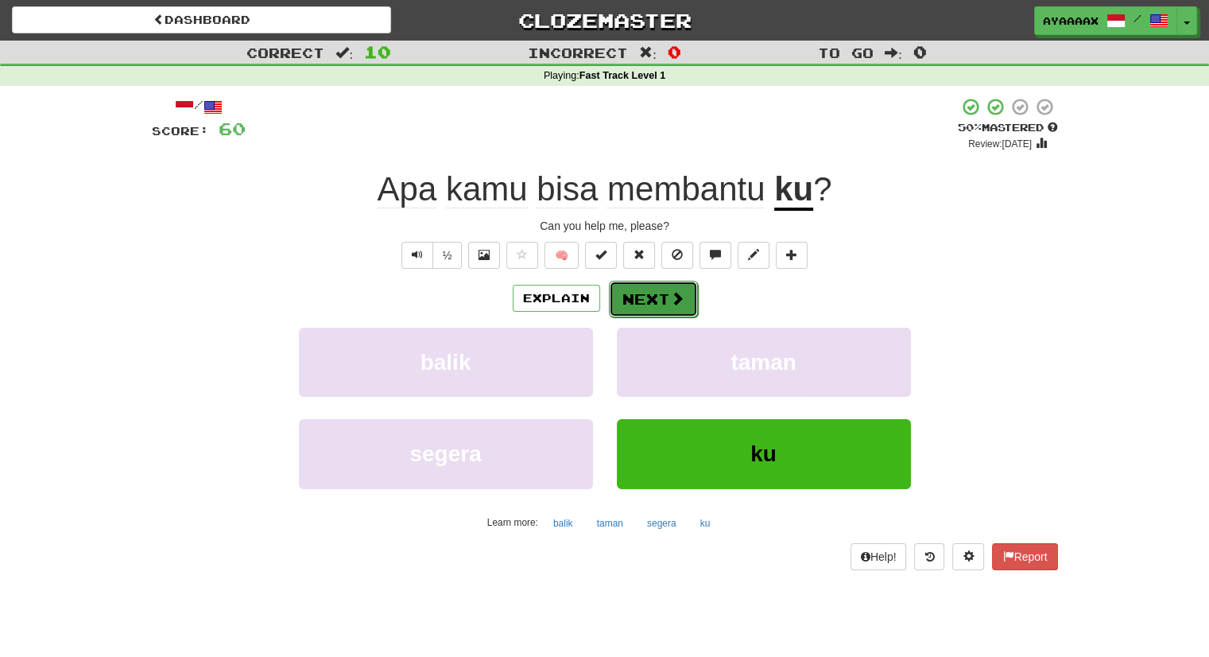
click at [655, 293] on button "Next" at bounding box center [653, 299] width 89 height 37
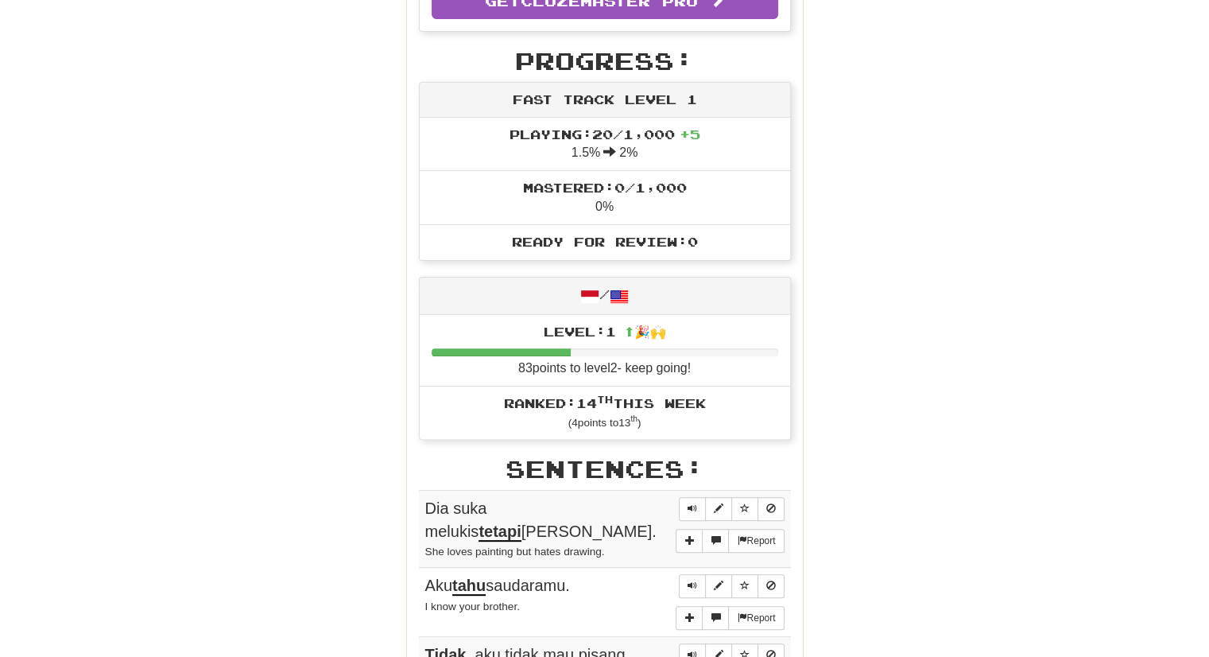
scroll to position [954, 0]
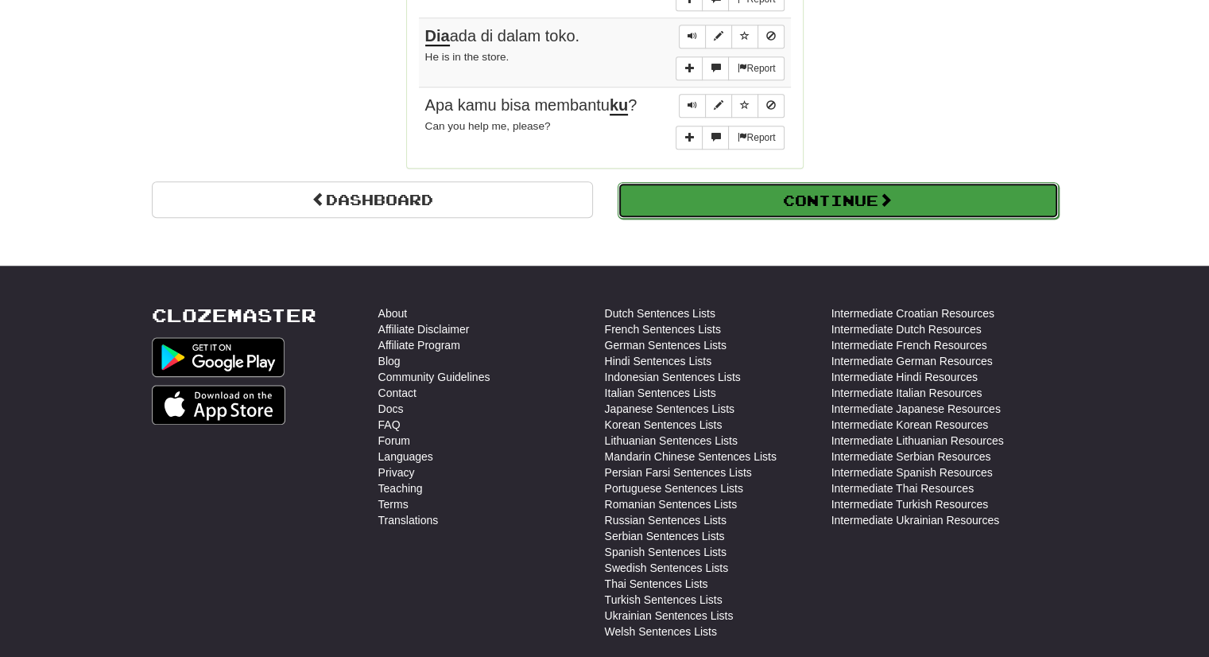
click at [871, 186] on button "Continue" at bounding box center [838, 200] width 441 height 37
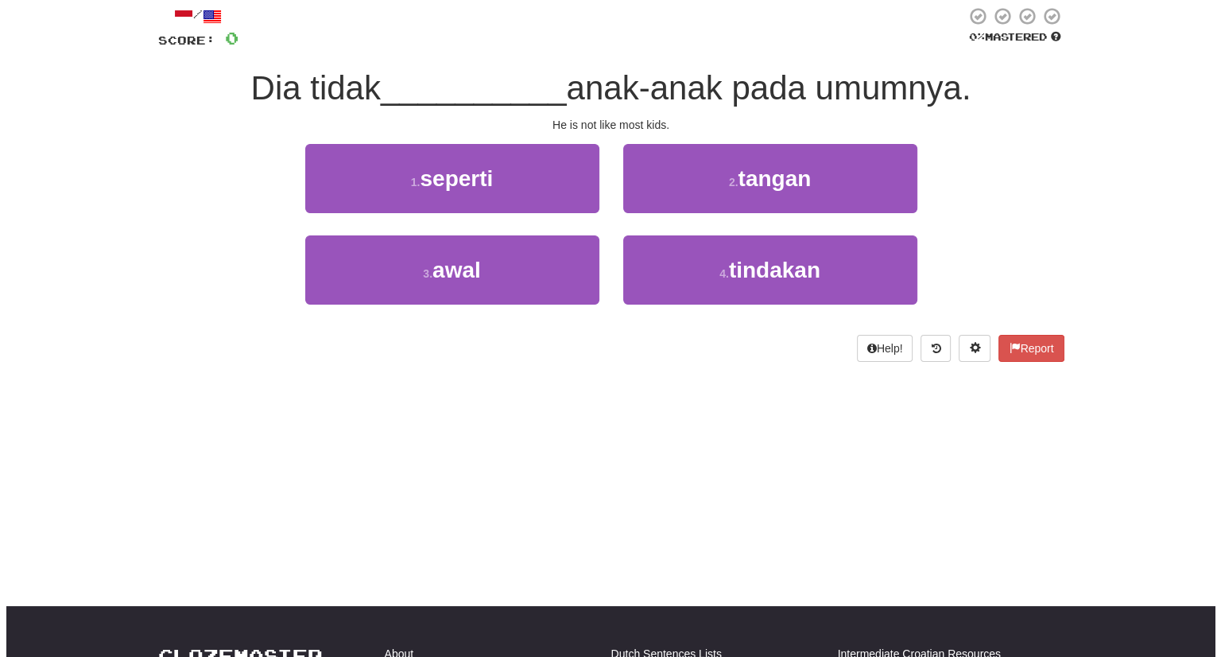
scroll to position [0, 0]
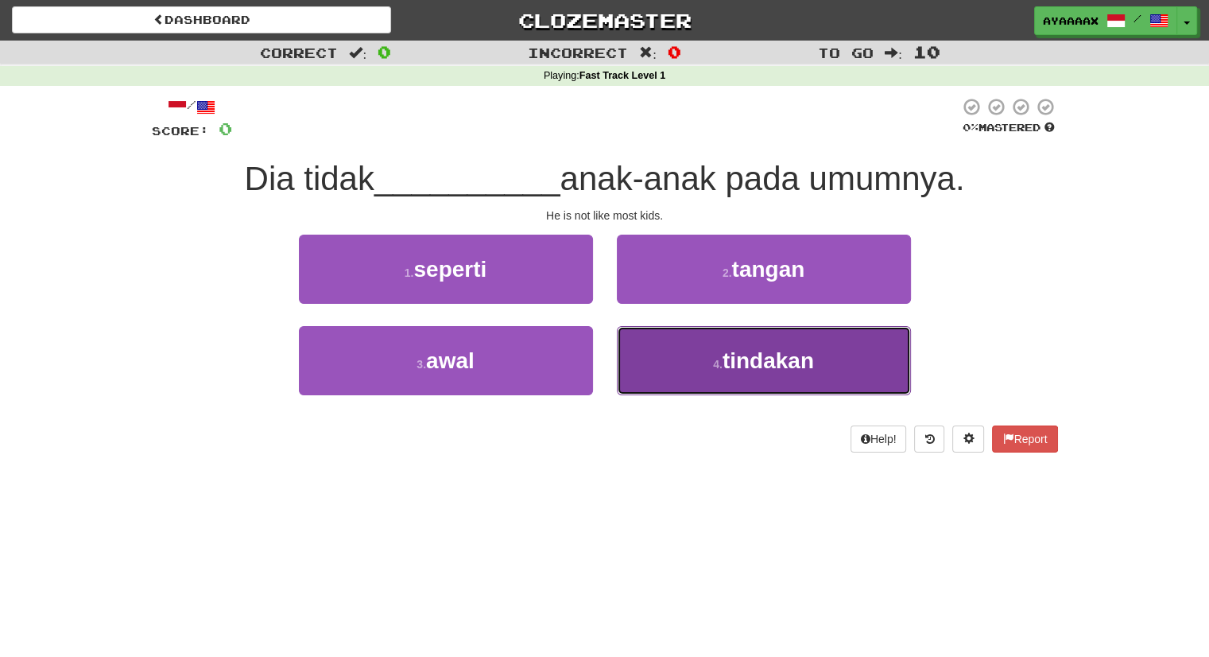
click at [731, 363] on span "tindakan" at bounding box center [768, 360] width 91 height 25
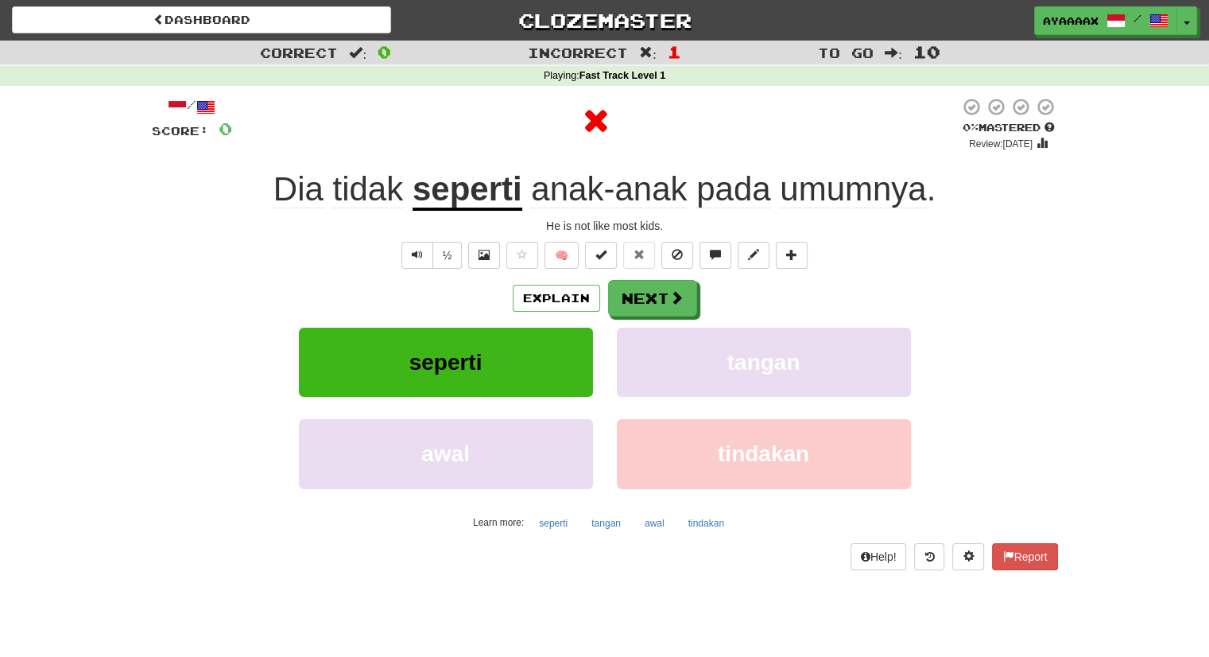
click at [445, 195] on u "seperti" at bounding box center [468, 190] width 110 height 41
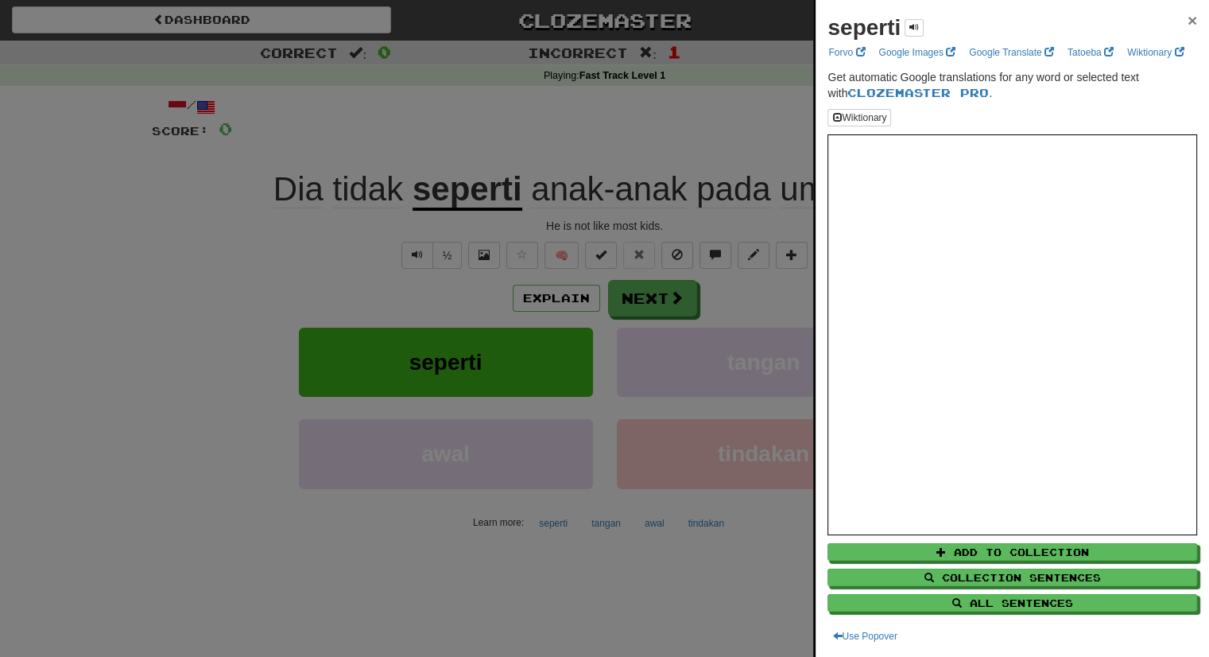
click at [1188, 17] on span "×" at bounding box center [1193, 20] width 10 height 18
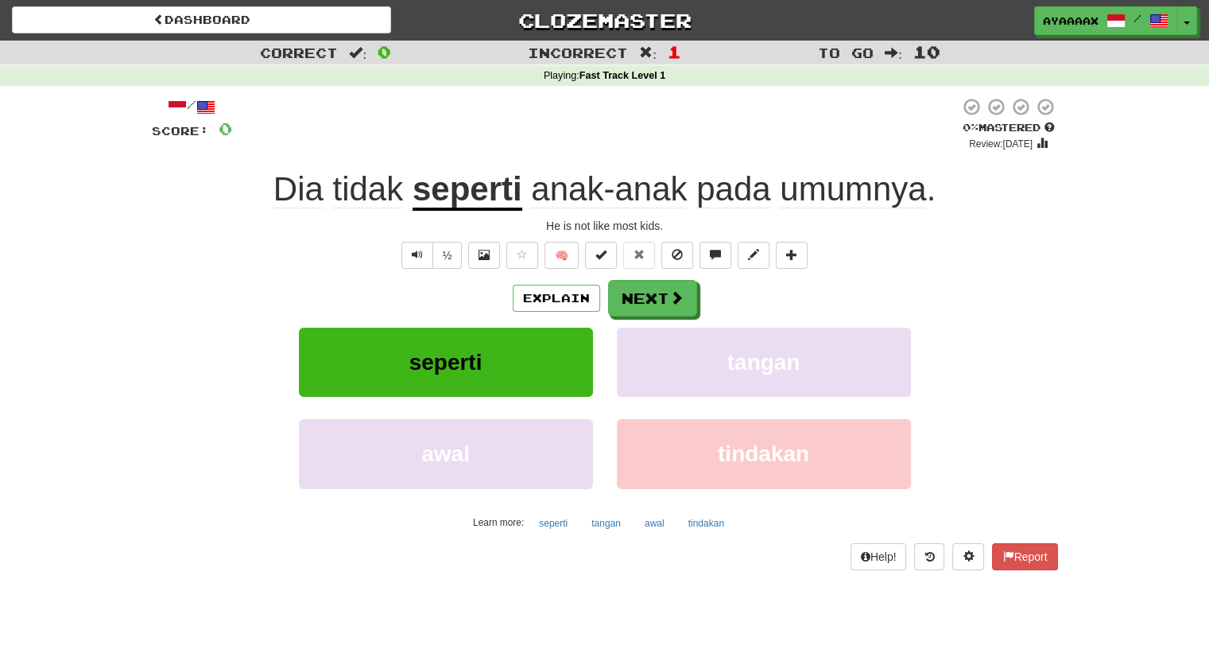
click at [558, 192] on span "anak-anak" at bounding box center [609, 189] width 156 height 38
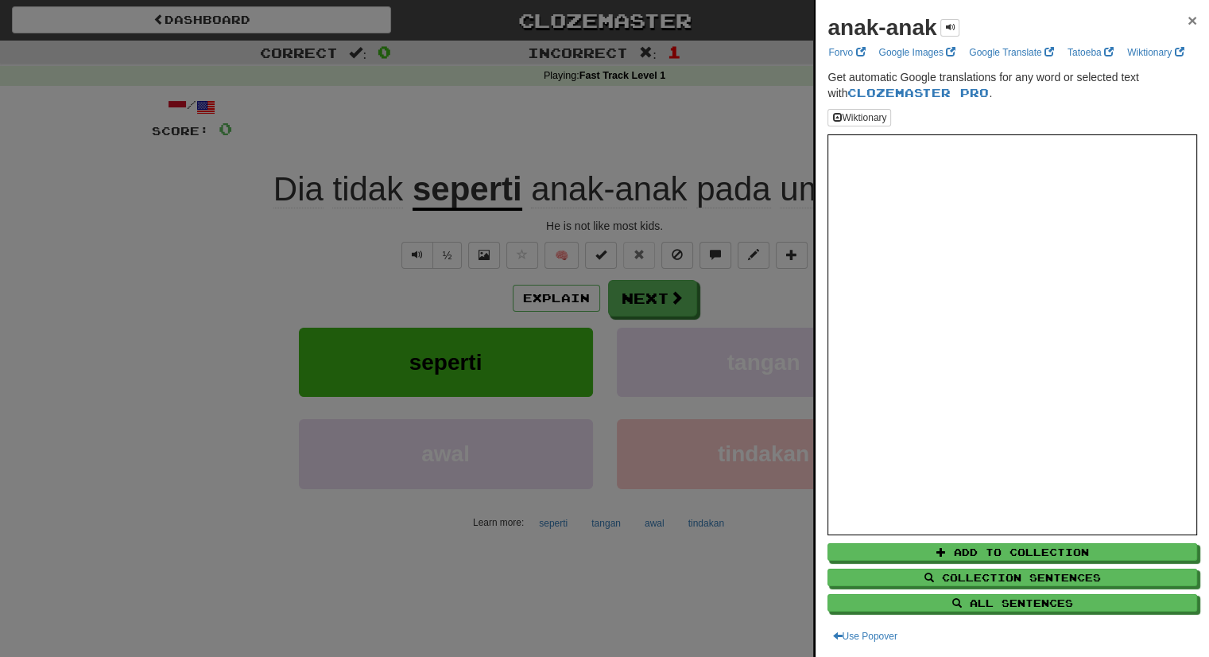
click at [1188, 24] on span "×" at bounding box center [1193, 20] width 10 height 18
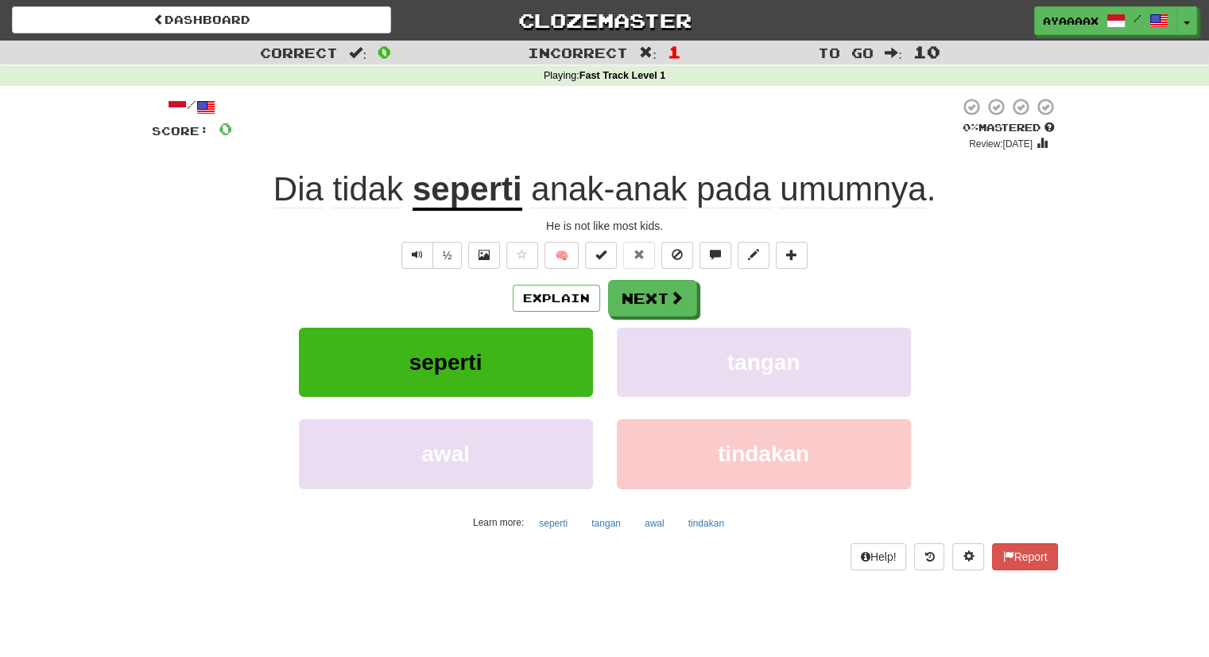
click at [755, 188] on span "pada" at bounding box center [733, 189] width 74 height 38
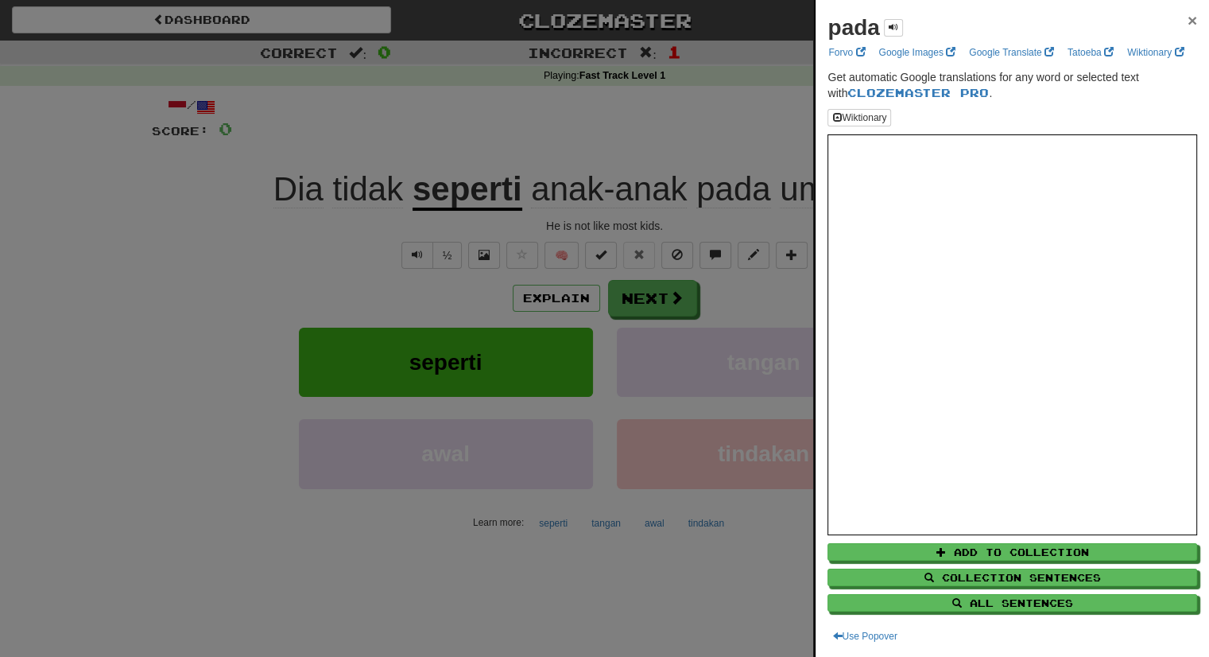
click at [1188, 24] on span "×" at bounding box center [1193, 20] width 10 height 18
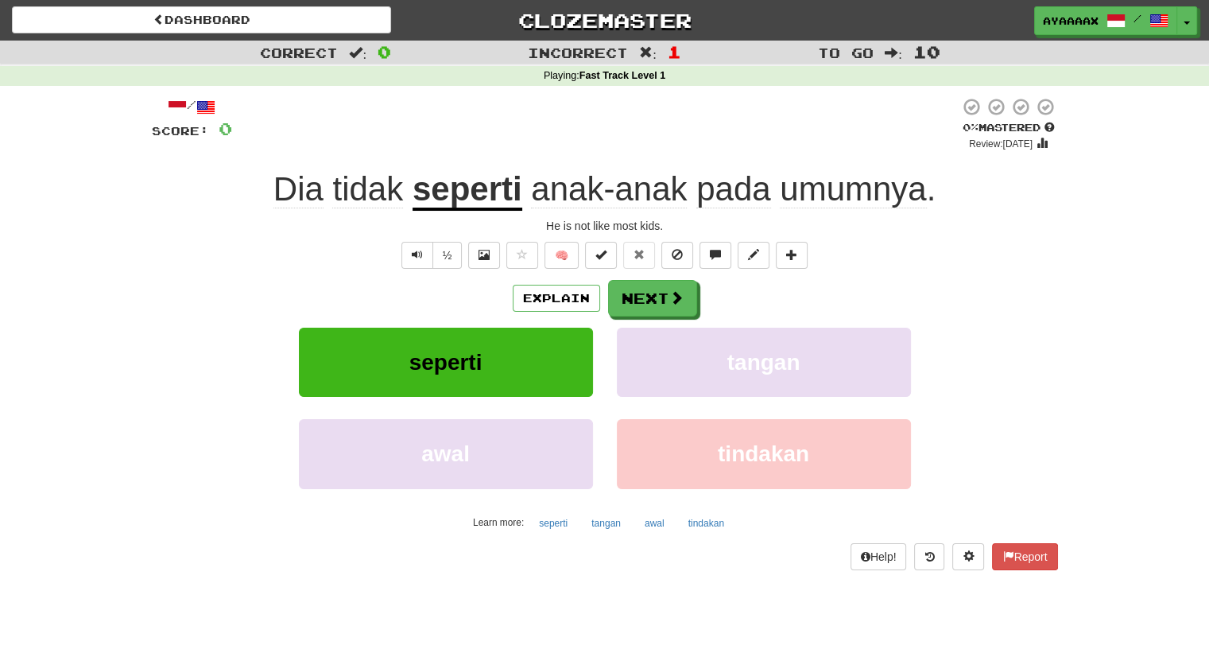
click at [840, 198] on span "umumnya" at bounding box center [853, 189] width 146 height 38
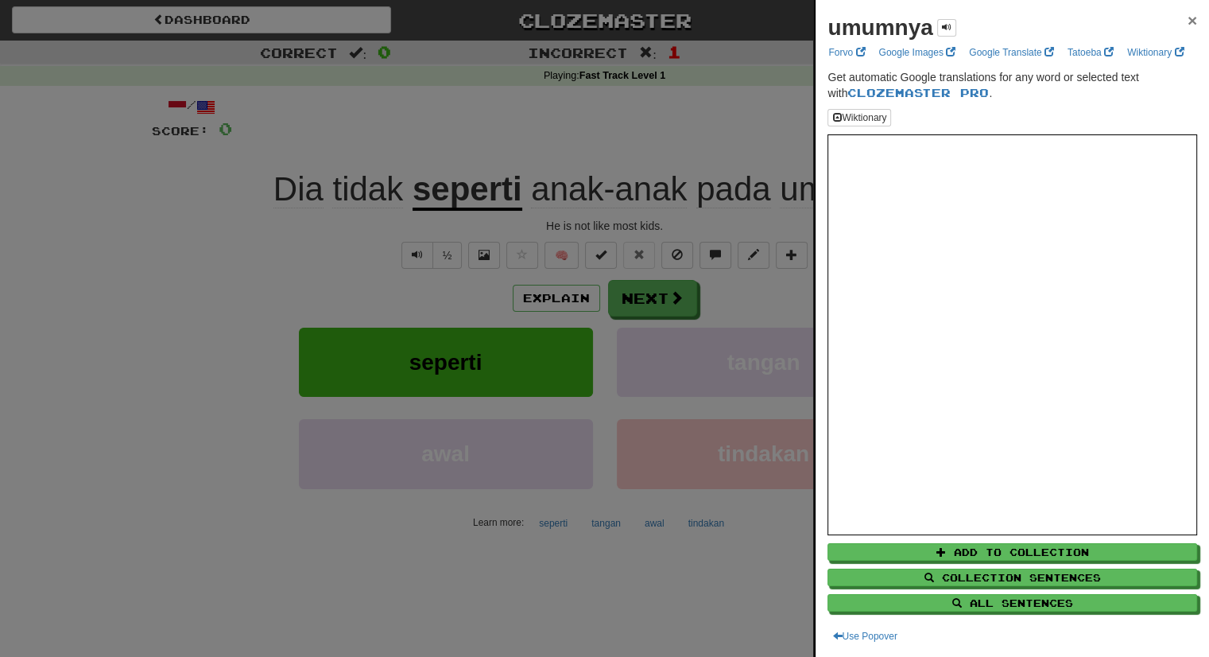
click at [1188, 17] on span "×" at bounding box center [1193, 20] width 10 height 18
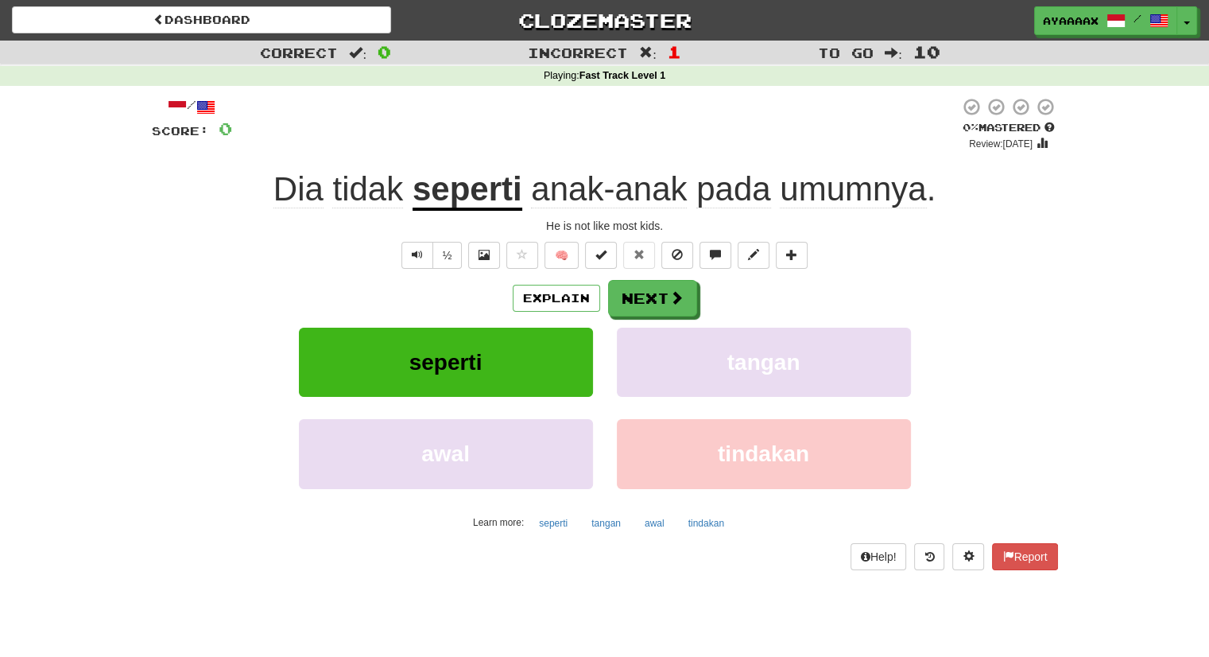
click at [800, 198] on span "umumnya" at bounding box center [853, 189] width 146 height 38
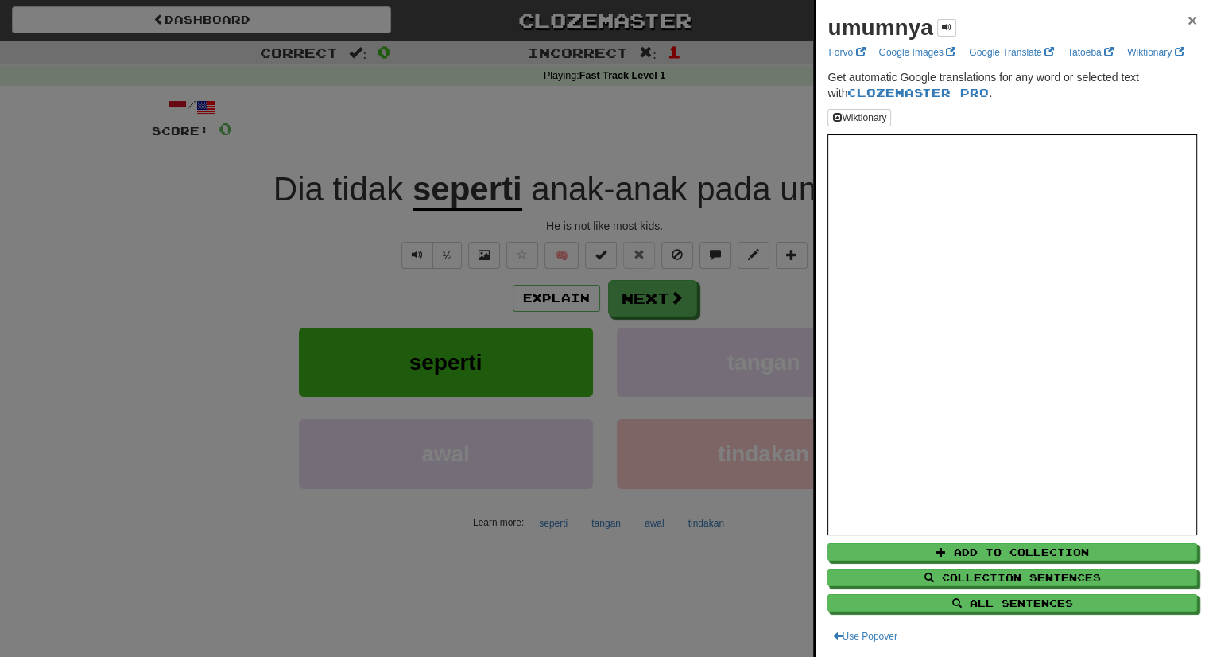
click at [1188, 23] on span "×" at bounding box center [1193, 20] width 10 height 18
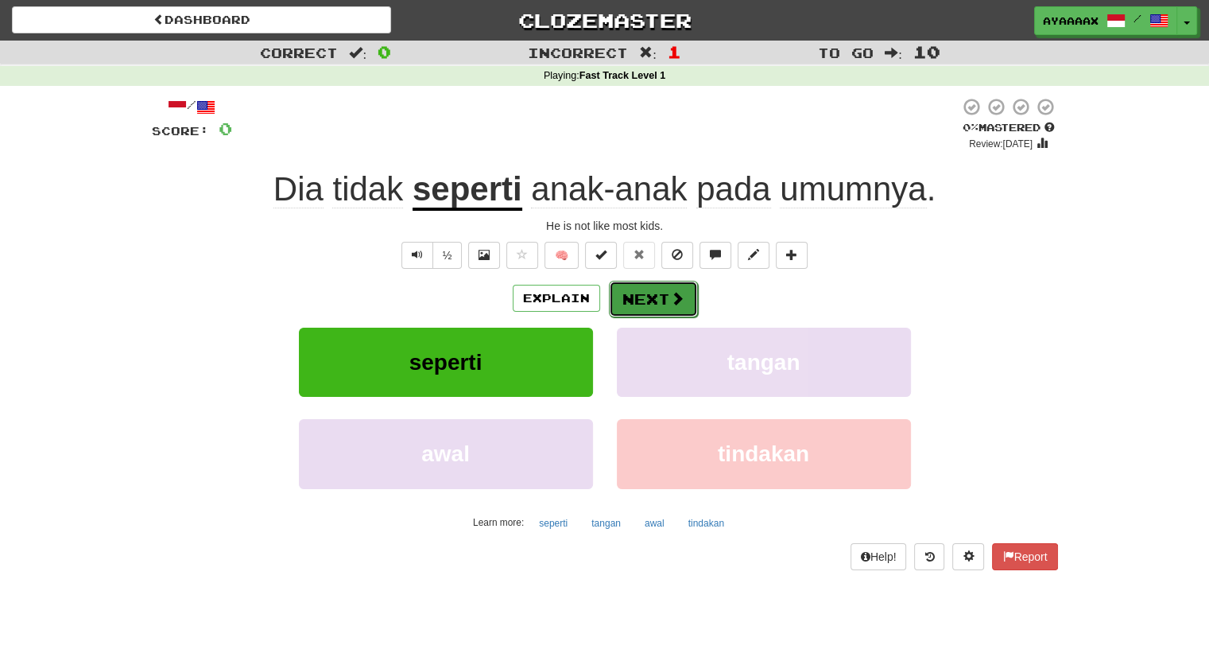
click at [645, 293] on button "Next" at bounding box center [653, 299] width 89 height 37
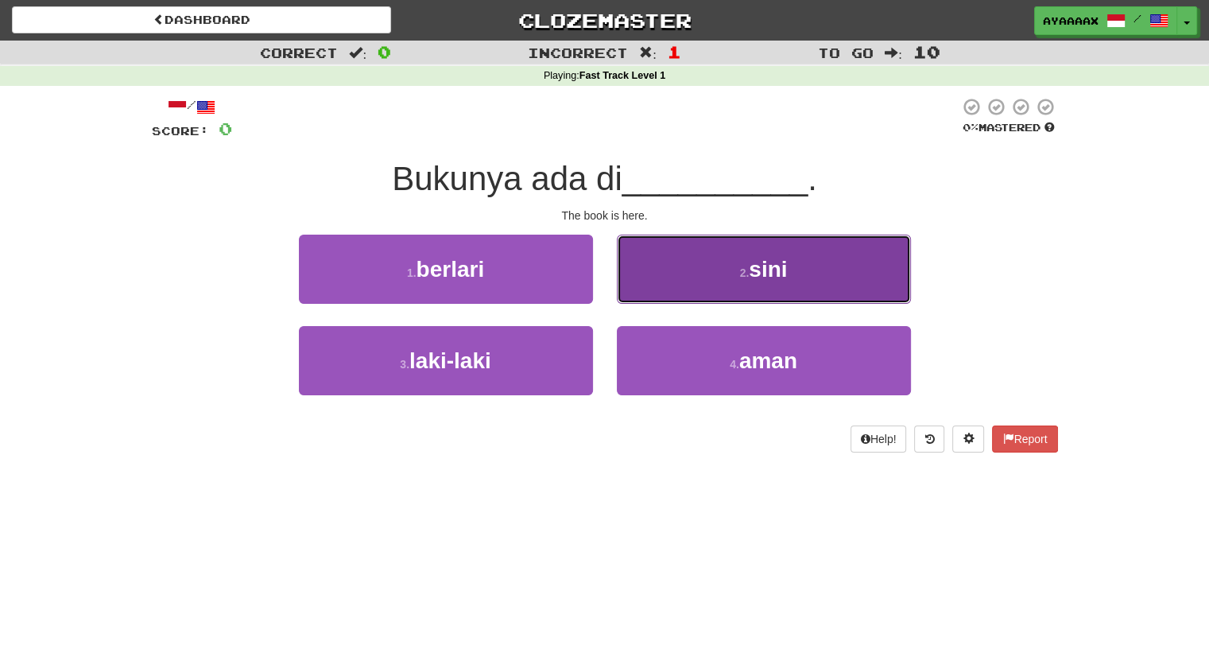
click at [699, 255] on button "2 . sini" at bounding box center [764, 268] width 294 height 69
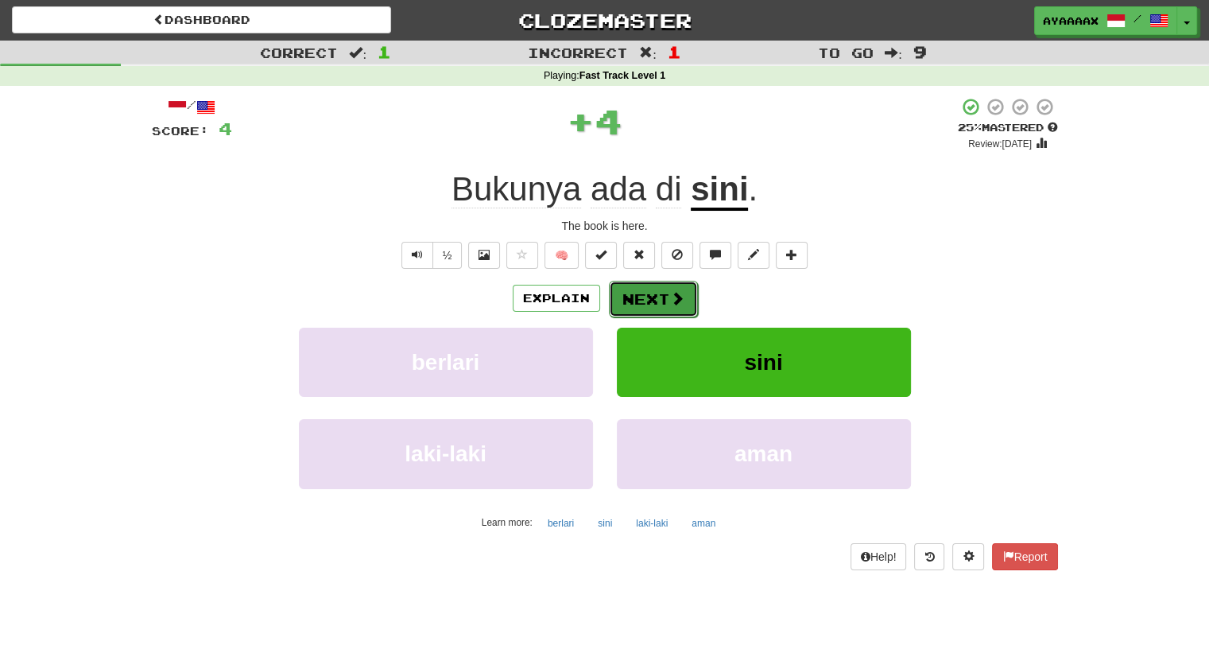
click at [663, 296] on button "Next" at bounding box center [653, 299] width 89 height 37
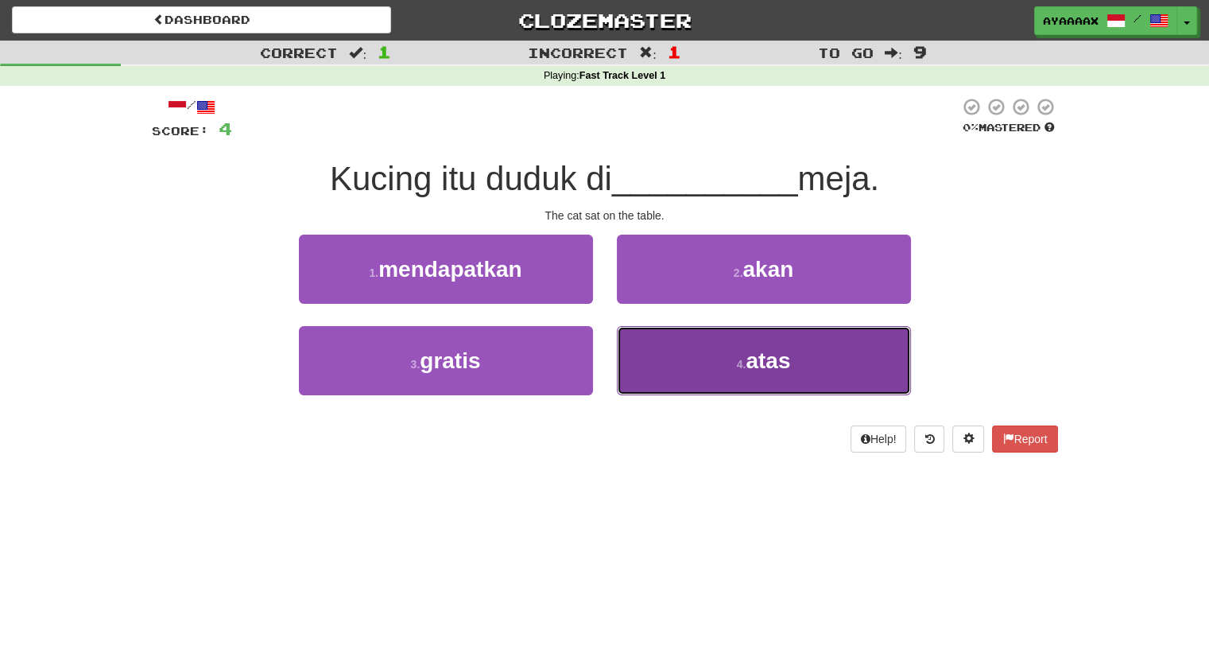
click at [741, 332] on button "4 . atas" at bounding box center [764, 360] width 294 height 69
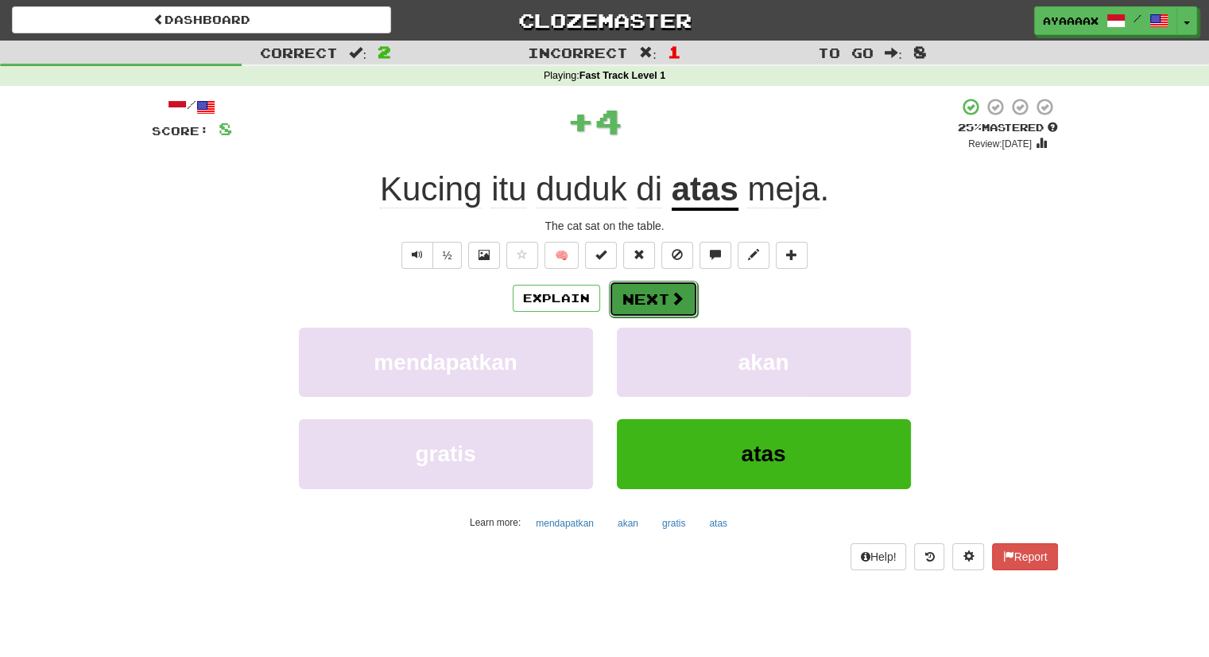
click at [649, 302] on button "Next" at bounding box center [653, 299] width 89 height 37
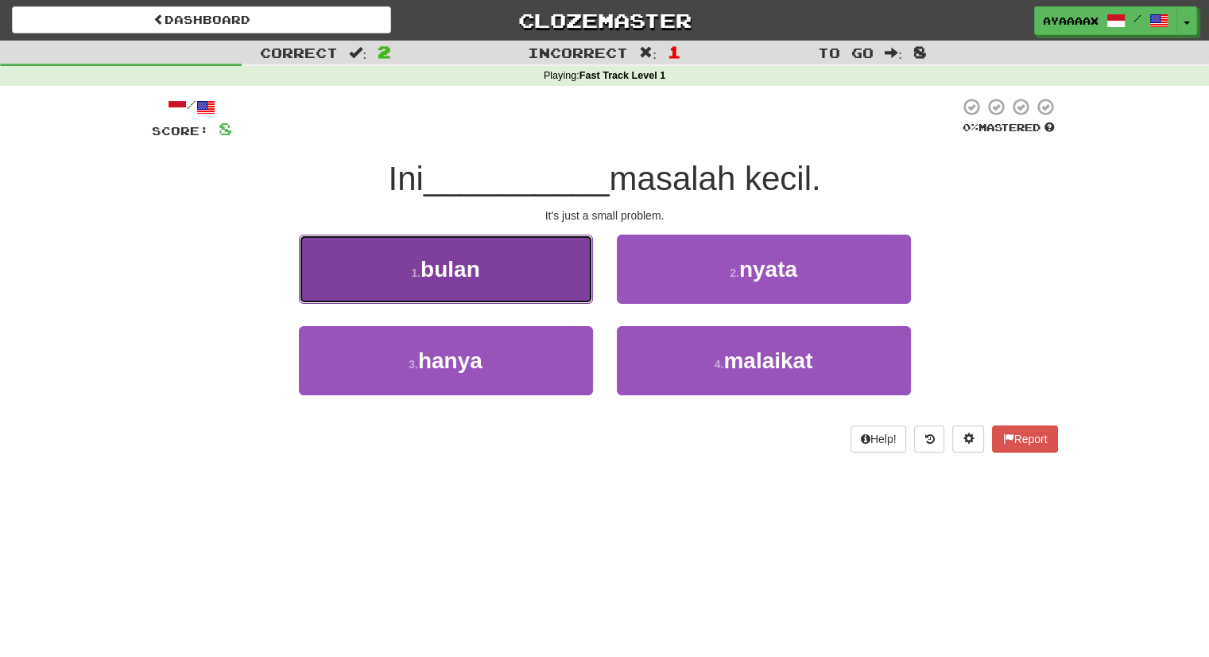
click at [540, 250] on button "1 . bulan" at bounding box center [446, 268] width 294 height 69
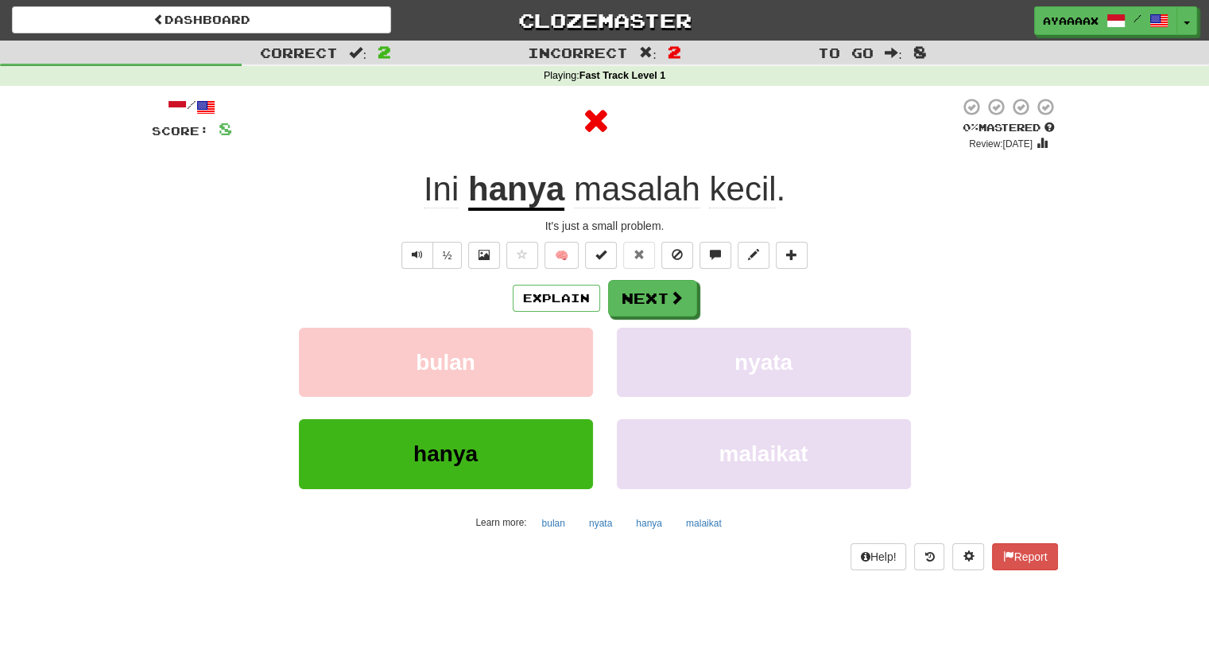
click at [532, 196] on u "hanya" at bounding box center [516, 190] width 96 height 41
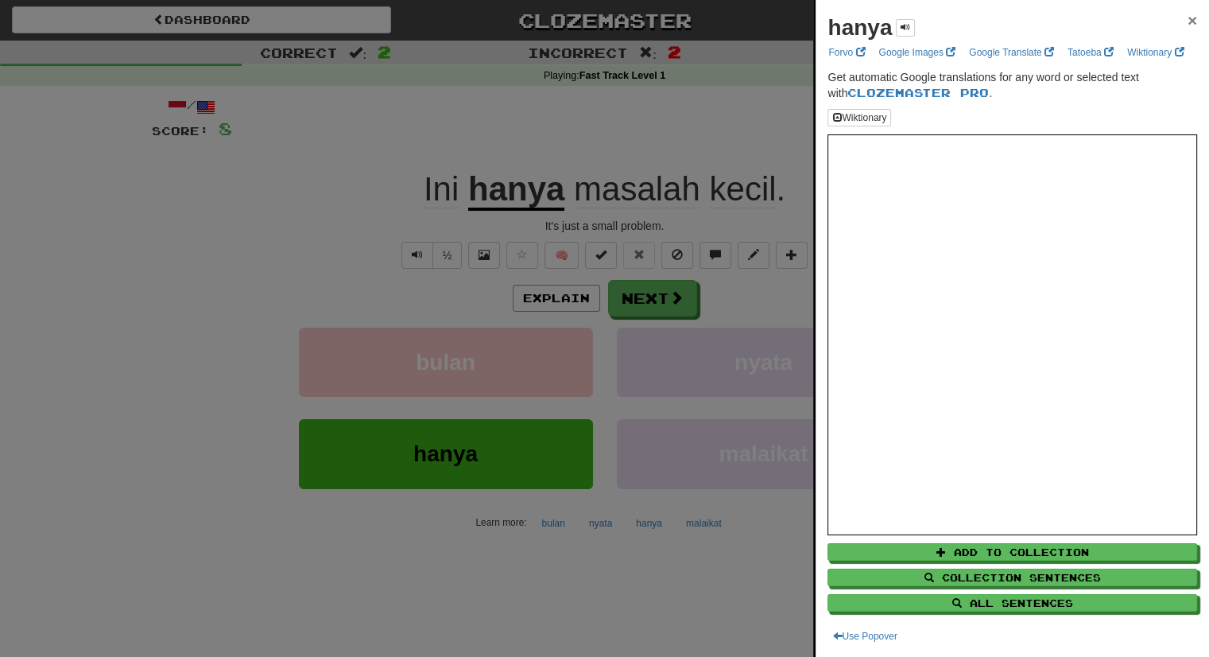
click at [1188, 17] on span "×" at bounding box center [1193, 20] width 10 height 18
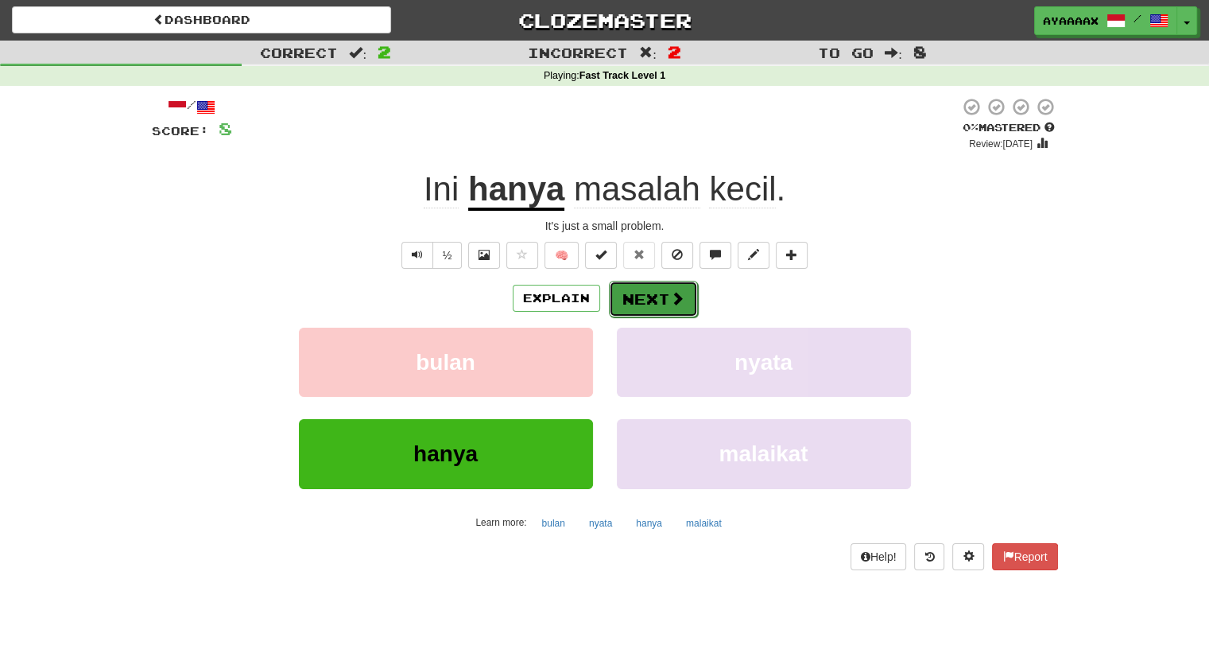
click at [667, 293] on button "Next" at bounding box center [653, 299] width 89 height 37
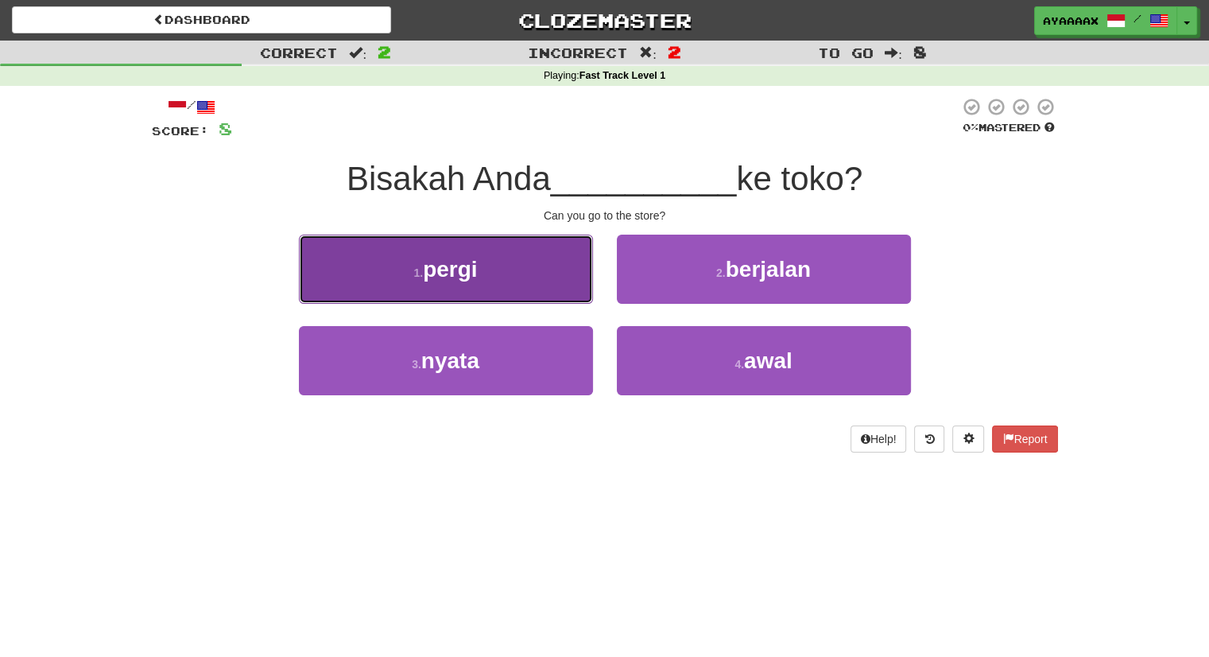
click at [430, 269] on span "pergi" at bounding box center [450, 269] width 54 height 25
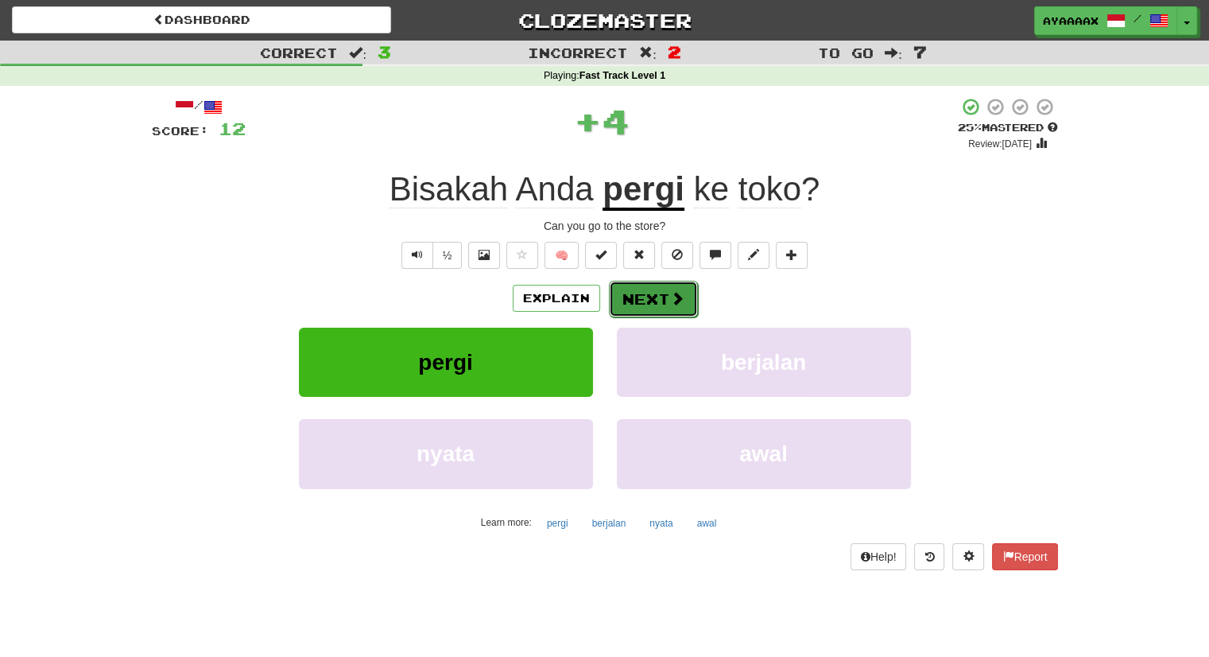
click at [693, 308] on button "Next" at bounding box center [653, 299] width 89 height 37
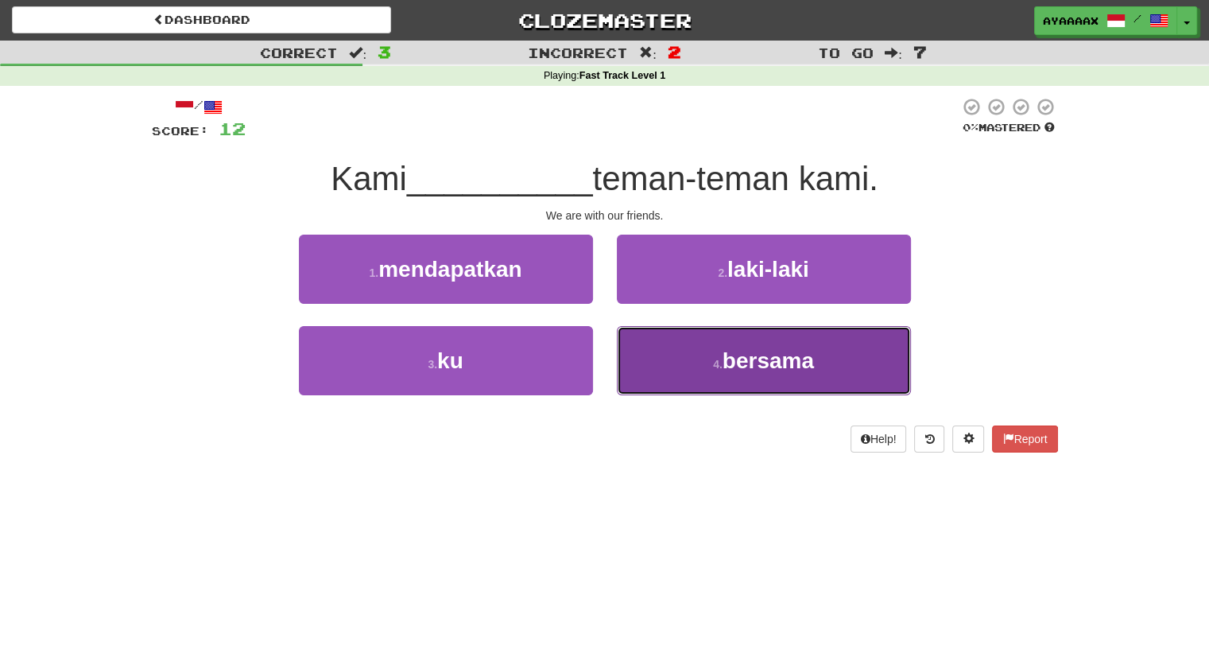
click at [735, 357] on span "bersama" at bounding box center [768, 360] width 91 height 25
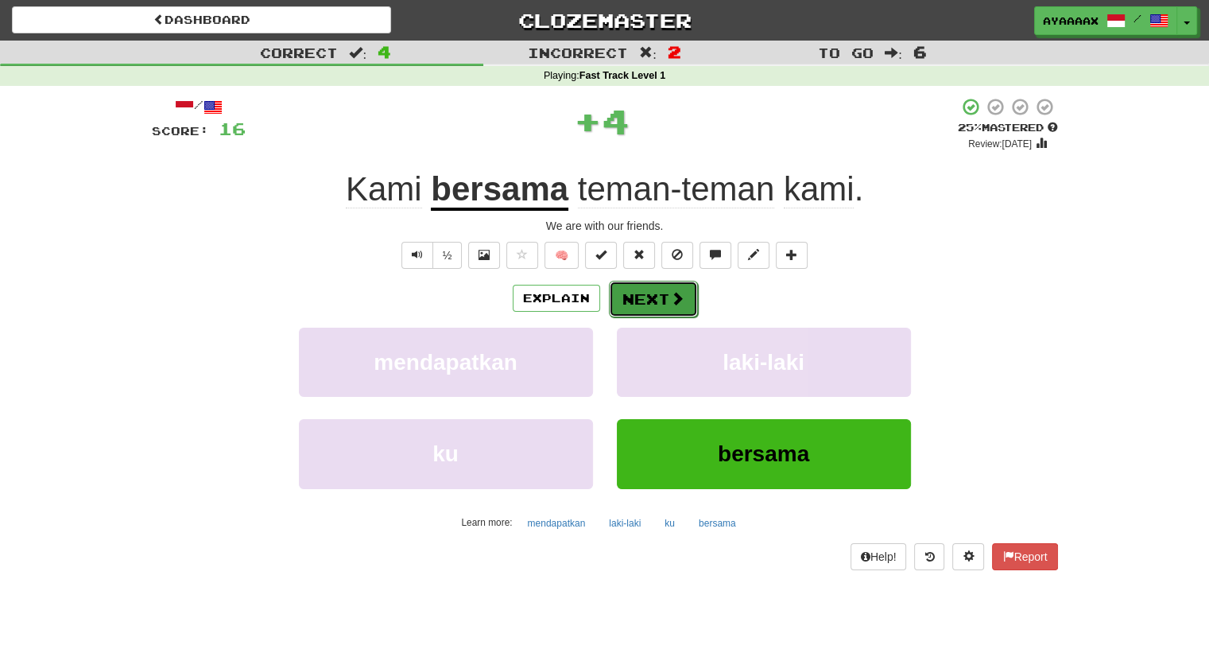
click at [645, 293] on button "Next" at bounding box center [653, 299] width 89 height 37
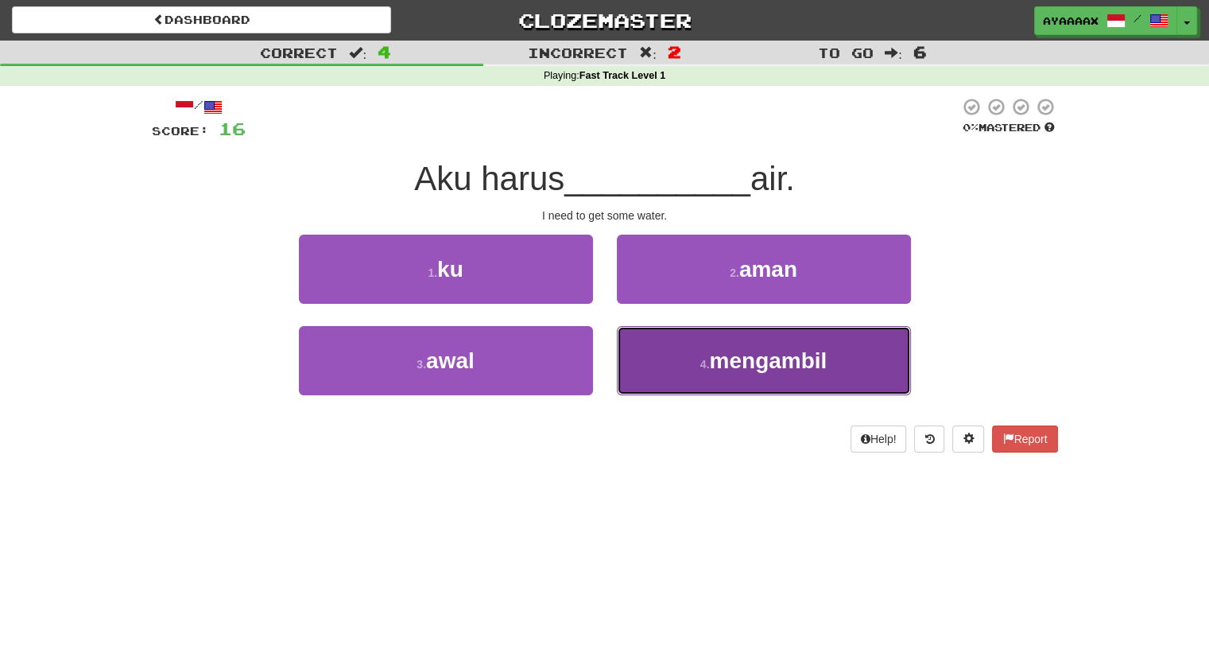
click at [783, 335] on button "4 . mengambil" at bounding box center [764, 360] width 294 height 69
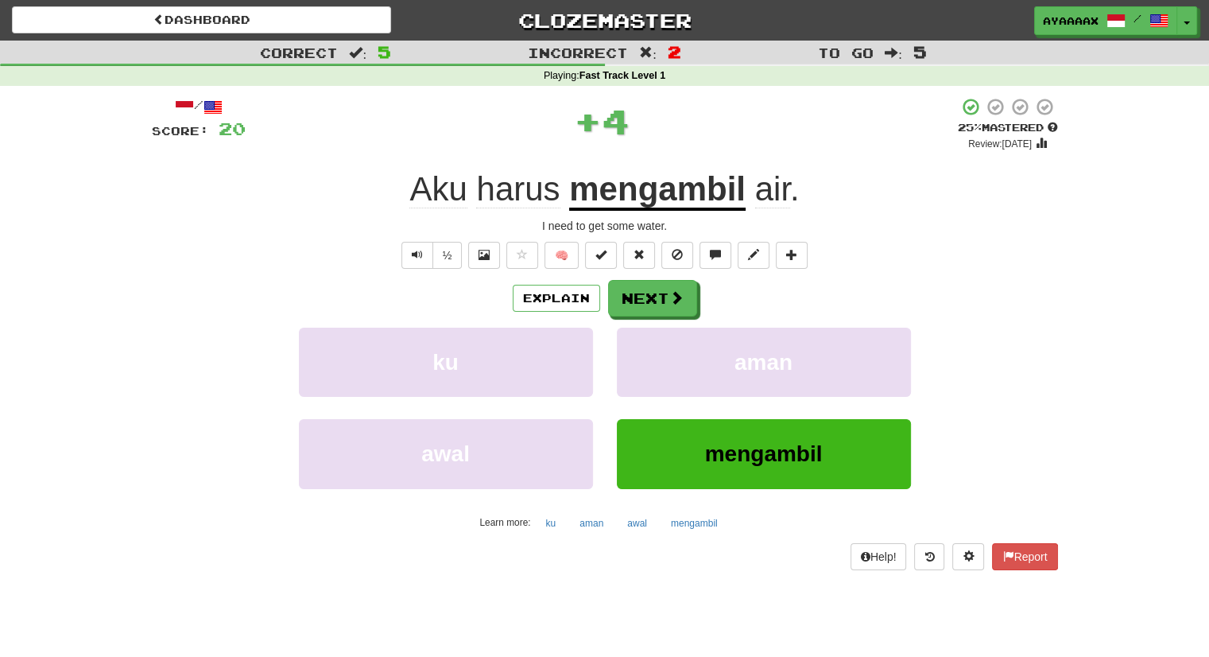
click at [629, 189] on u "mengambil" at bounding box center [657, 190] width 176 height 41
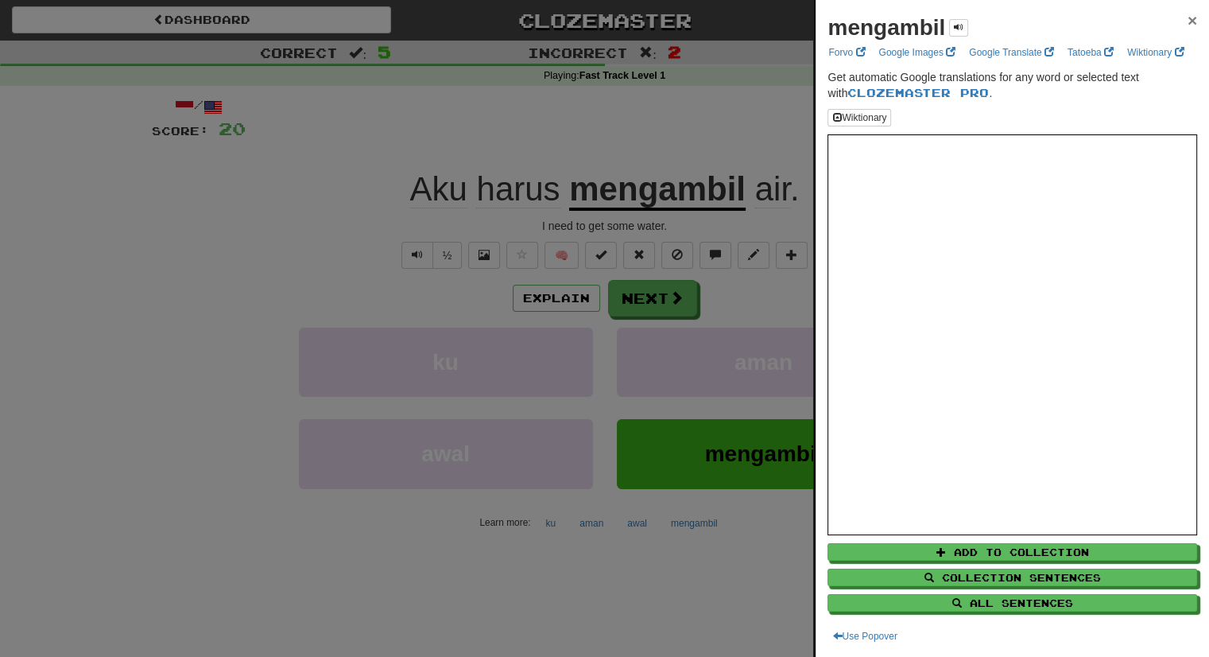
click at [1188, 17] on span "×" at bounding box center [1193, 20] width 10 height 18
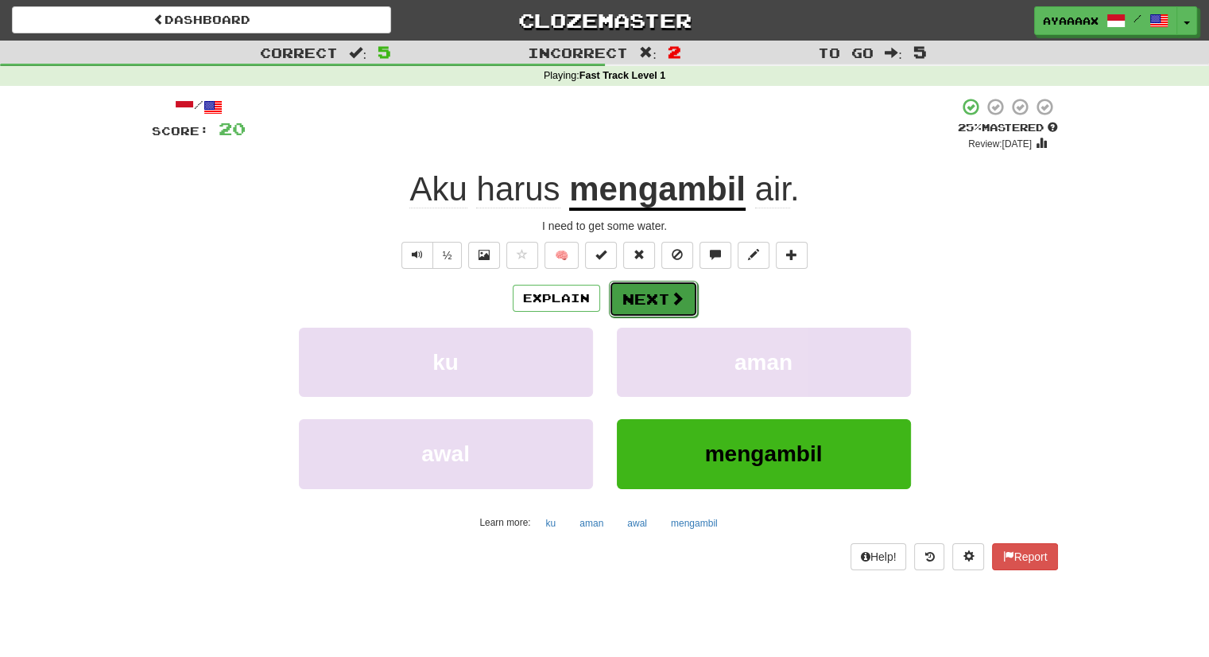
click at [665, 298] on button "Next" at bounding box center [653, 299] width 89 height 37
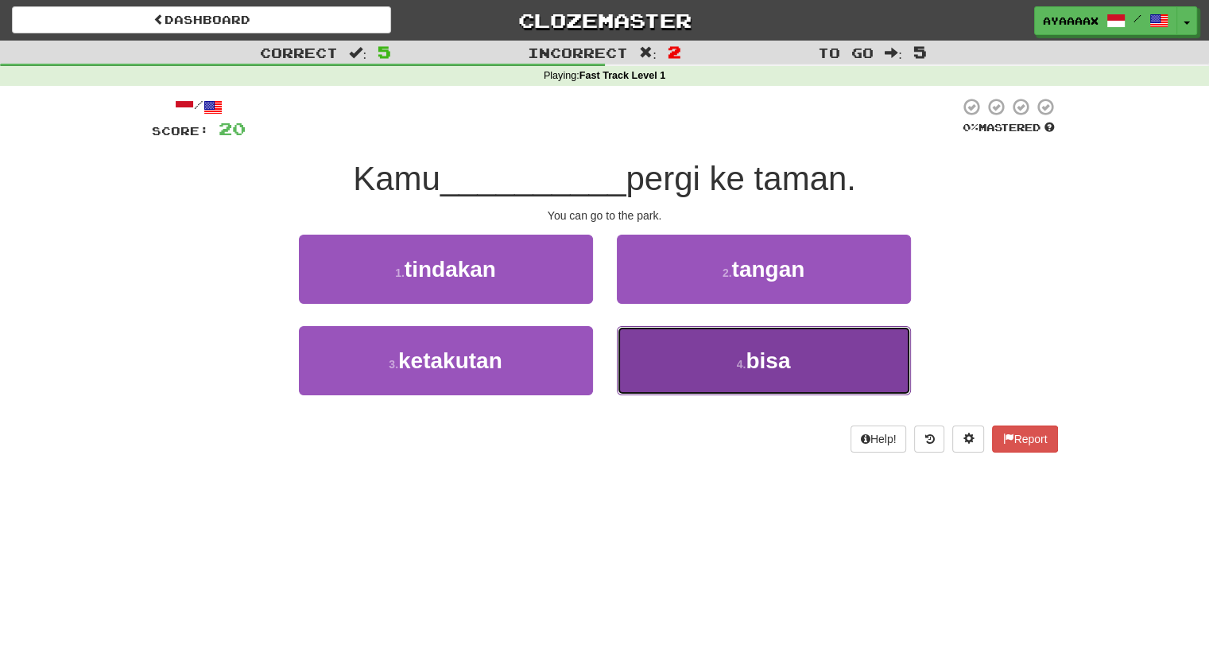
click at [706, 329] on button "4 . bisa" at bounding box center [764, 360] width 294 height 69
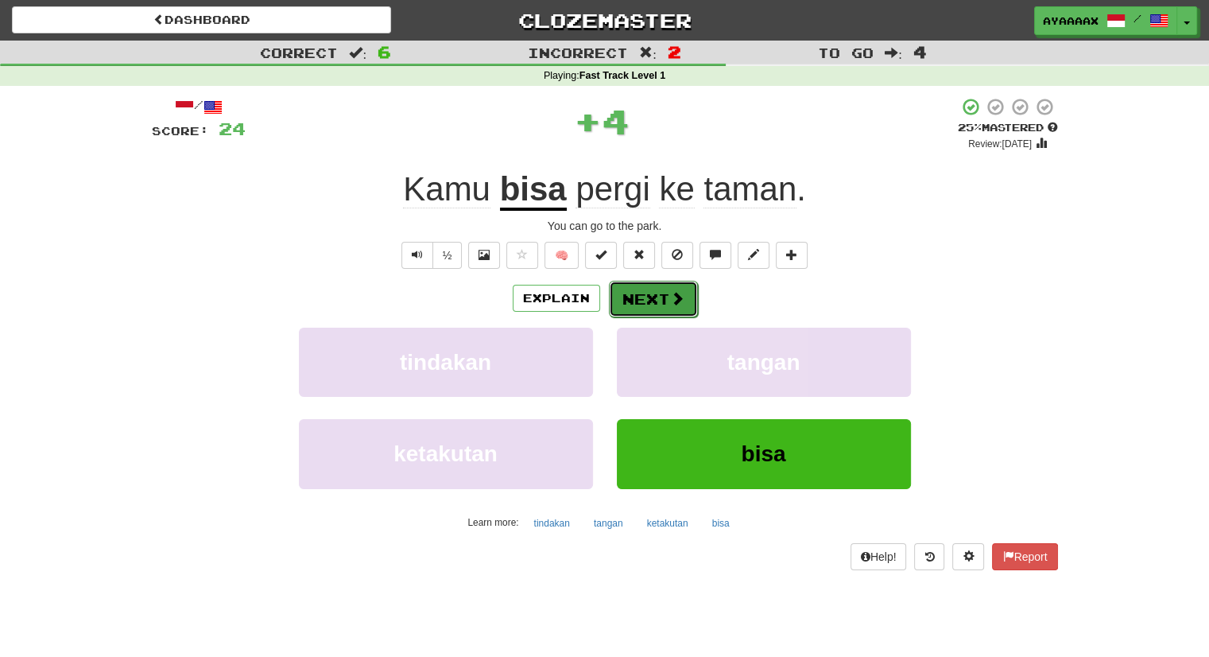
click at [626, 284] on button "Next" at bounding box center [653, 299] width 89 height 37
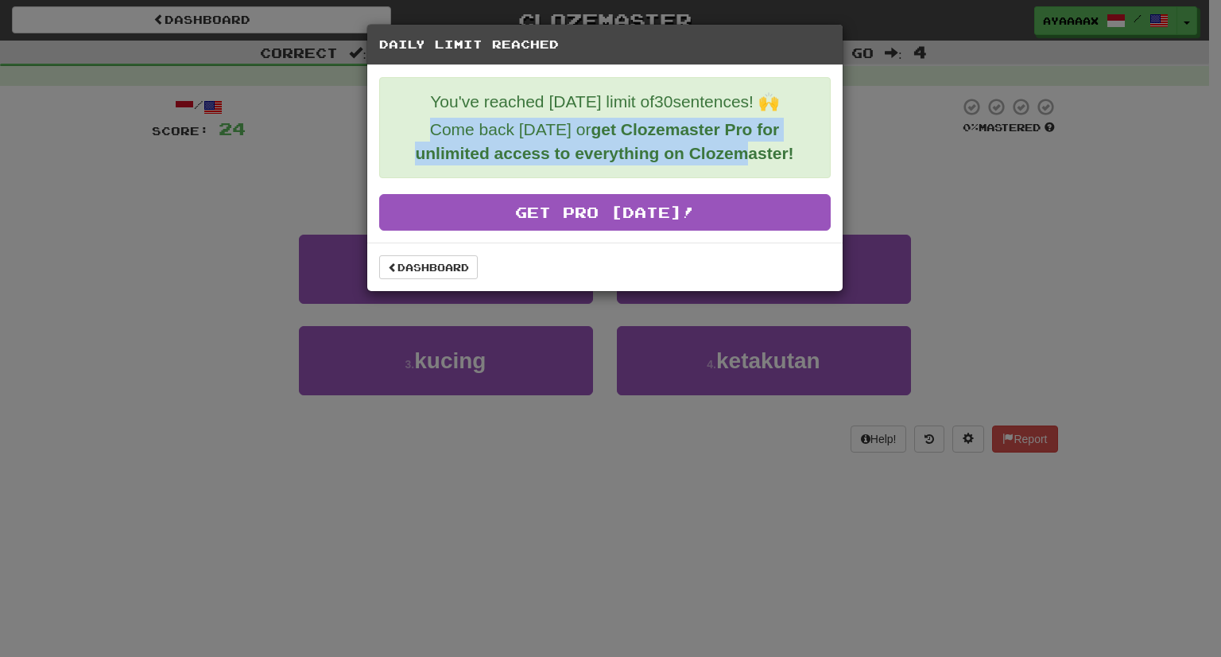
drag, startPoint x: 423, startPoint y: 132, endPoint x: 744, endPoint y: 149, distance: 321.6
click at [744, 149] on p "Come back tomorrow or get Clozemaster Pro for unlimited access to everything on…" at bounding box center [605, 142] width 426 height 48
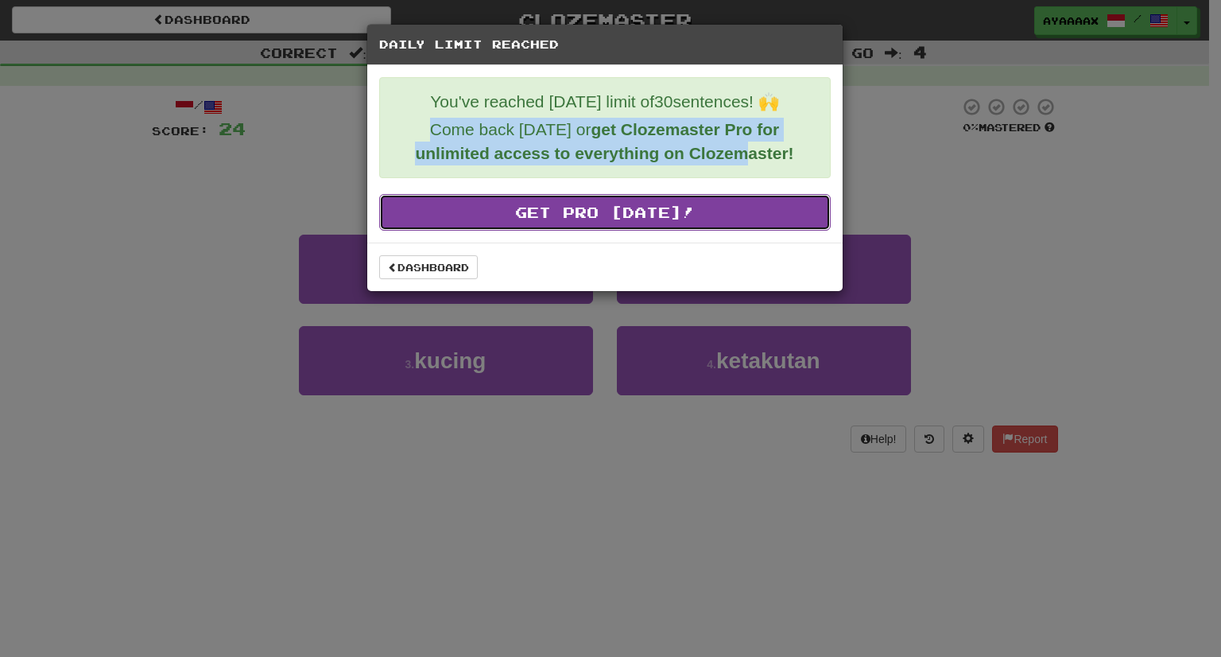
click at [620, 206] on link "Get Pro Today!" at bounding box center [604, 212] width 451 height 37
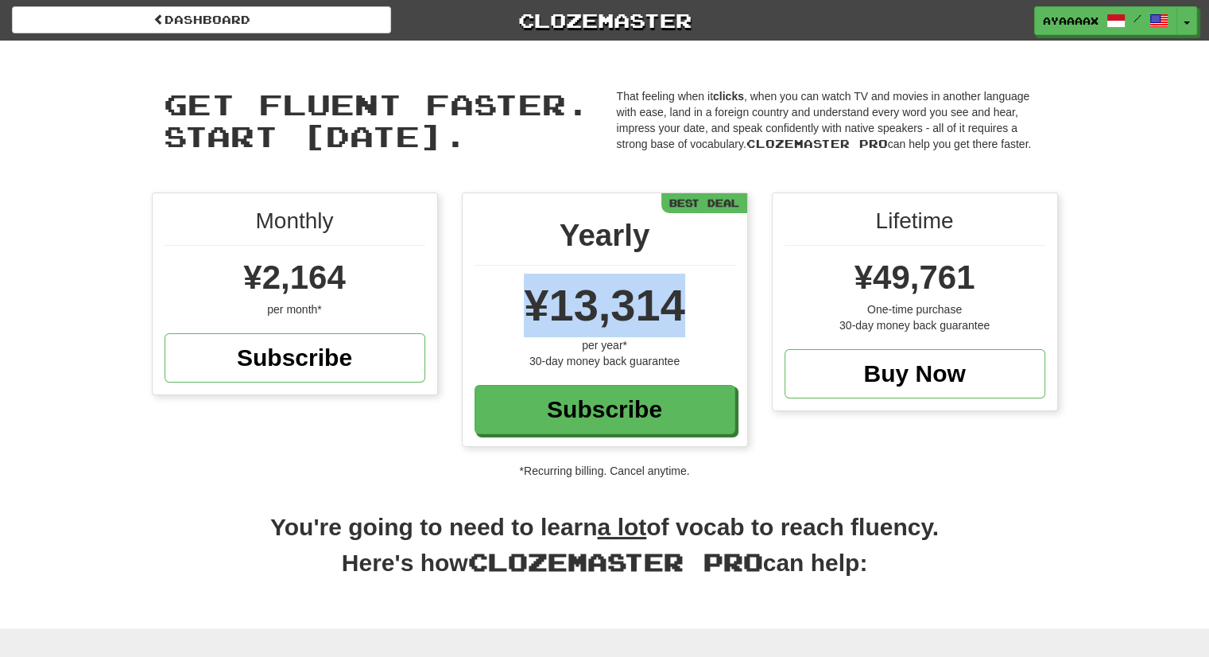
drag, startPoint x: 533, startPoint y: 309, endPoint x: 680, endPoint y: 294, distance: 148.6
click at [680, 294] on span "¥13,314" at bounding box center [604, 305] width 161 height 50
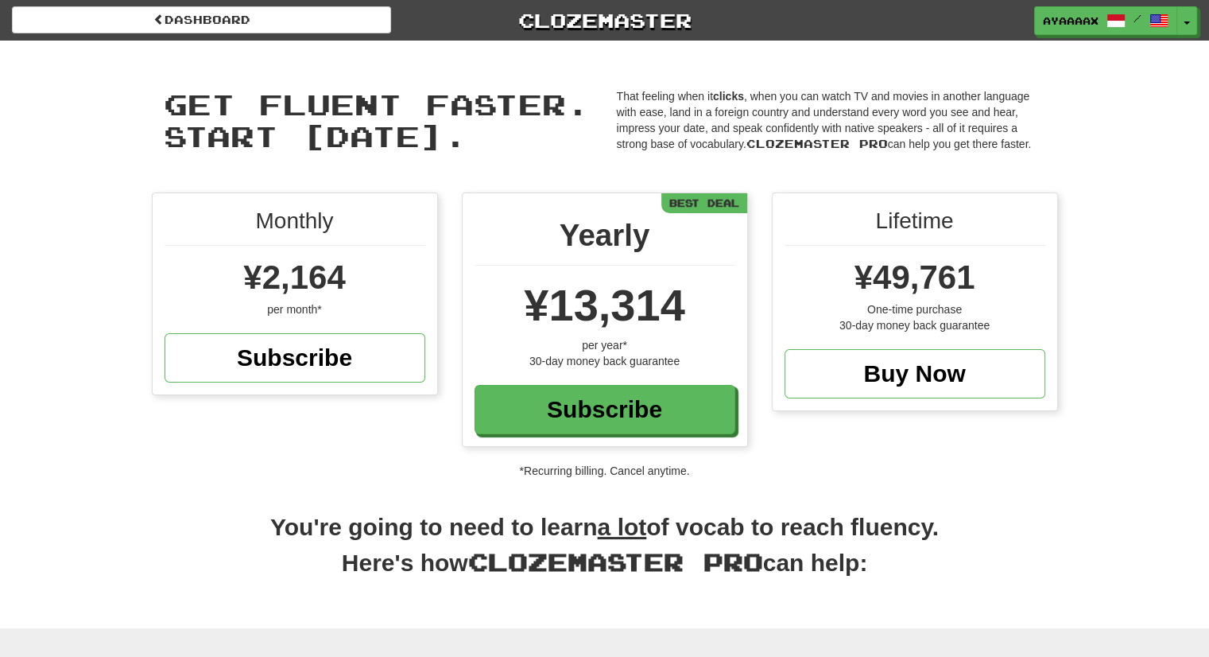
click at [357, 423] on div "Monthly ¥2,164 per month* Subscribe Yearly ¥13,314 per year* 30-day money back …" at bounding box center [605, 327] width 930 height 270
drag, startPoint x: 862, startPoint y: 280, endPoint x: 978, endPoint y: 263, distance: 118.0
click at [978, 263] on div "¥49,761" at bounding box center [915, 278] width 261 height 48
click at [1084, 211] on div "Monthly ¥2,164 per month* Subscribe Yearly ¥13,314 per year* 30-day money back …" at bounding box center [604, 335] width 1209 height 286
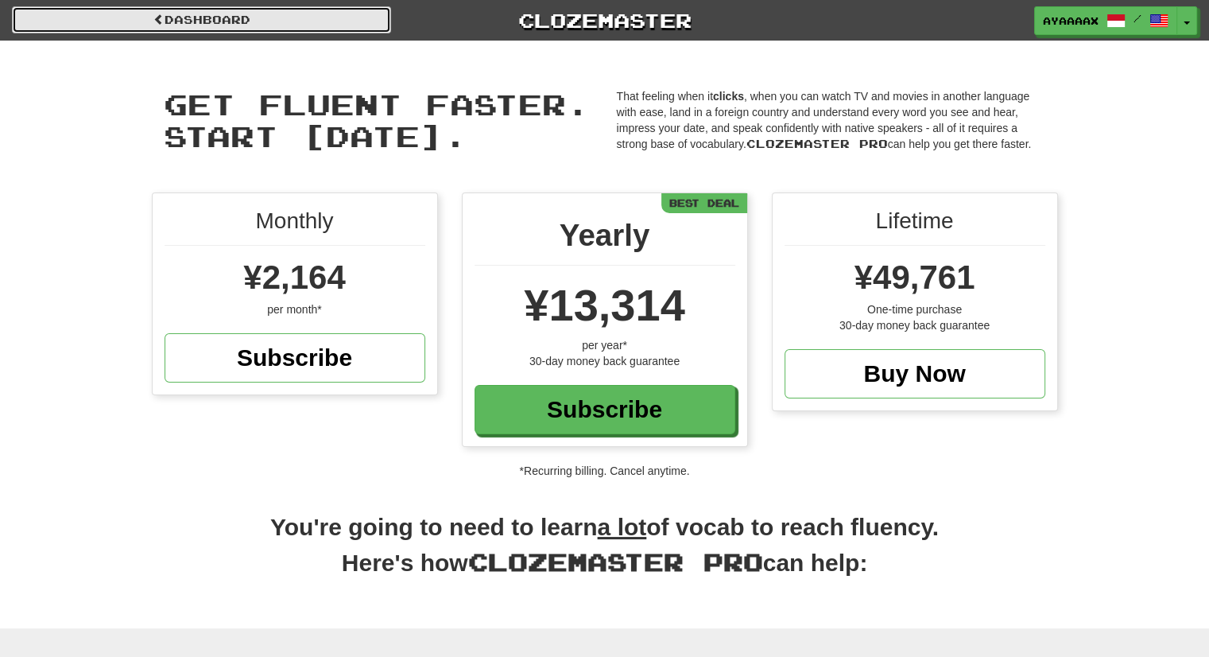
click at [156, 26] on link "Dashboard" at bounding box center [201, 19] width 379 height 27
